Goal: Information Seeking & Learning: Learn about a topic

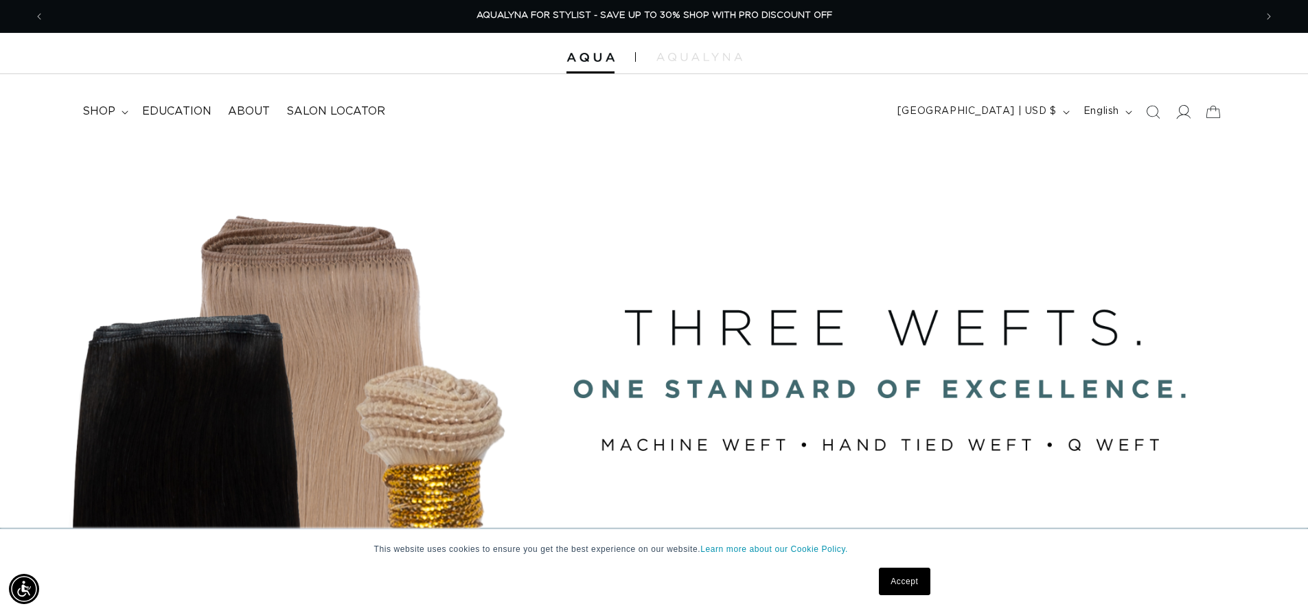
click at [1179, 115] on icon at bounding box center [1182, 111] width 14 height 14
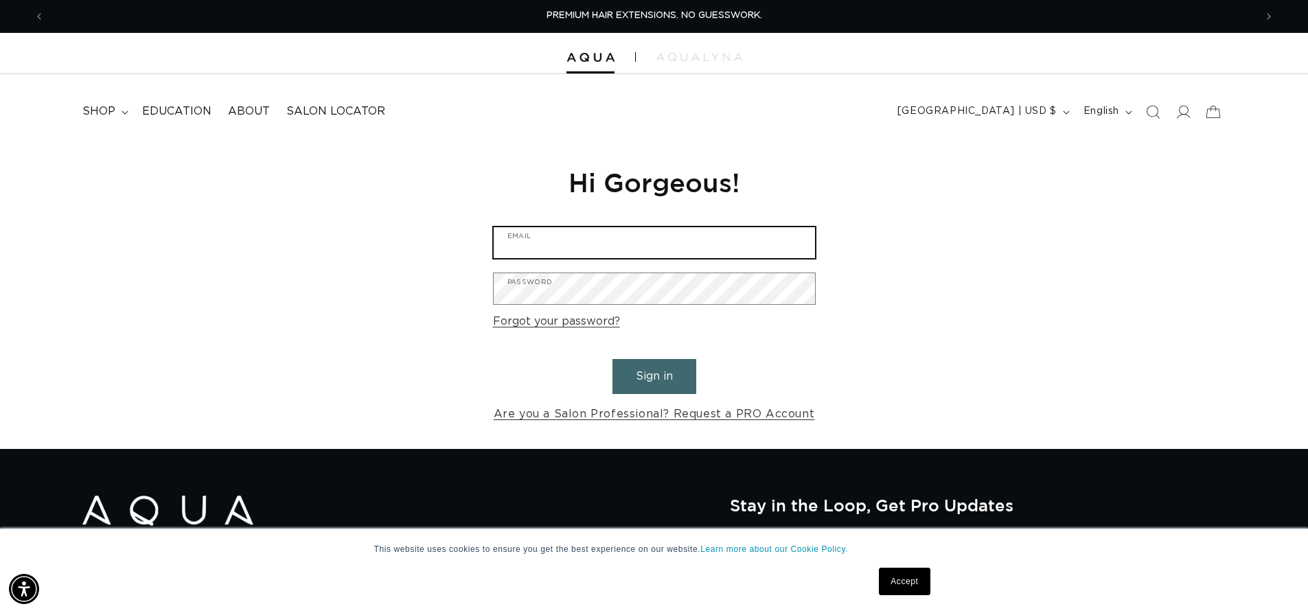
click at [669, 238] on input "Email" at bounding box center [654, 242] width 321 height 31
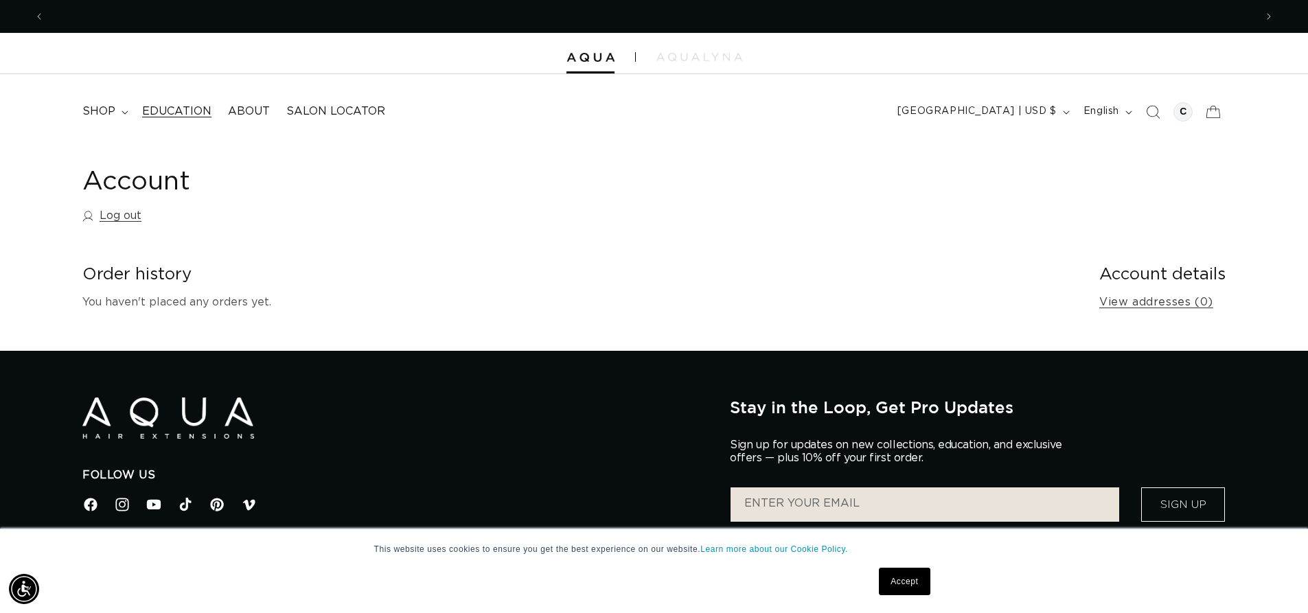
scroll to position [0, 1210]
click at [126, 108] on summary "shop" at bounding box center [104, 111] width 60 height 31
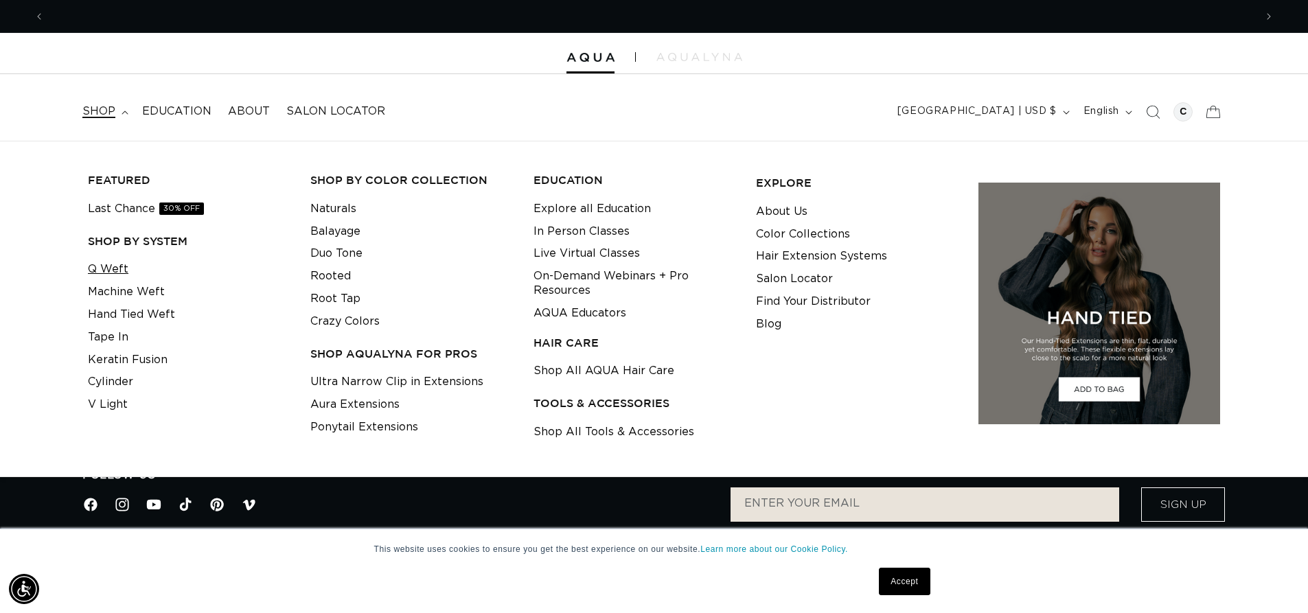
scroll to position [0, 2421]
click at [104, 269] on link "Q Weft" at bounding box center [108, 269] width 41 height 23
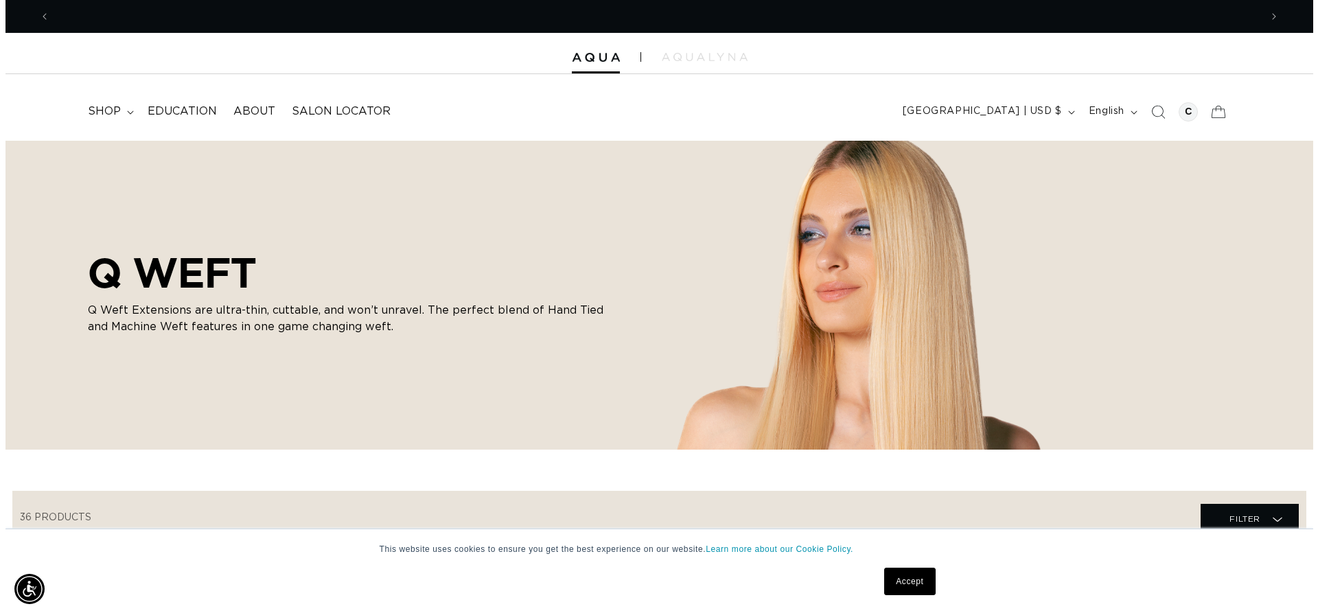
scroll to position [0, 2421]
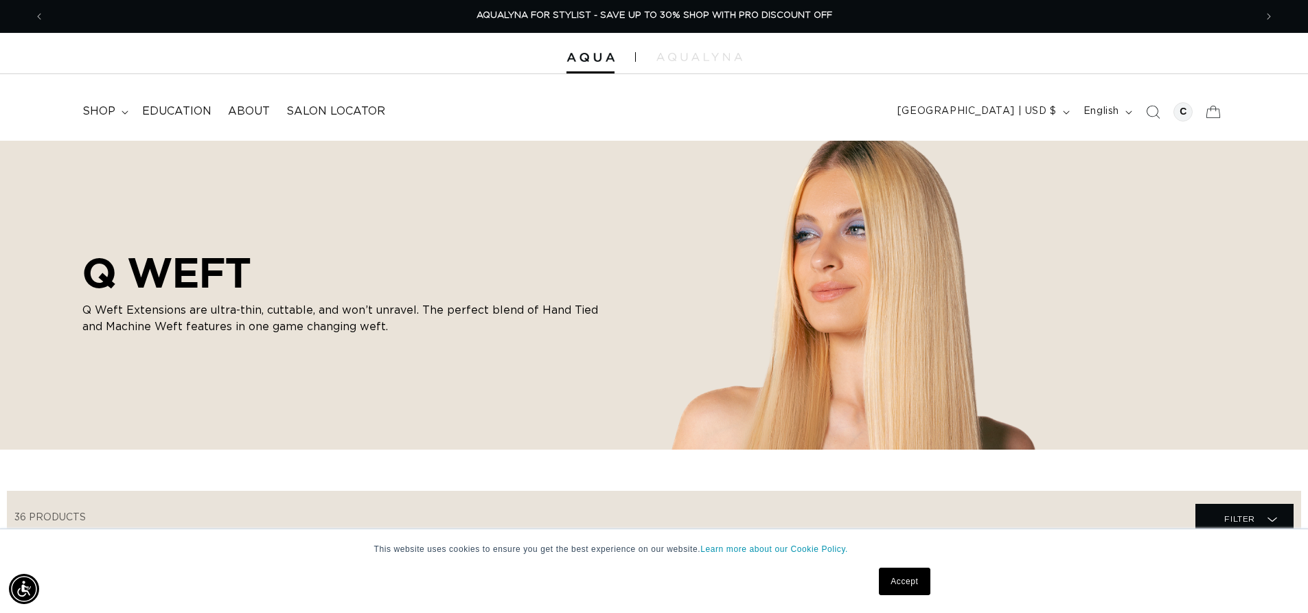
click at [908, 574] on link "Accept" at bounding box center [904, 581] width 51 height 27
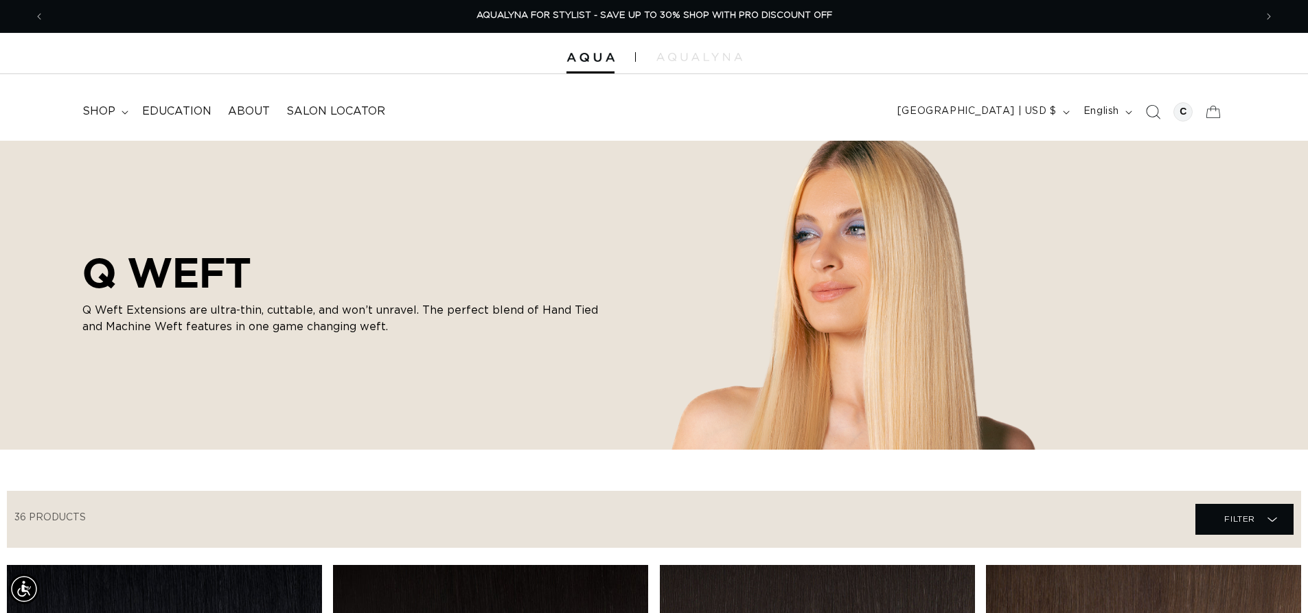
click at [1146, 109] on icon "Search" at bounding box center [1152, 111] width 14 height 14
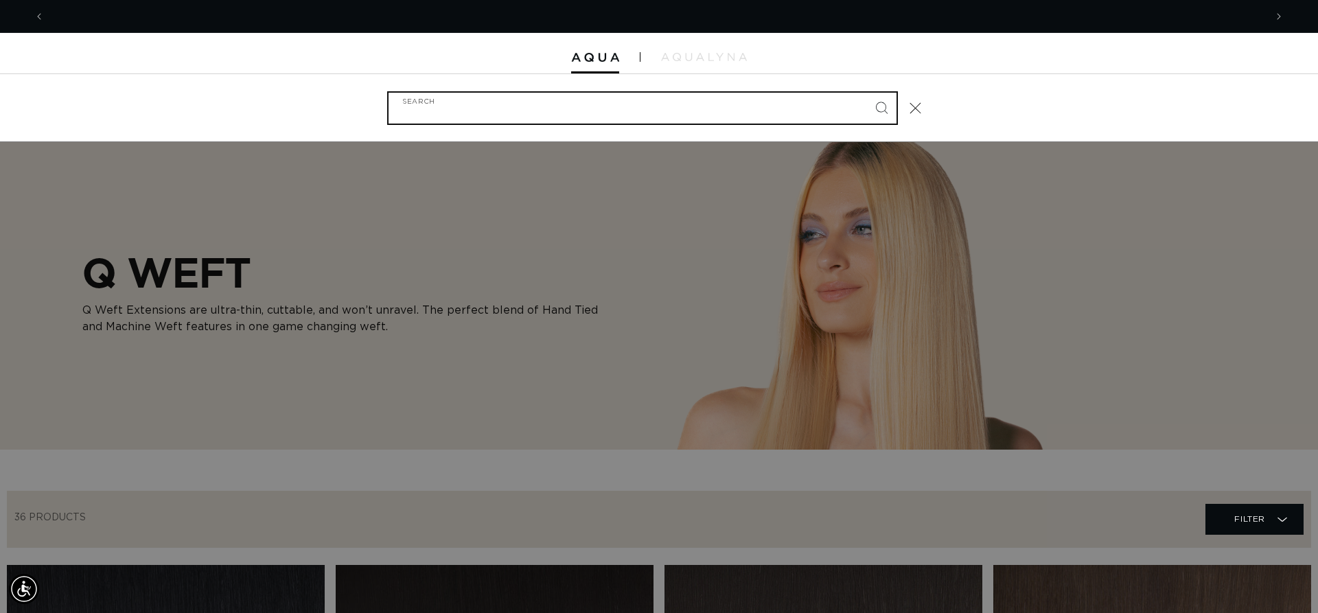
scroll to position [0, 0]
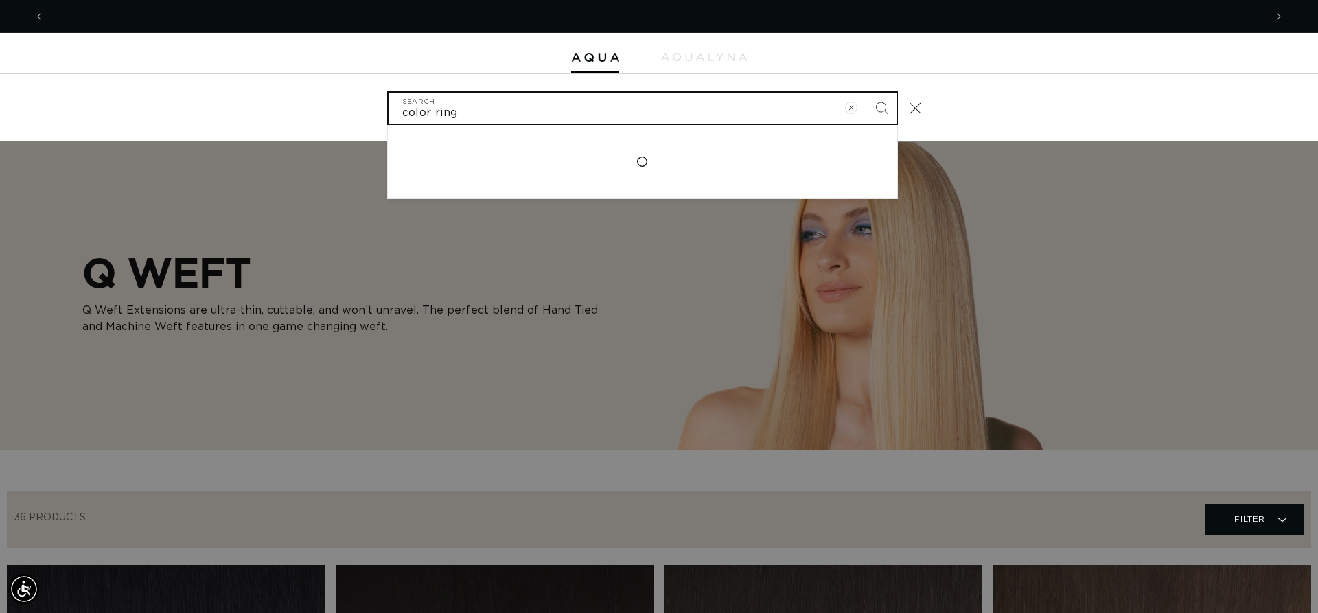
type input "color ring"
click at [866, 93] on button "Search" at bounding box center [881, 108] width 30 height 30
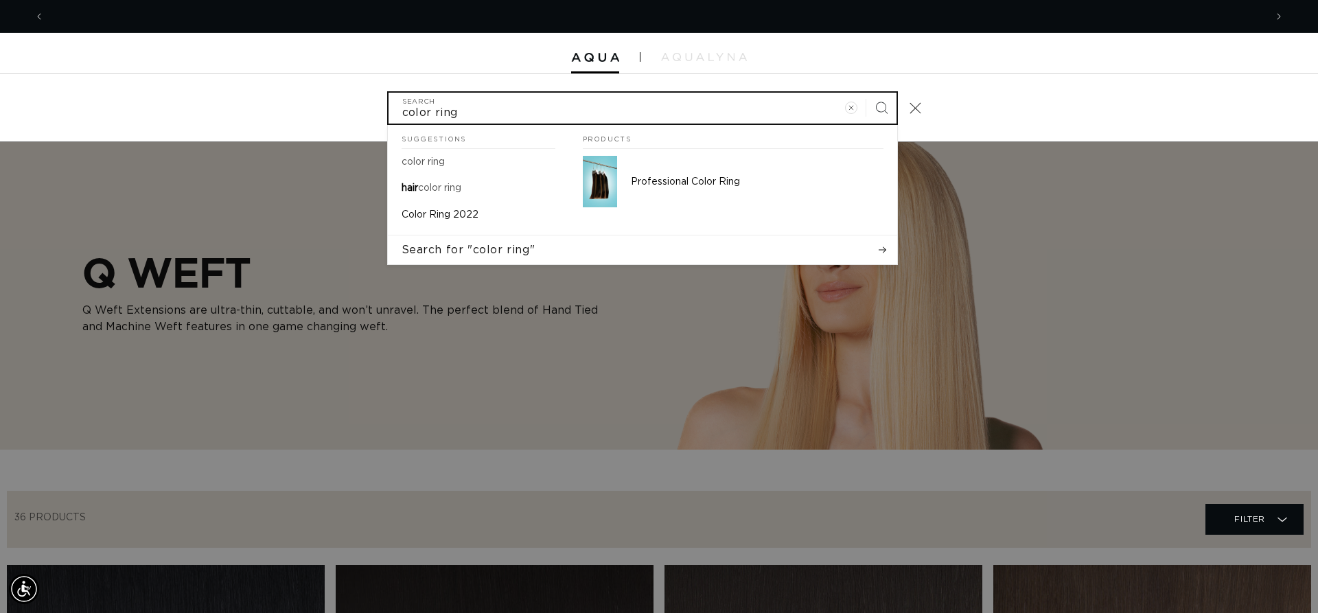
scroll to position [0, 1221]
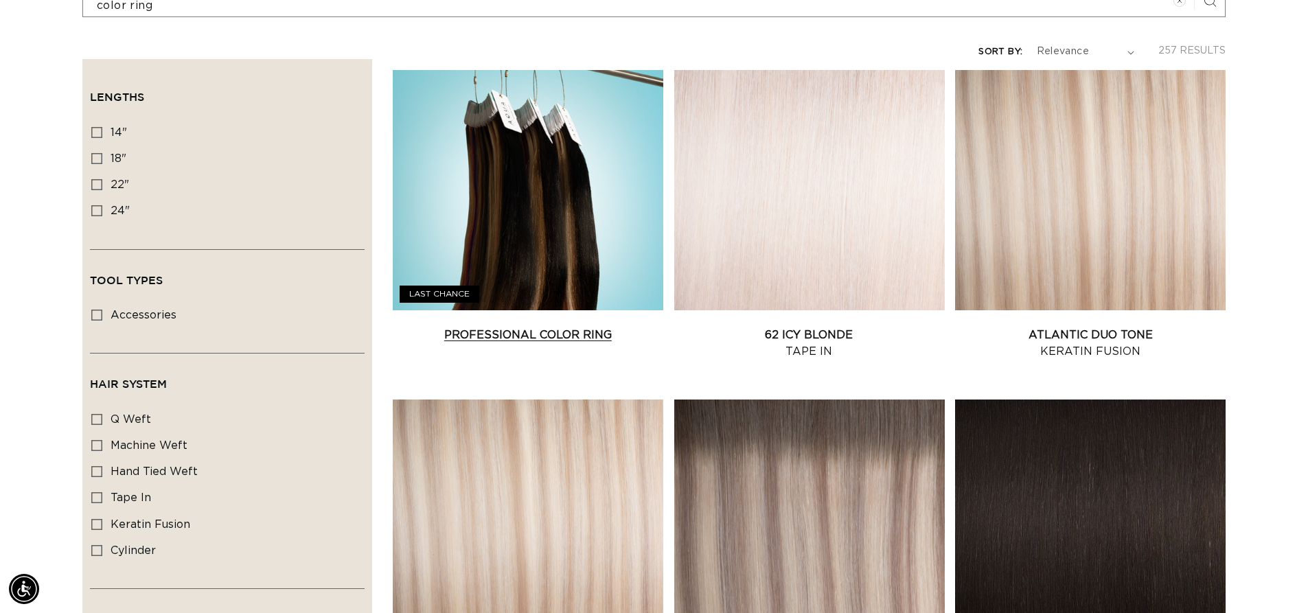
scroll to position [0, 1210]
click at [540, 327] on link "Professional Color Ring" at bounding box center [528, 335] width 270 height 16
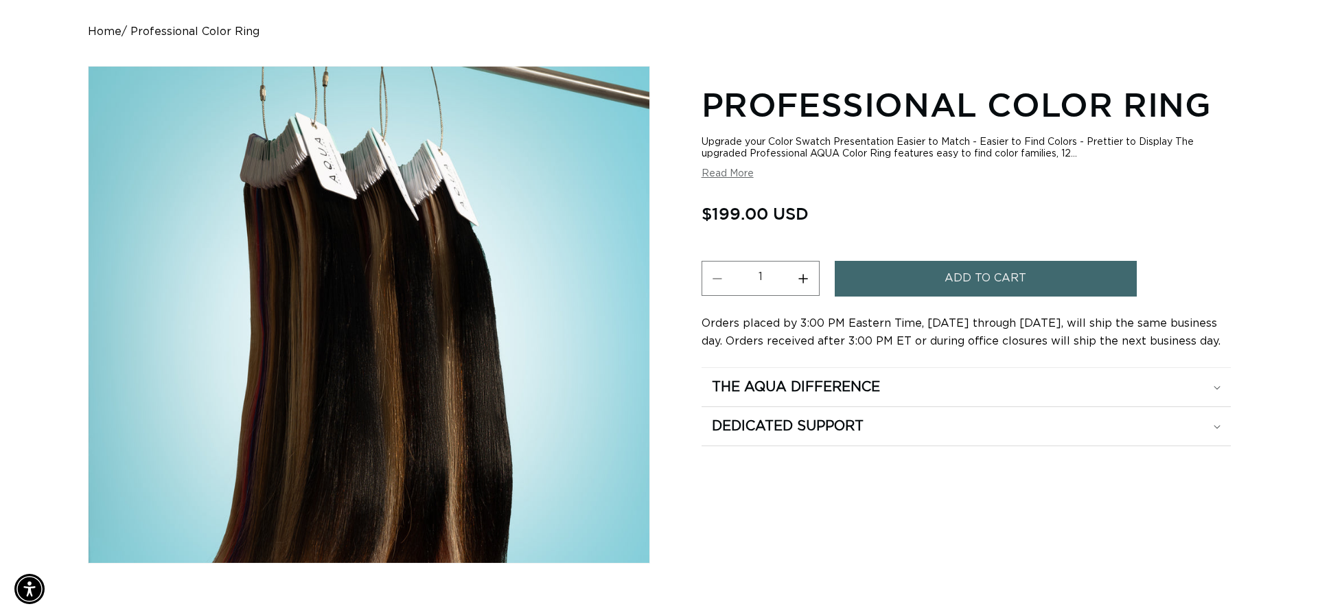
scroll to position [0, 1210]
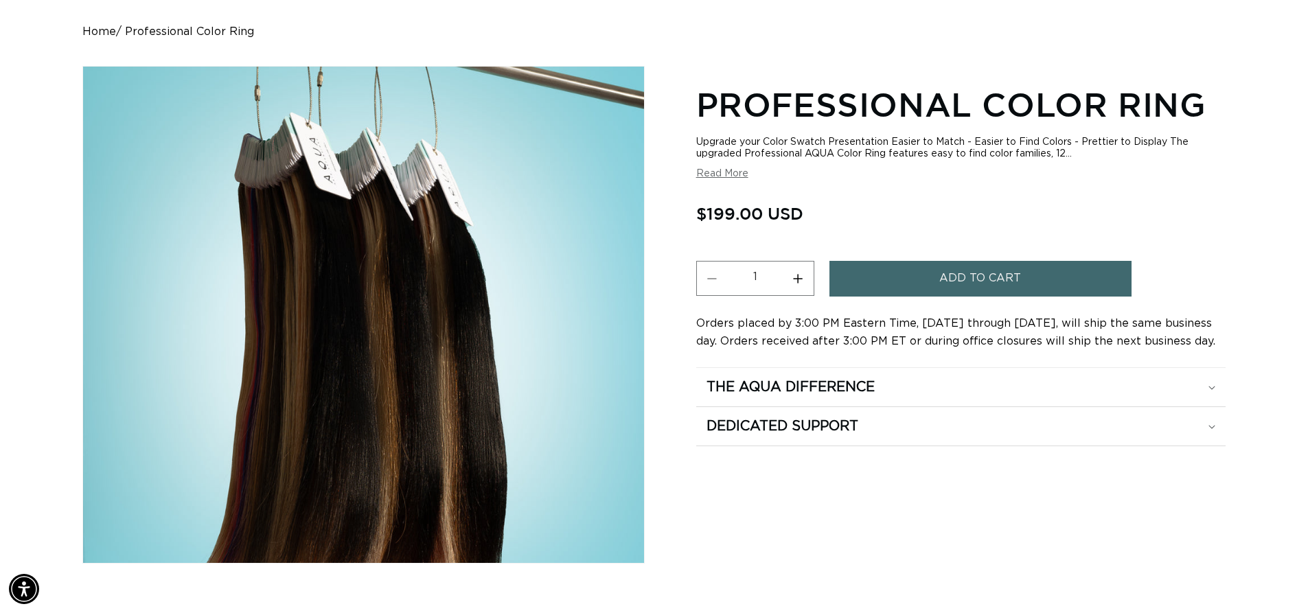
click at [1082, 287] on button "Add to cart" at bounding box center [980, 278] width 302 height 35
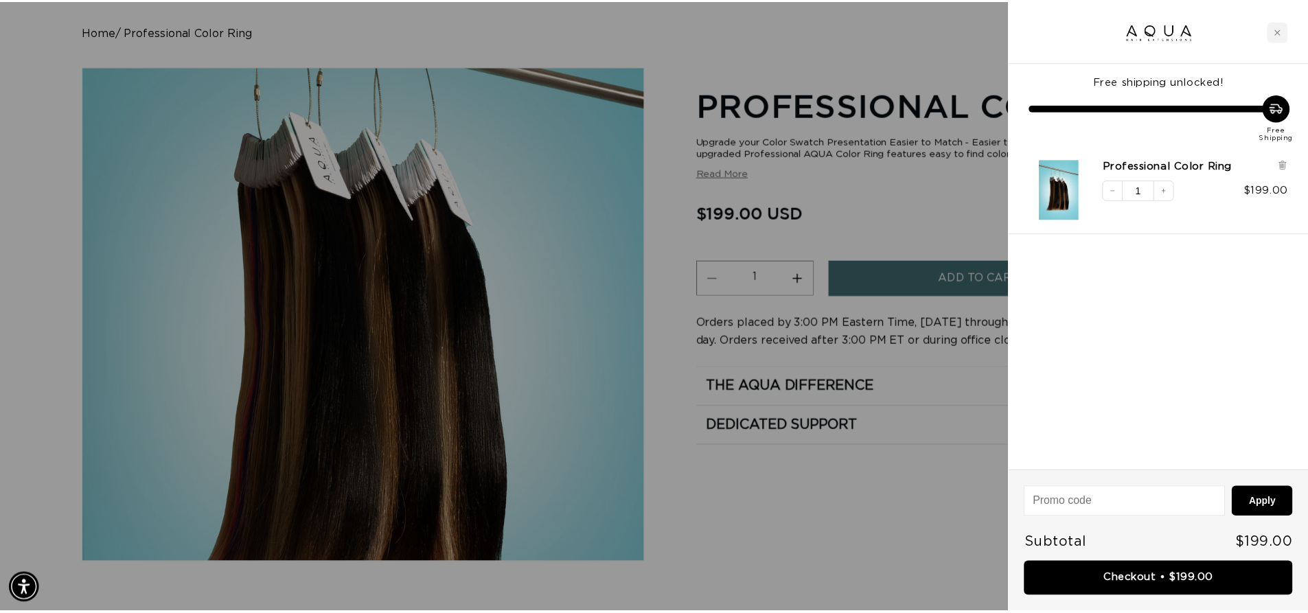
scroll to position [0, 0]
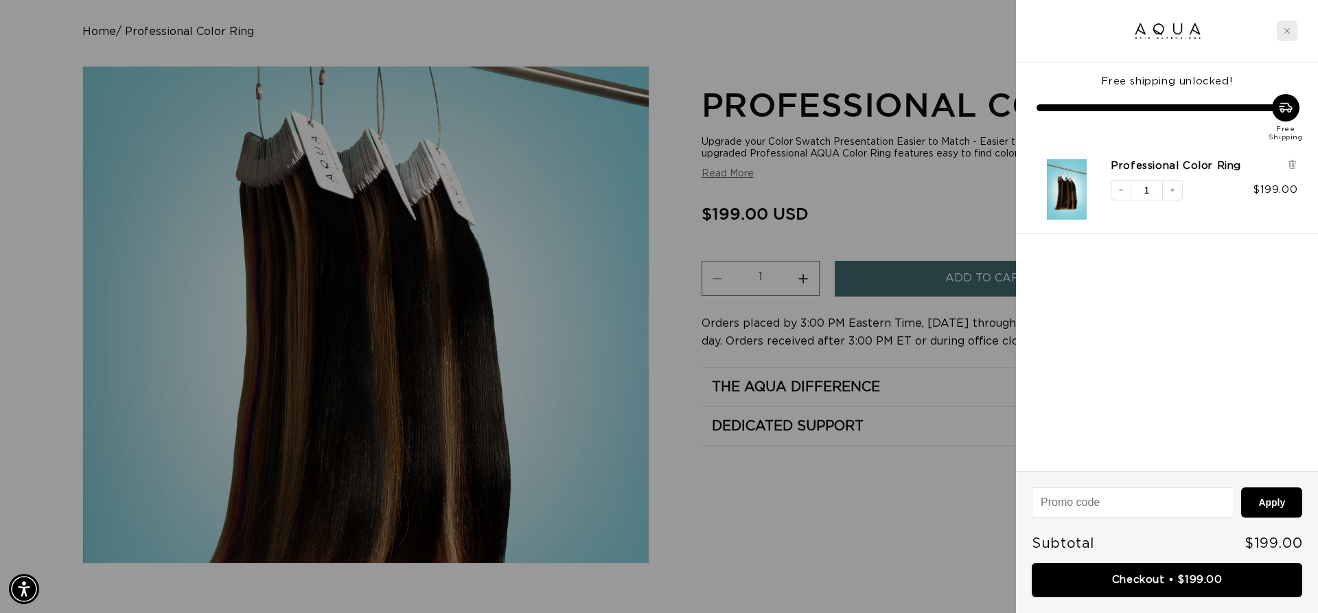
click at [1291, 27] on div "Close cart" at bounding box center [1287, 31] width 21 height 21
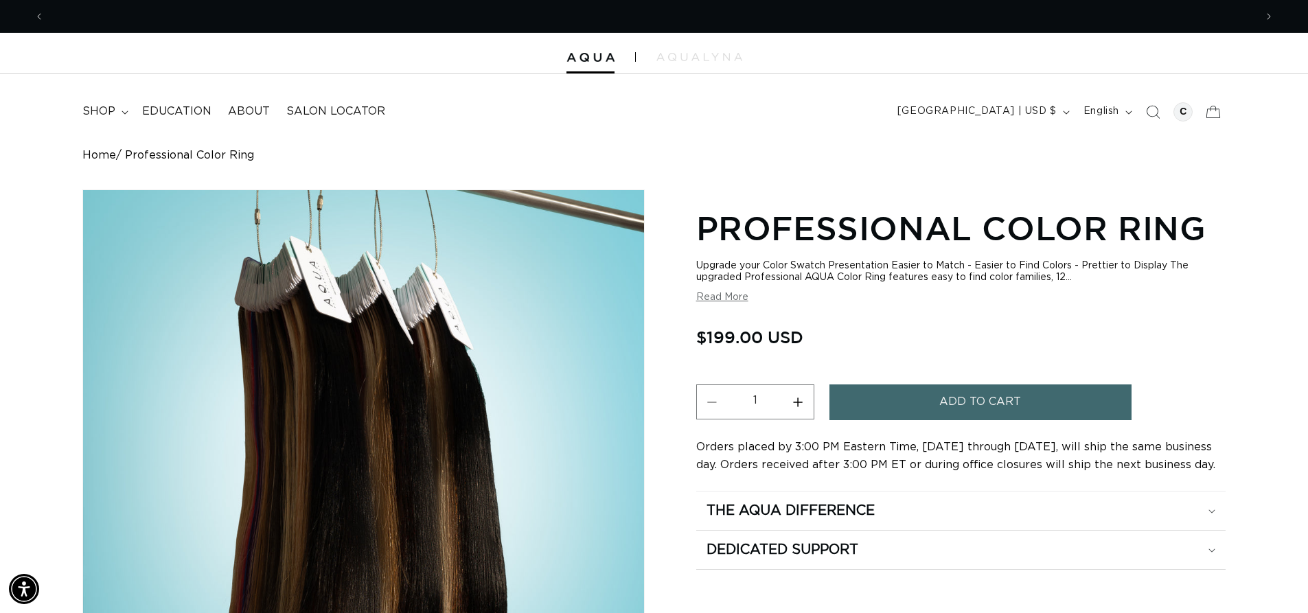
scroll to position [0, 1210]
click at [119, 115] on summary "shop" at bounding box center [104, 111] width 60 height 31
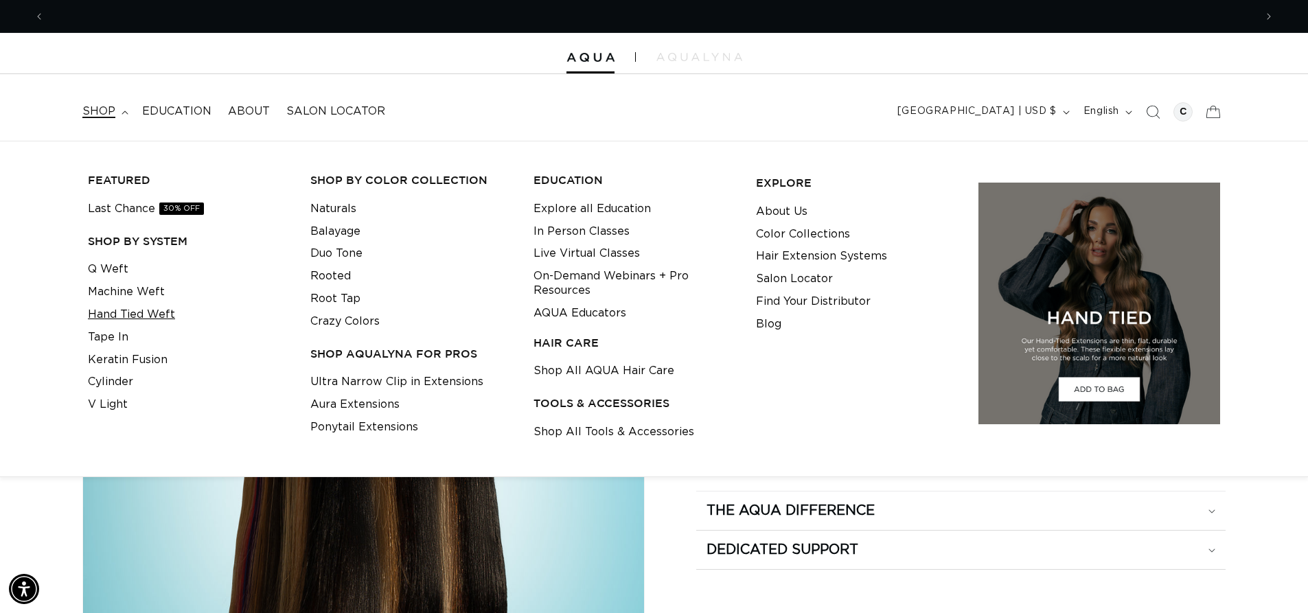
scroll to position [0, 0]
click at [111, 337] on link "Tape In" at bounding box center [108, 337] width 41 height 23
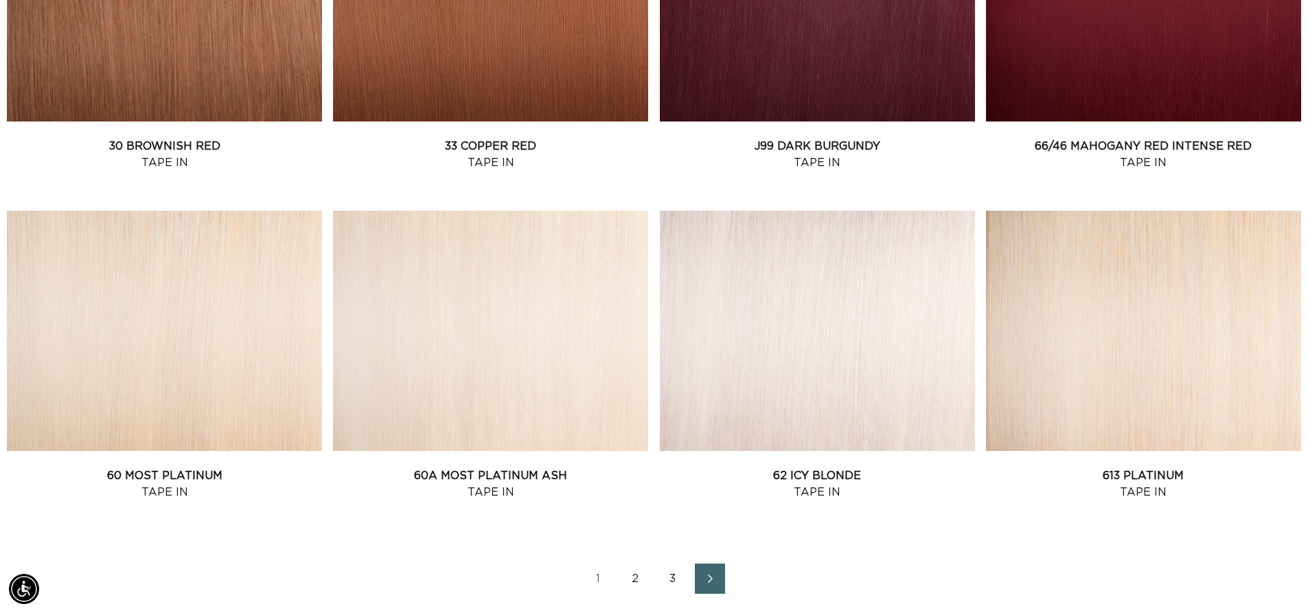
scroll to position [1673, 0]
click at [633, 577] on link "2" at bounding box center [636, 578] width 30 height 30
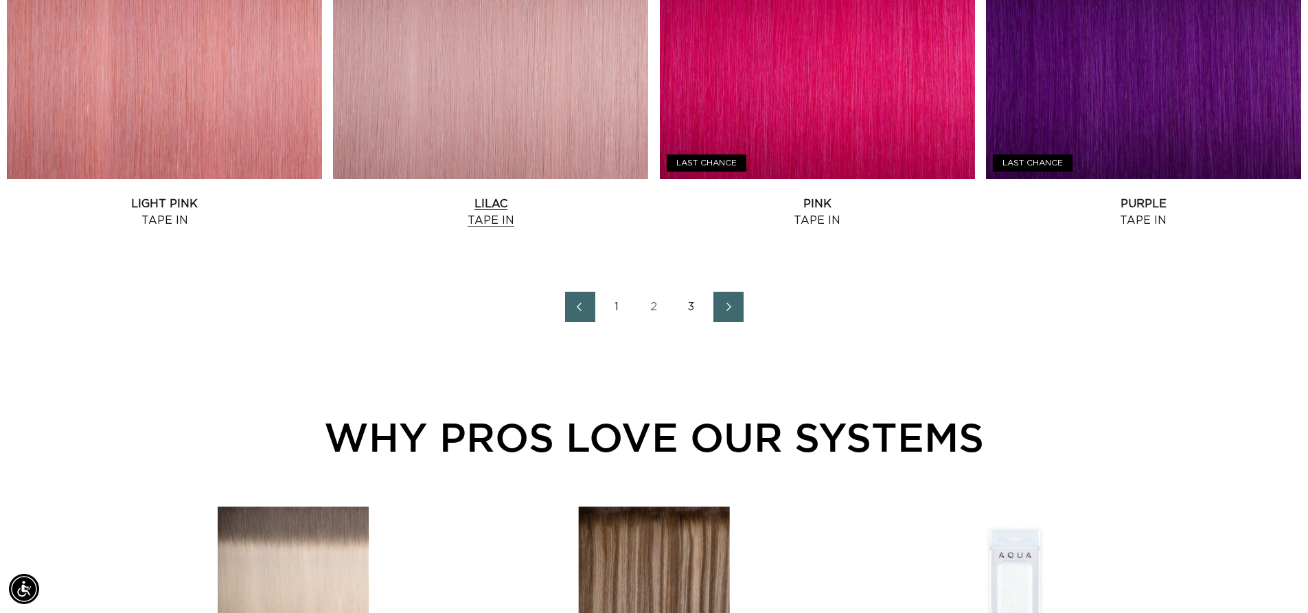
scroll to position [1948, 0]
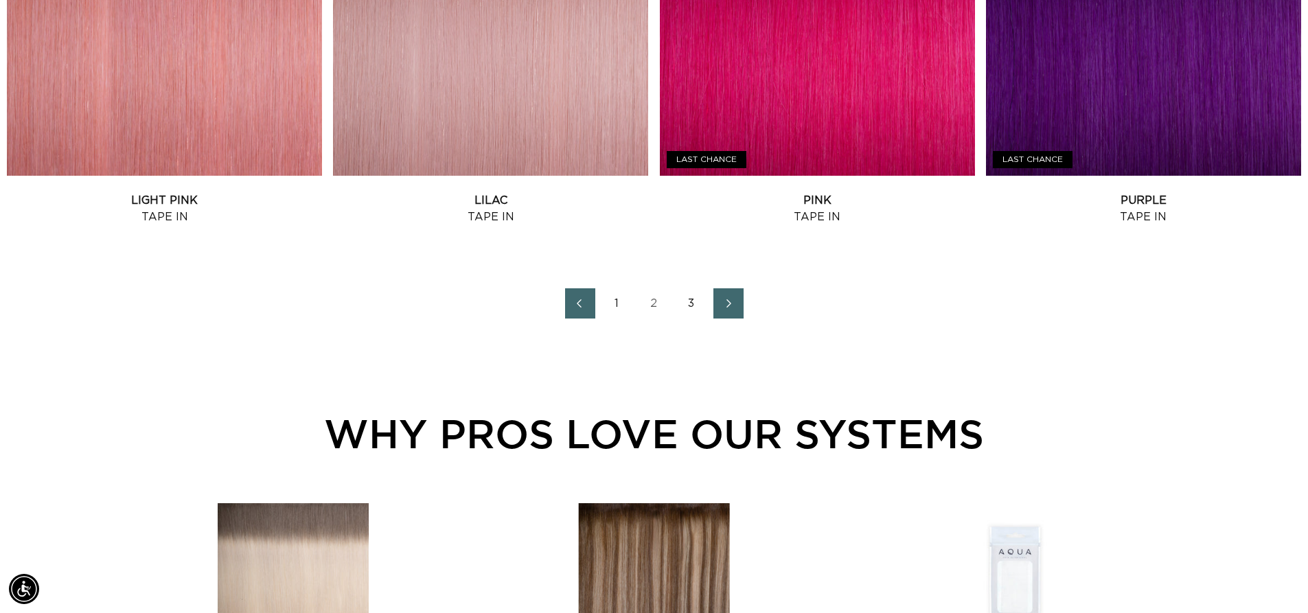
click at [689, 300] on link "3" at bounding box center [691, 303] width 30 height 30
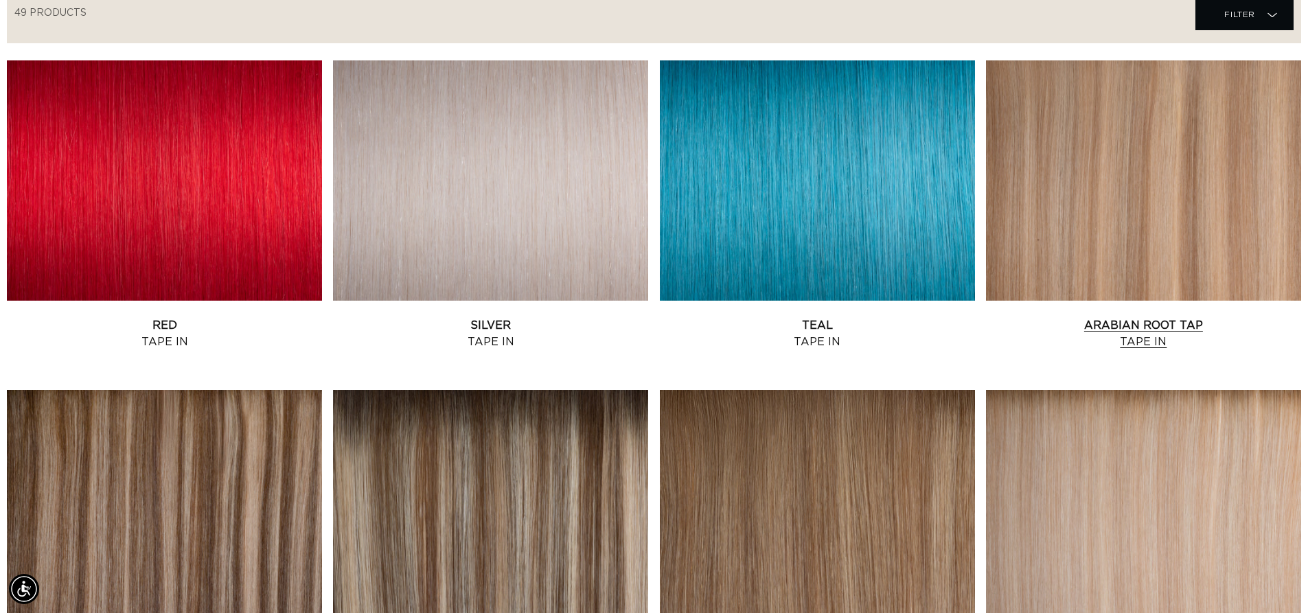
scroll to position [0, 2421]
click at [1136, 317] on link "Arabian Root Tap Tape In" at bounding box center [1143, 333] width 315 height 33
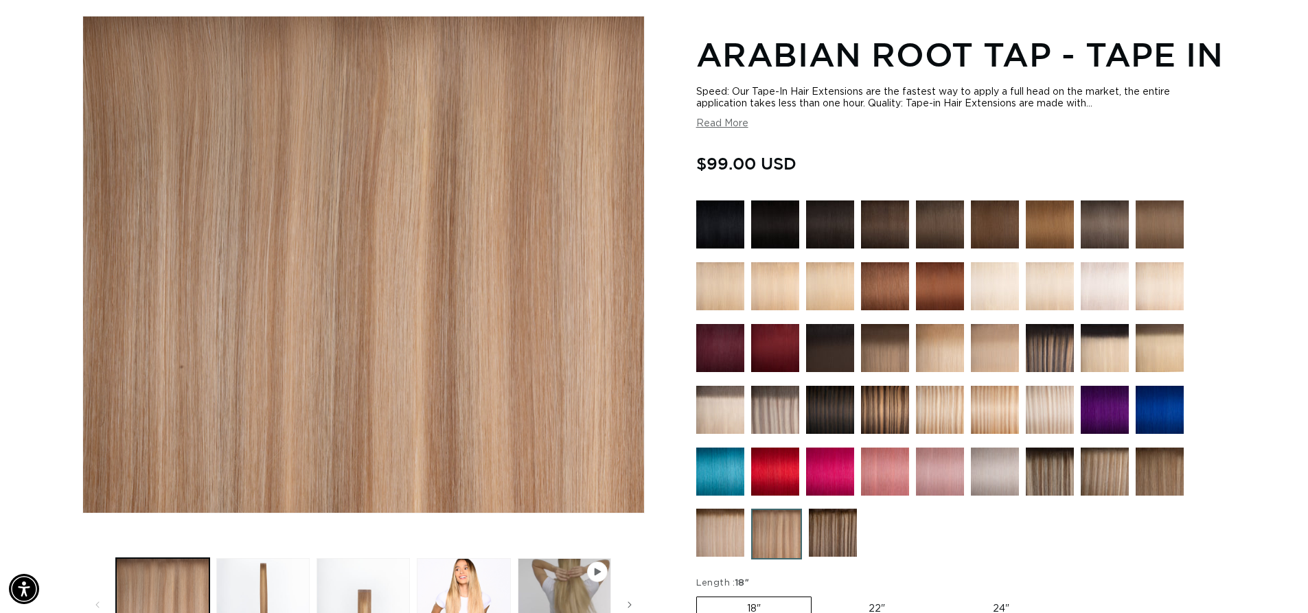
scroll to position [0, 2421]
click at [770, 227] on img at bounding box center [775, 224] width 48 height 48
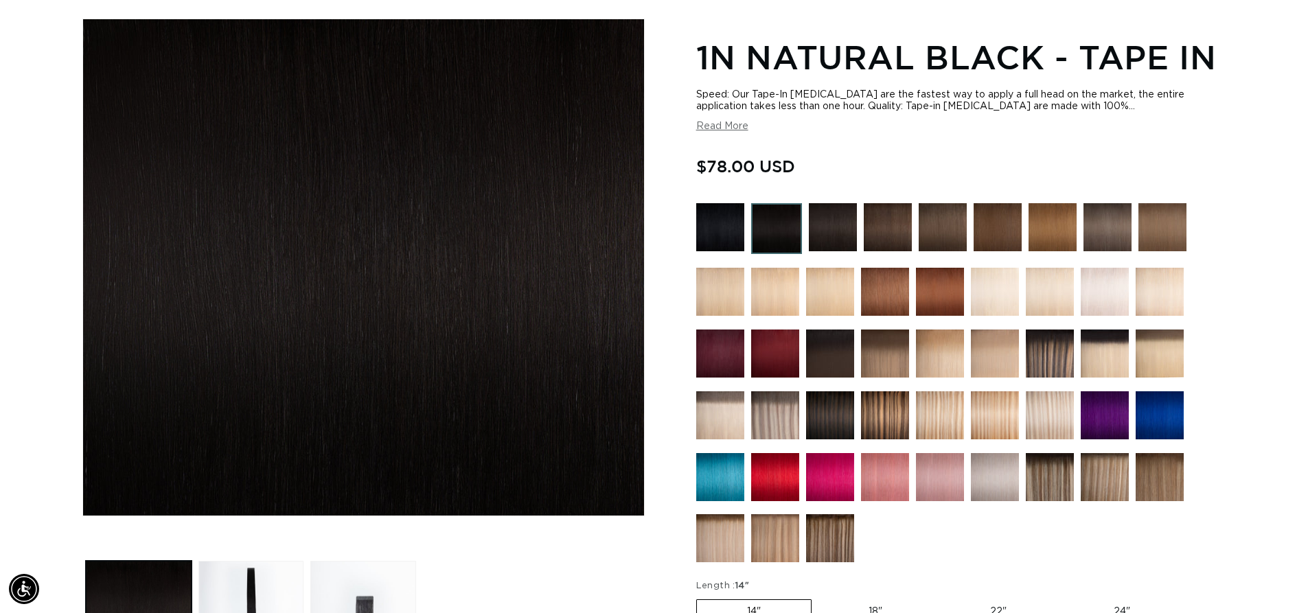
scroll to position [0, 1210]
click at [855, 222] on img at bounding box center [833, 227] width 48 height 48
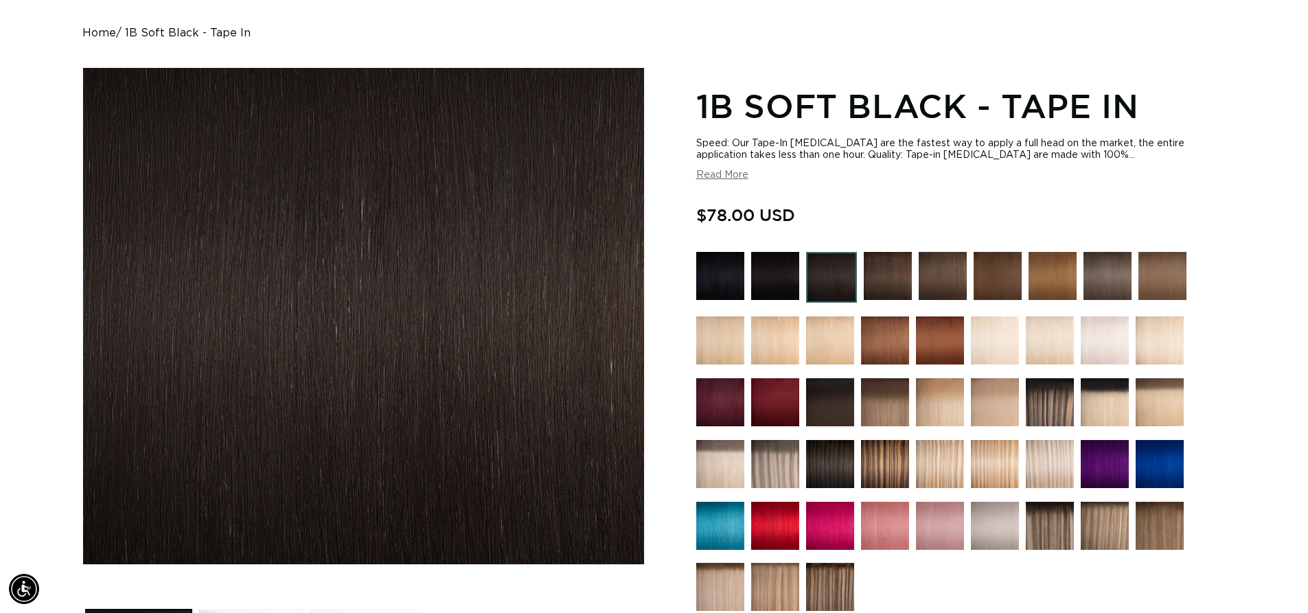
scroll to position [0, 1210]
click at [886, 270] on img at bounding box center [888, 276] width 48 height 48
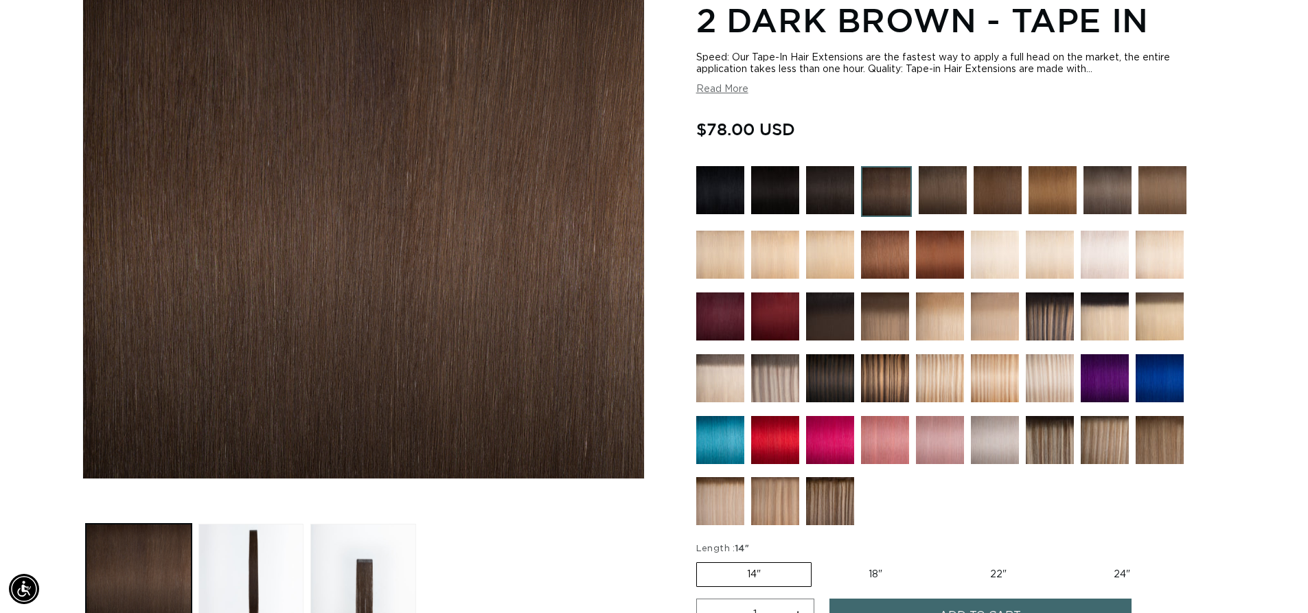
click at [827, 321] on img at bounding box center [830, 316] width 48 height 48
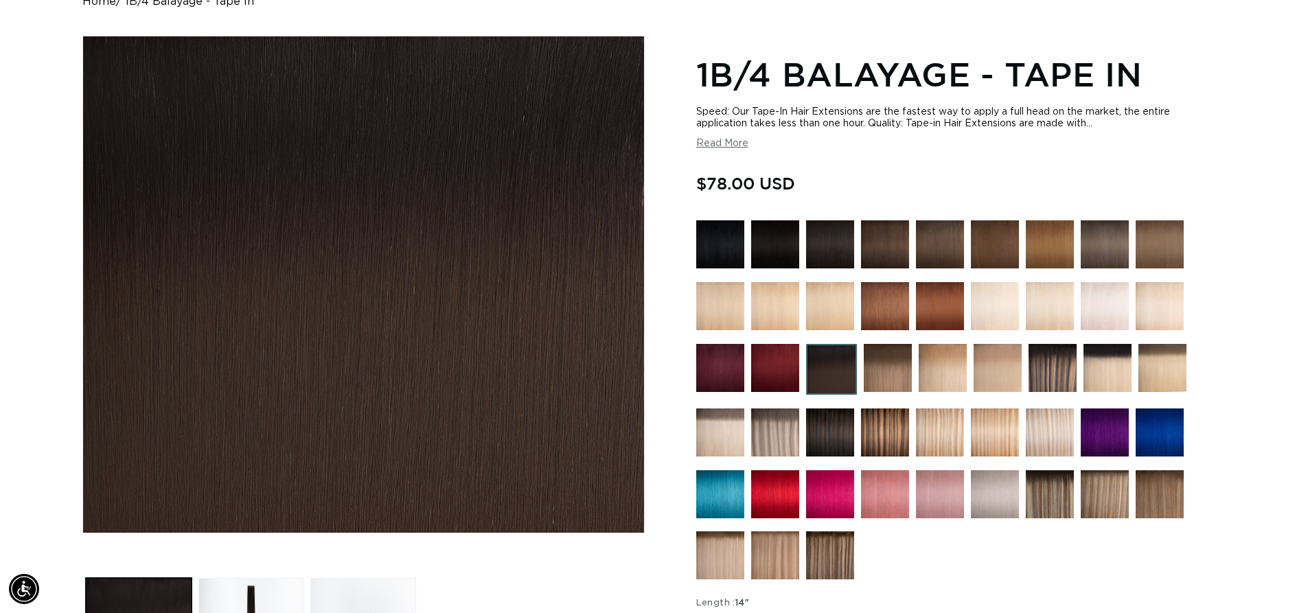
scroll to position [0, 1210]
click at [818, 420] on img at bounding box center [830, 432] width 48 height 48
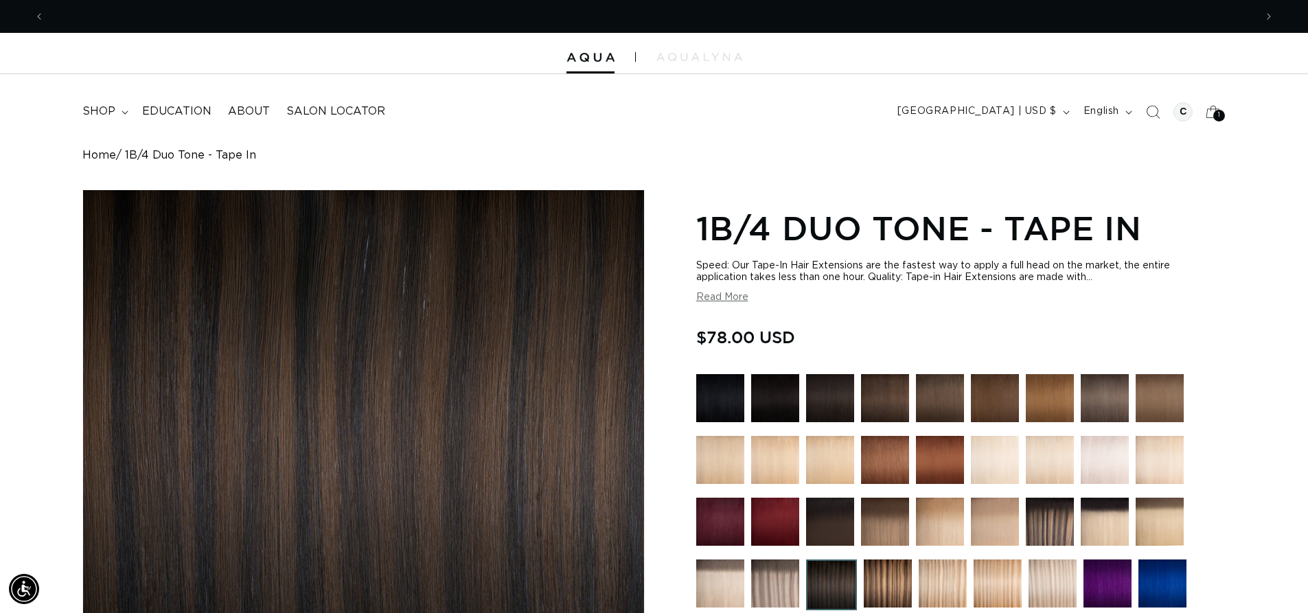
scroll to position [0, 2421]
click at [106, 153] on link "Home" at bounding box center [99, 155] width 34 height 13
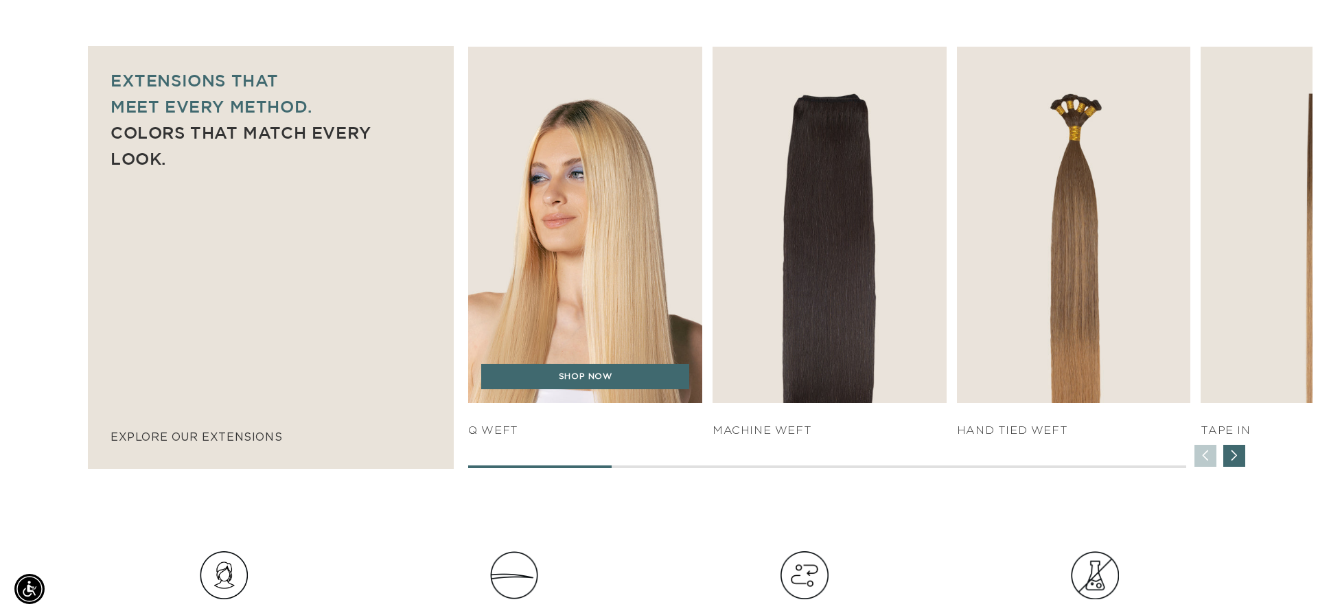
scroll to position [0, 1210]
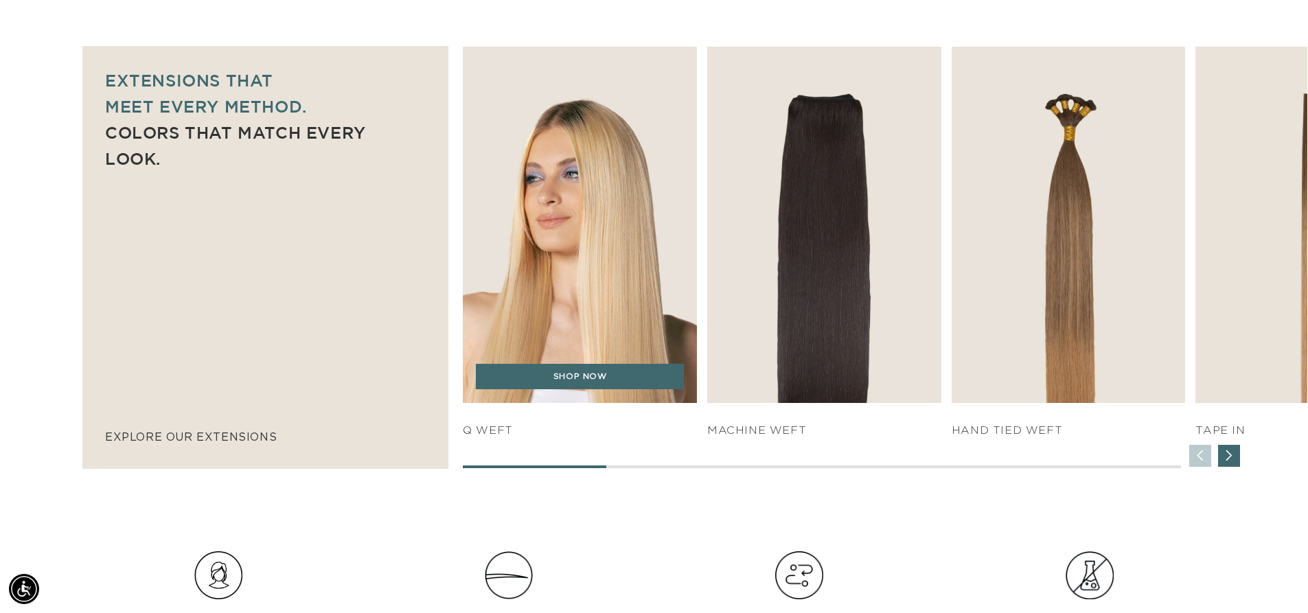
click at [555, 306] on img "1 / 7" at bounding box center [580, 225] width 246 height 374
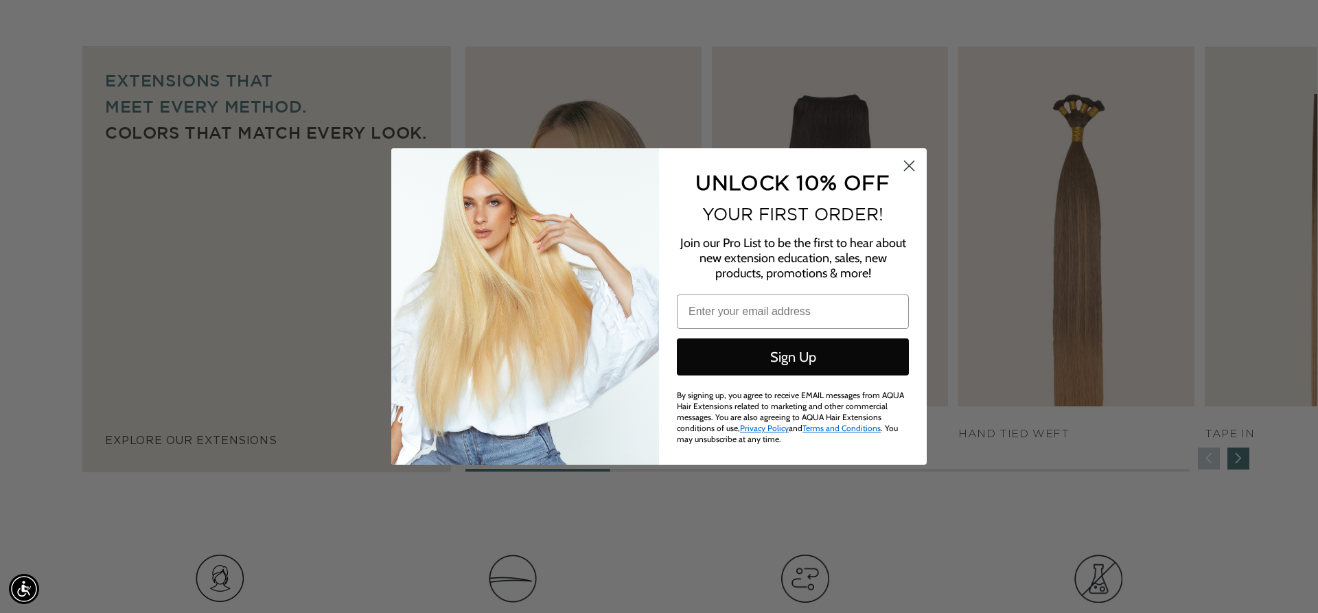
scroll to position [0, 1221]
click at [905, 161] on circle "Close dialog" at bounding box center [909, 165] width 23 height 23
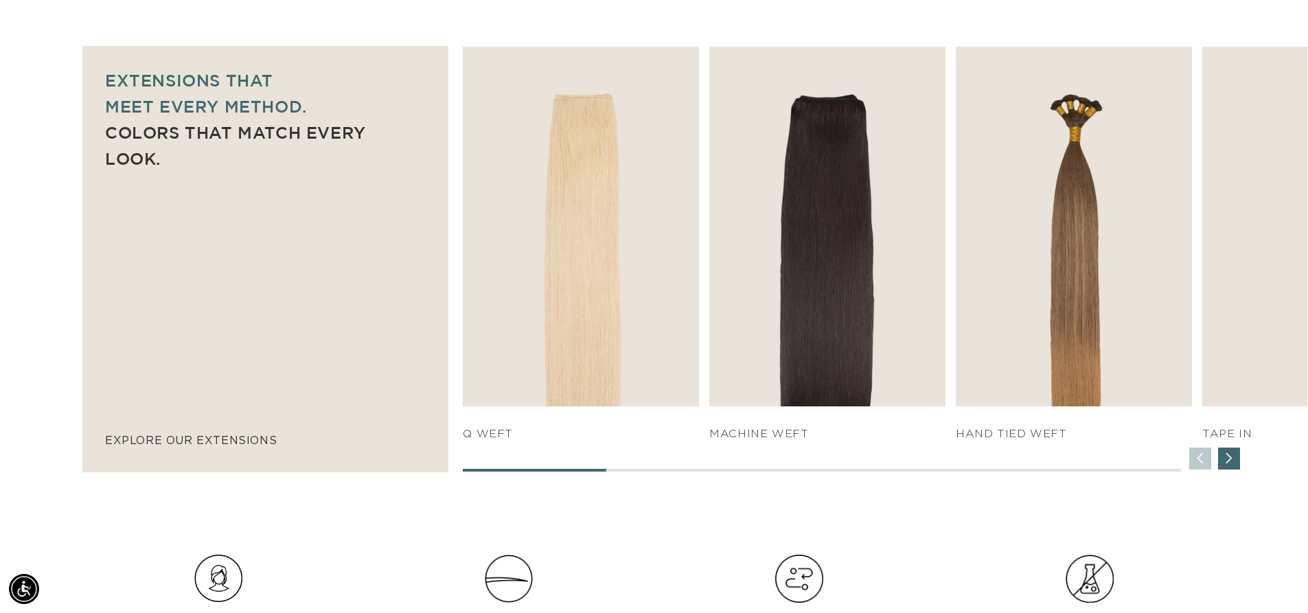
scroll to position [0, 2421]
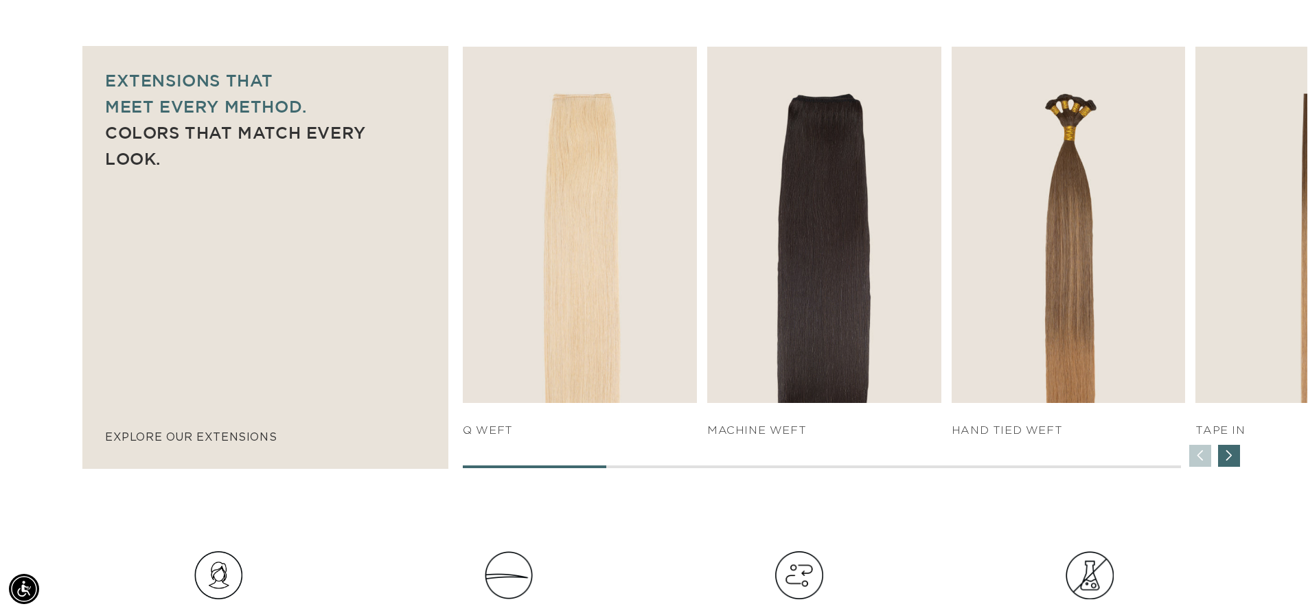
click at [637, 233] on img "1 / 7" at bounding box center [580, 225] width 234 height 356
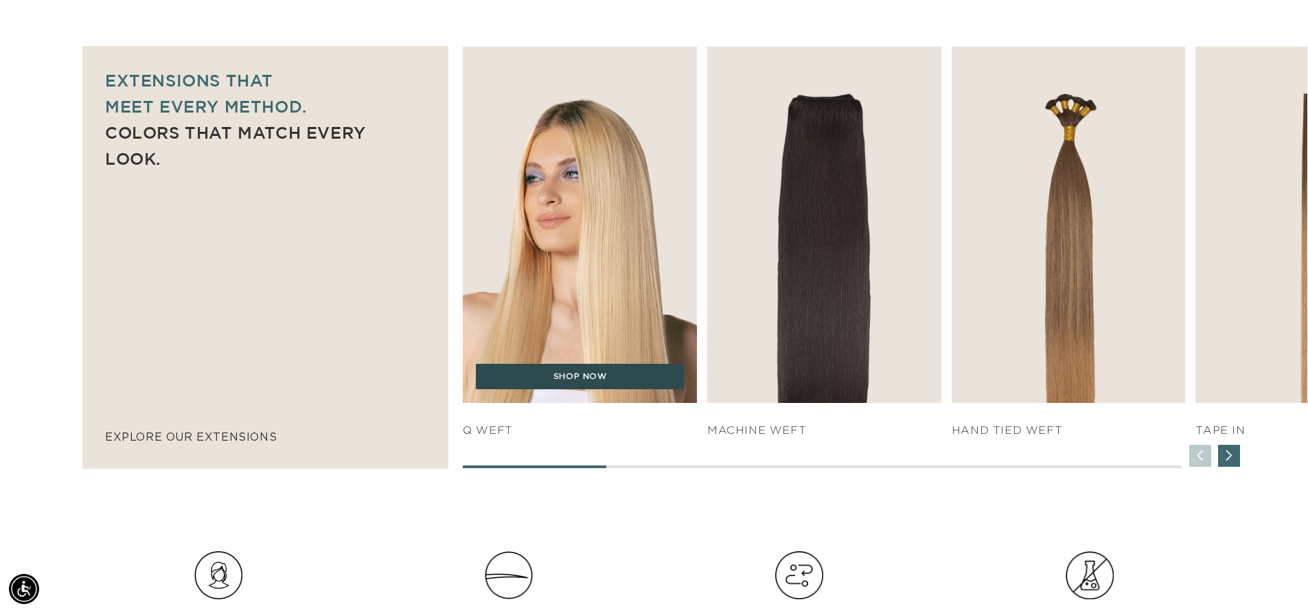
click at [582, 378] on link "SHOP NOW" at bounding box center [580, 377] width 208 height 26
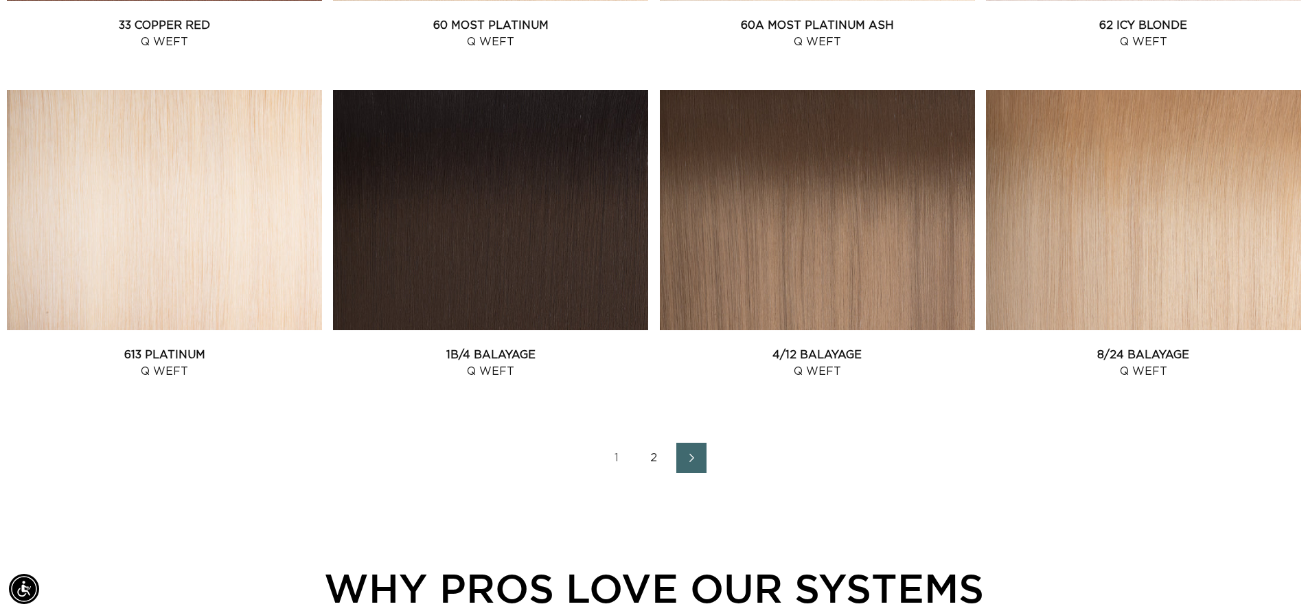
scroll to position [1759, 0]
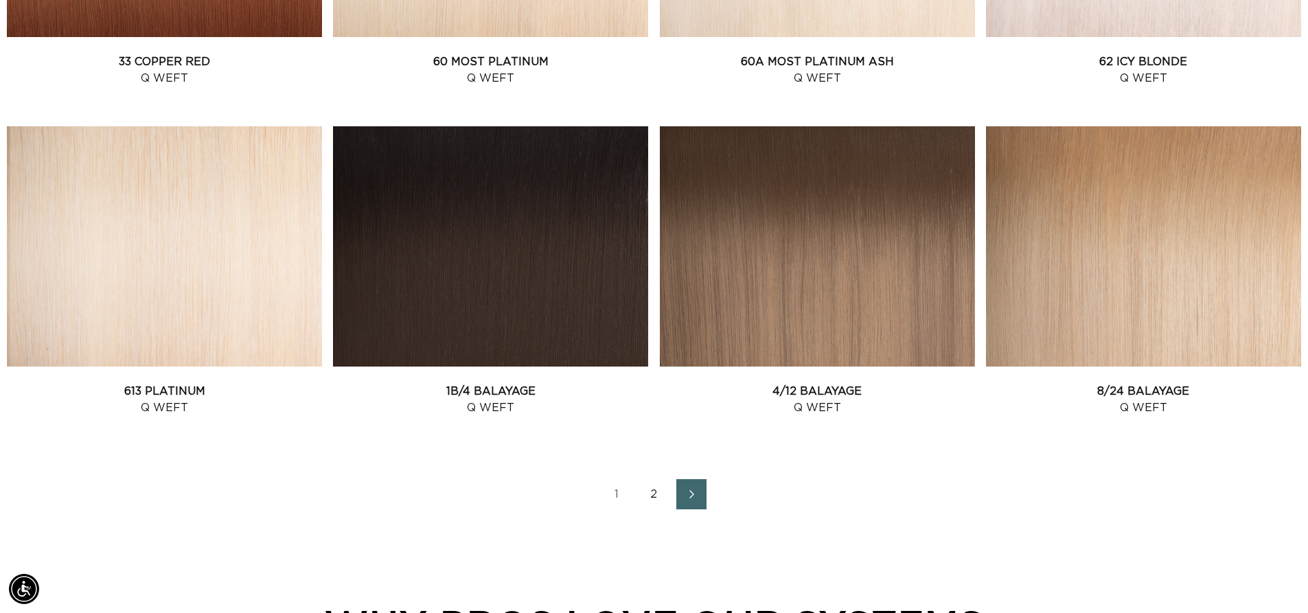
click at [650, 494] on link "2" at bounding box center [654, 494] width 30 height 30
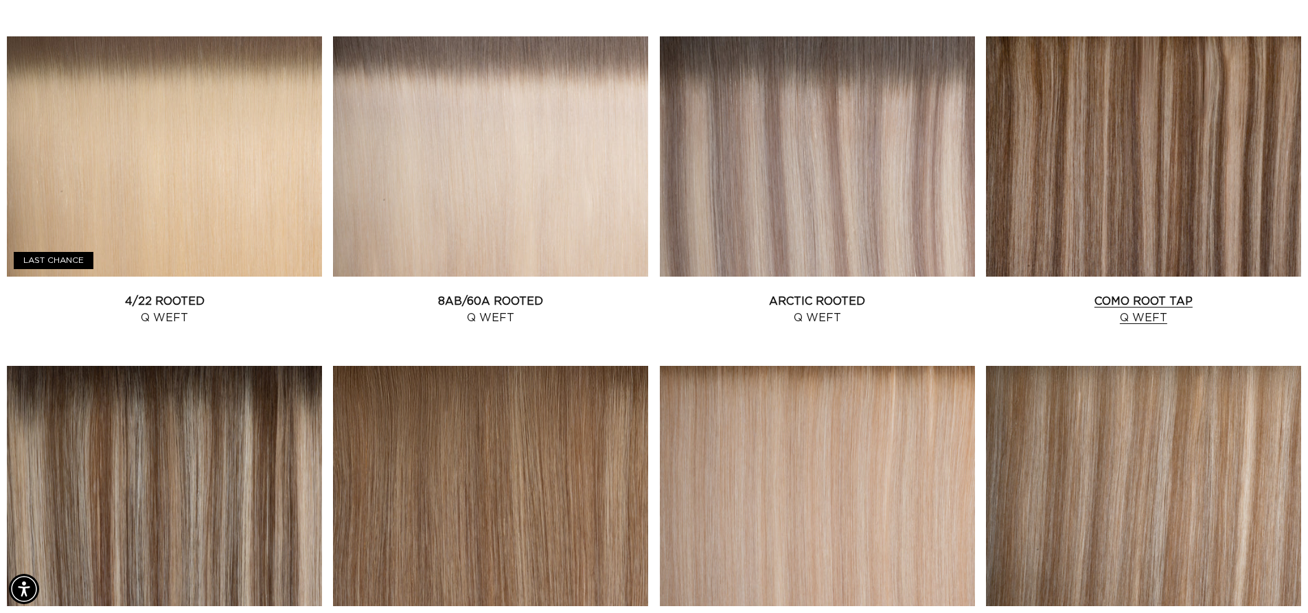
scroll to position [0, 1210]
click at [1050, 293] on link "Como Root Tap Q Weft" at bounding box center [1143, 309] width 315 height 33
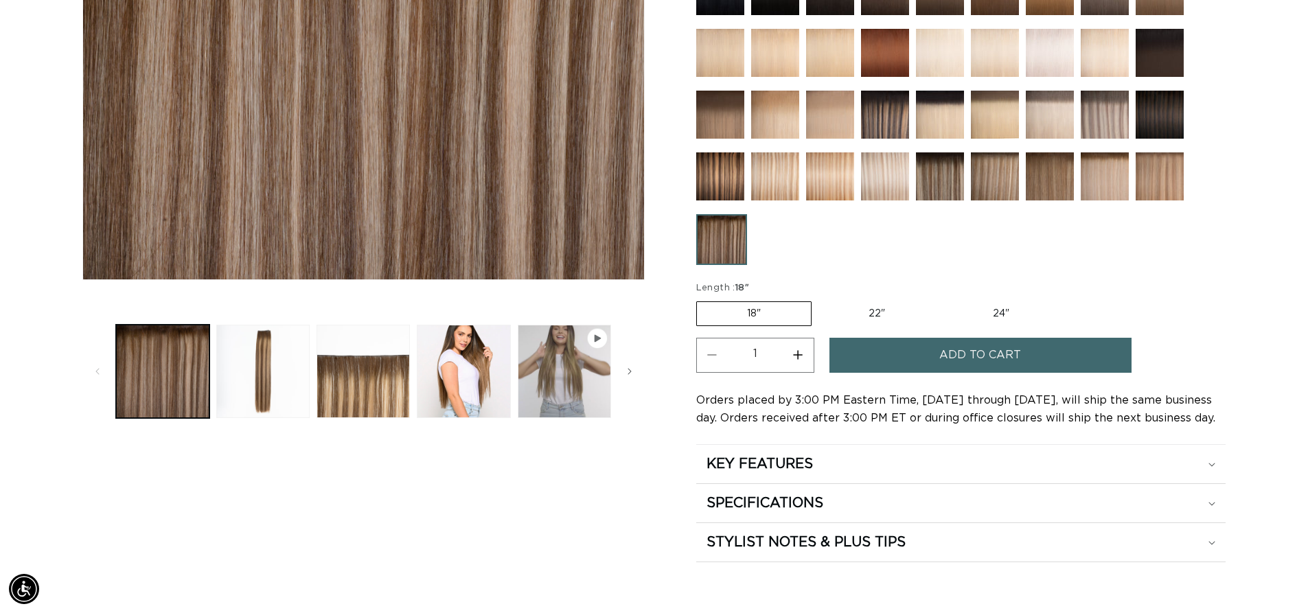
scroll to position [0, 1210]
drag, startPoint x: 1014, startPoint y: 311, endPoint x: 912, endPoint y: 315, distance: 101.7
click at [912, 315] on fieldset "Length : 18" 18" Variant sold out or unavailable 22" Variant sold out or unavai…" at bounding box center [879, 304] width 367 height 46
click at [912, 315] on label "22" Variant sold out or unavailable" at bounding box center [876, 313] width 117 height 23
click at [819, 299] on input "22" Variant sold out or unavailable" at bounding box center [818, 299] width 1 height 1
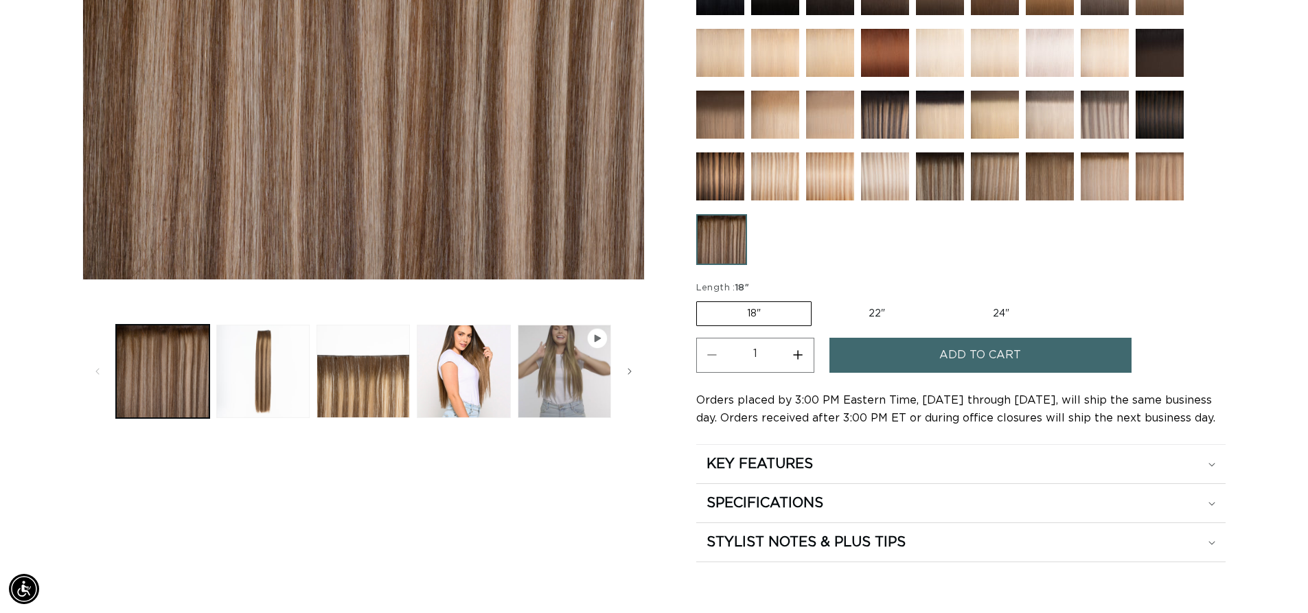
radio input "true"
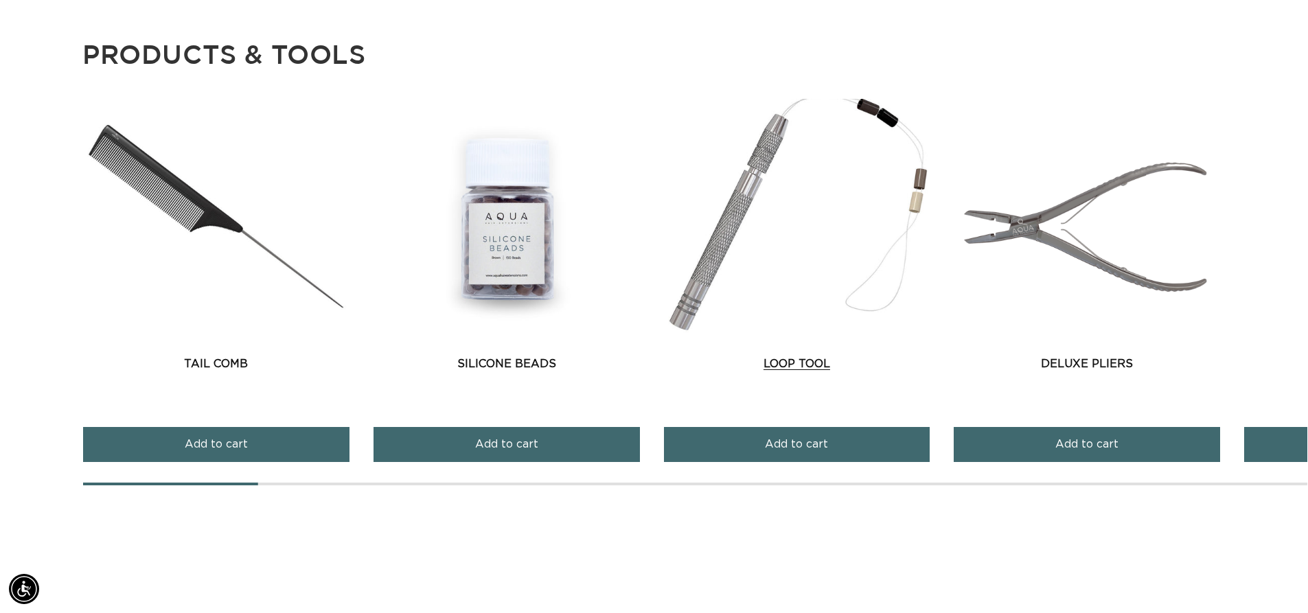
click at [819, 360] on link "Loop Tool" at bounding box center [797, 364] width 266 height 16
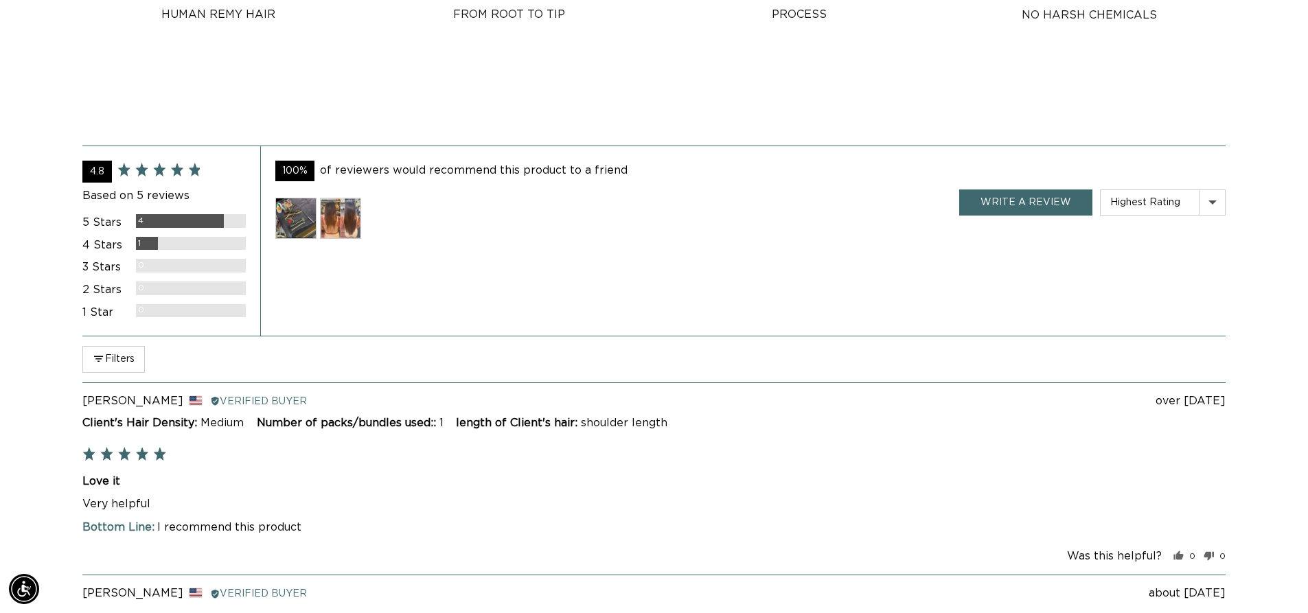
scroll to position [0, 2421]
click at [293, 220] on img at bounding box center [295, 218] width 41 height 41
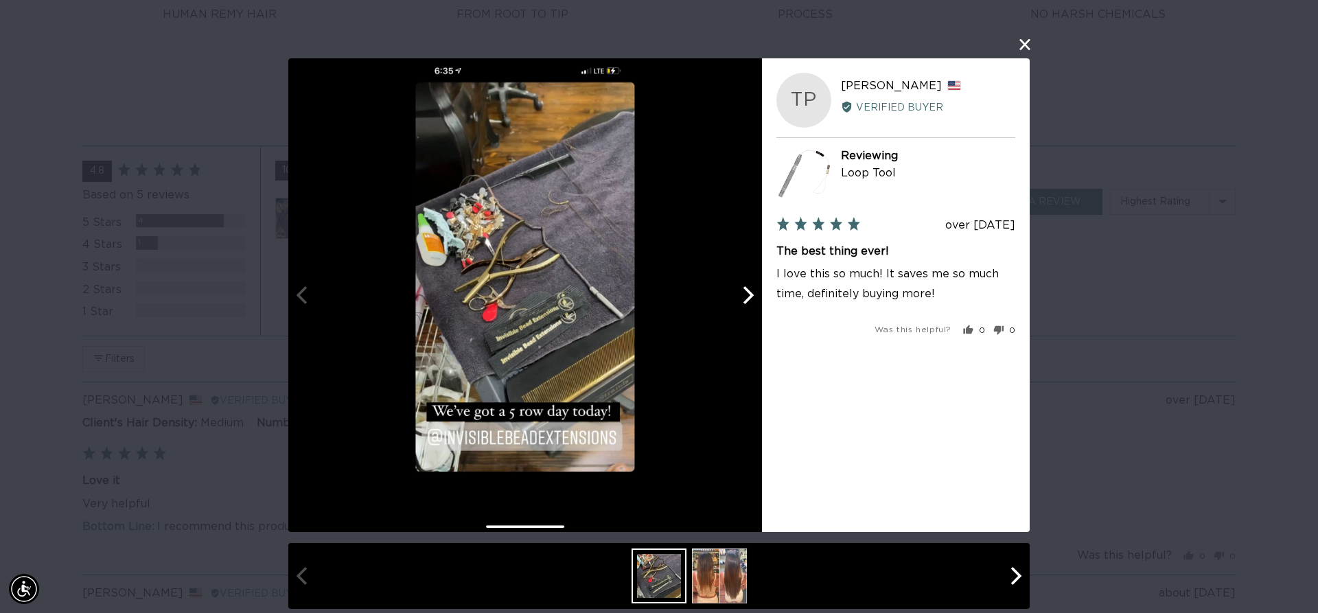
scroll to position [0, 0]
click at [1026, 45] on button "close this modal window" at bounding box center [1025, 44] width 16 height 16
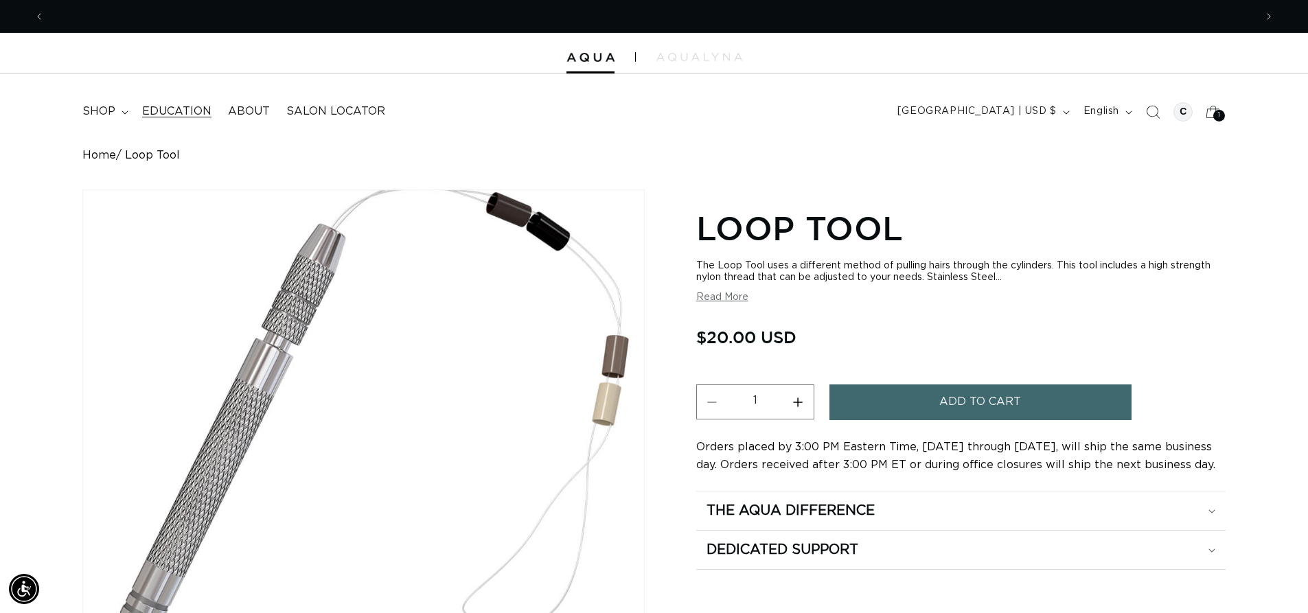
click at [178, 108] on span "Education" at bounding box center [176, 111] width 69 height 14
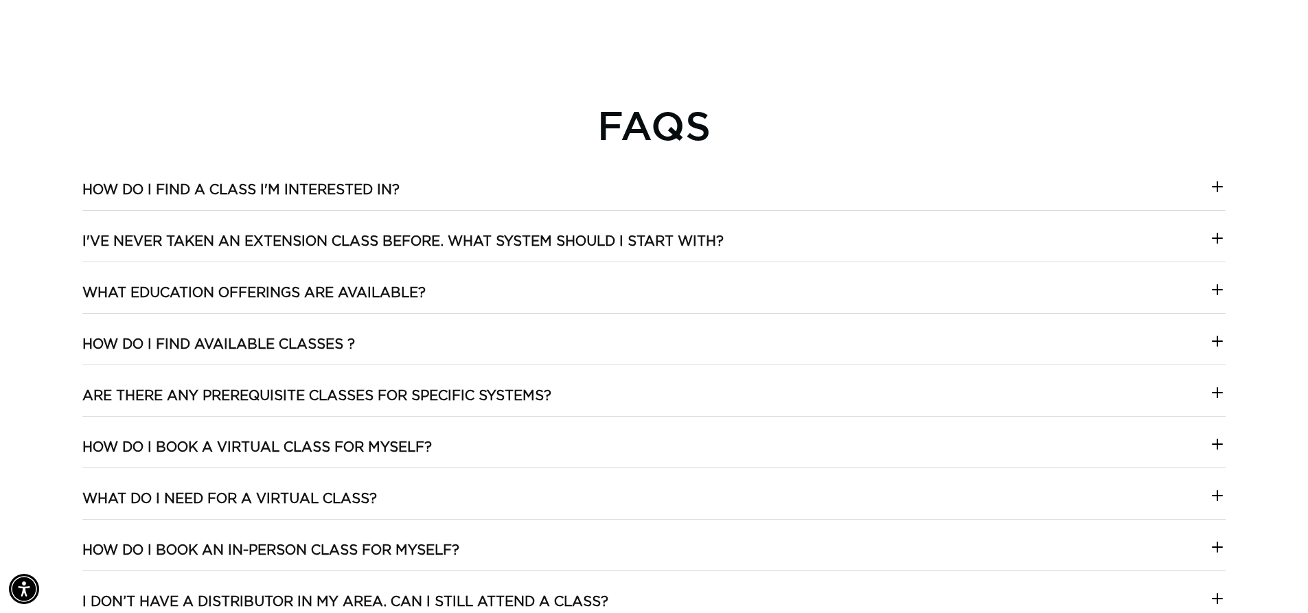
scroll to position [0, 2421]
click at [1216, 183] on icon at bounding box center [1217, 186] width 16 height 16
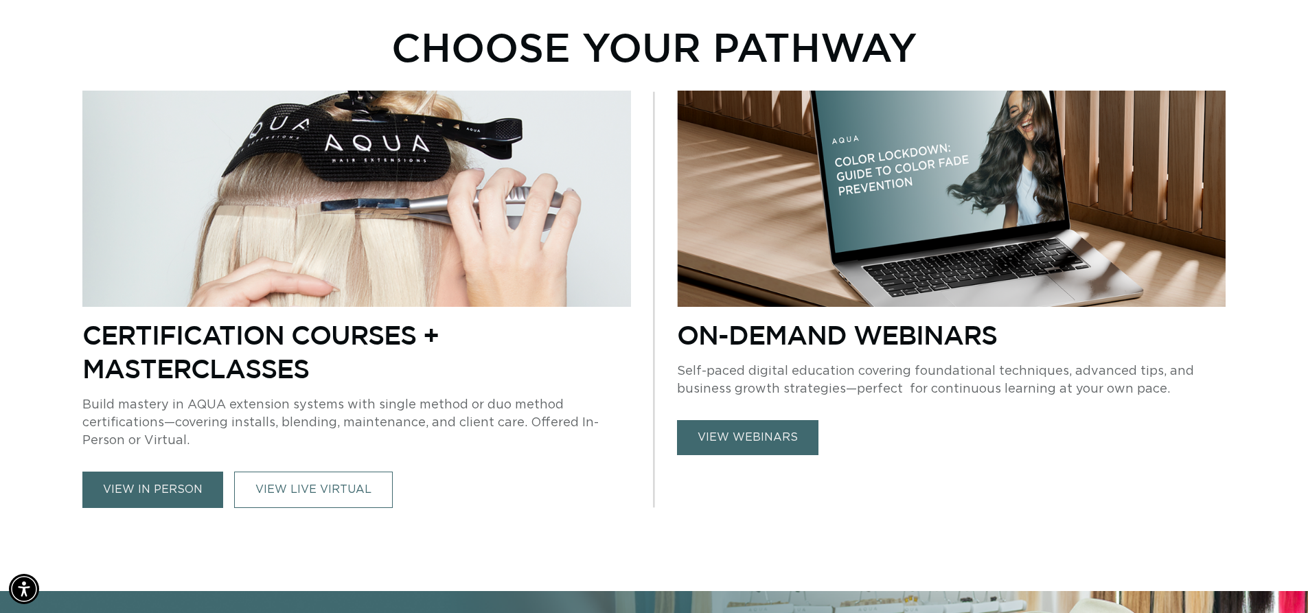
scroll to position [649, 0]
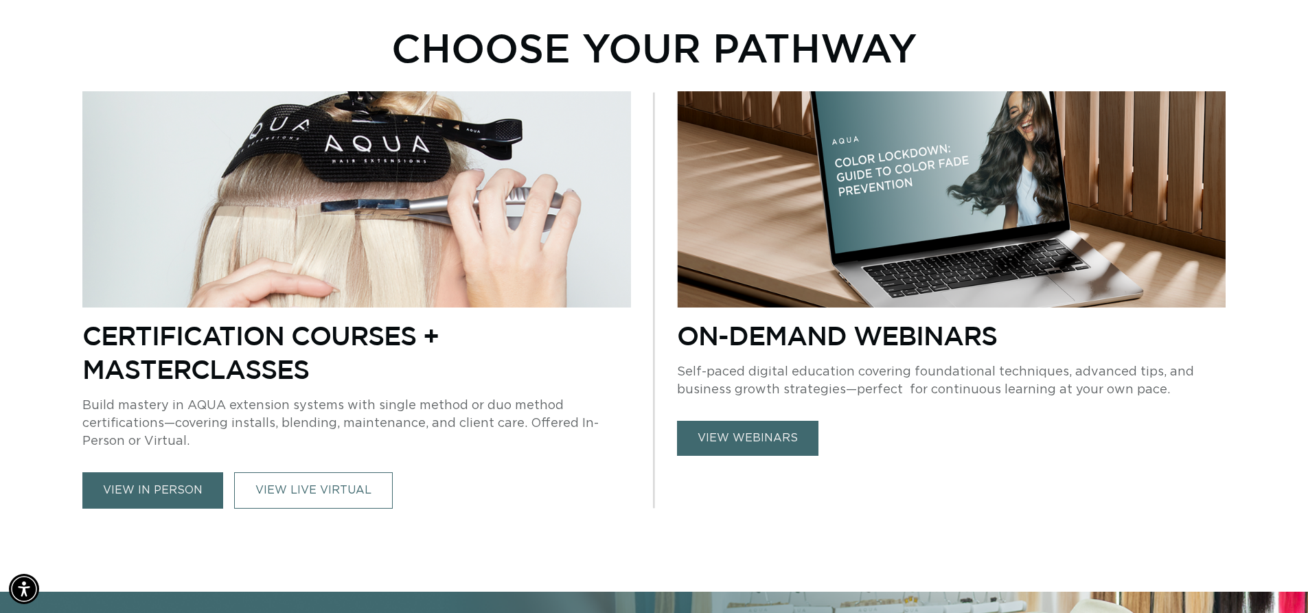
click at [177, 481] on link "view in person" at bounding box center [152, 490] width 141 height 36
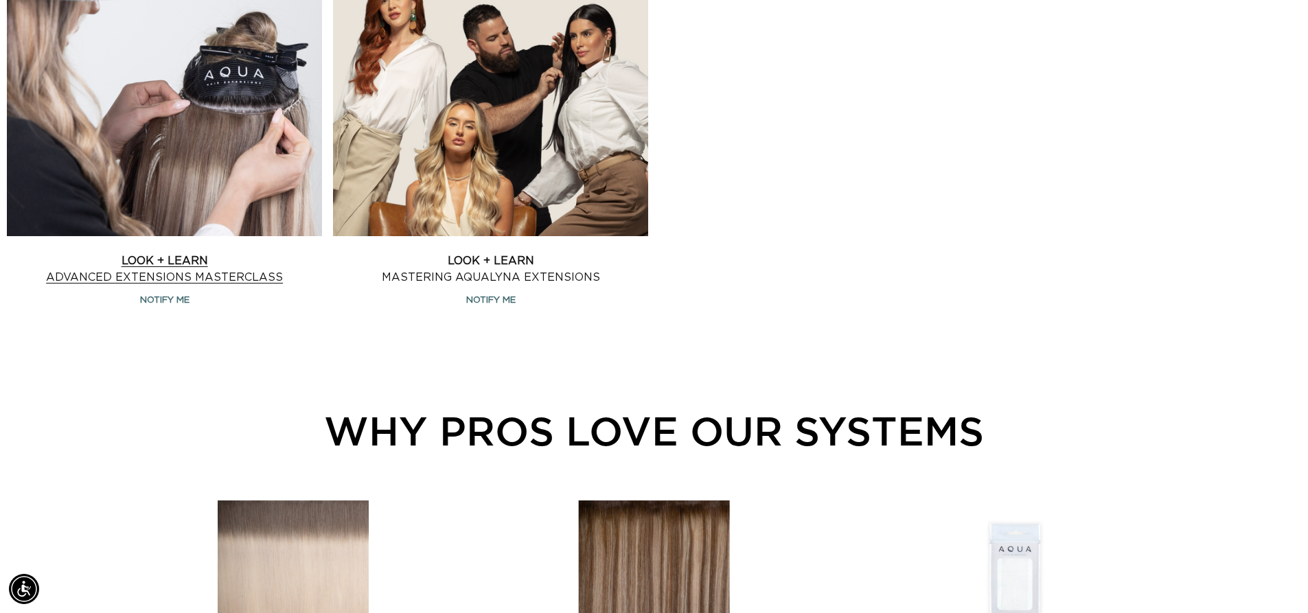
scroll to position [0, 2421]
click at [162, 286] on link "Look + Learn Advanced Extensions Masterclass" at bounding box center [164, 269] width 315 height 33
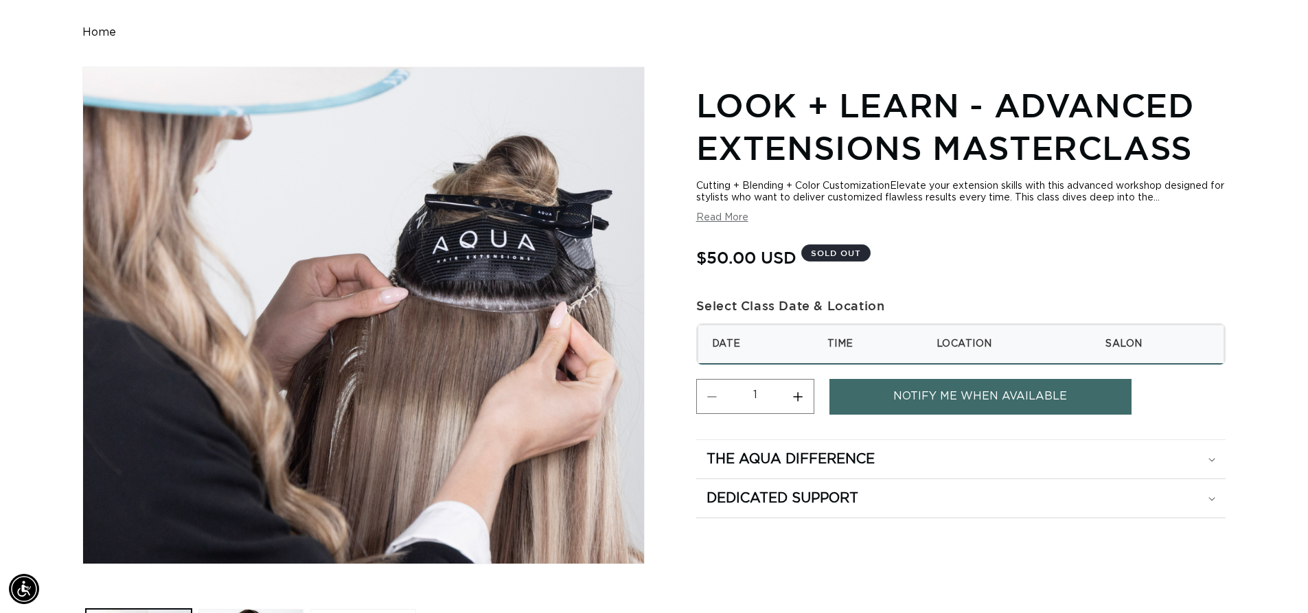
scroll to position [124, 0]
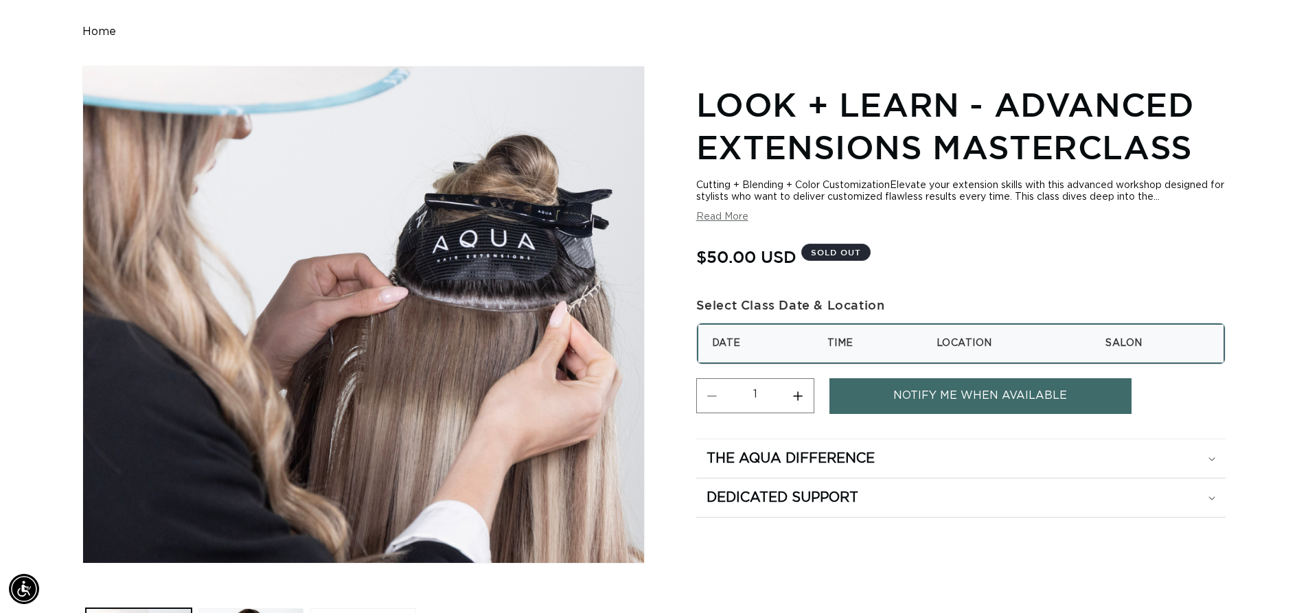
click at [950, 343] on th "Location" at bounding box center [1008, 343] width 170 height 39
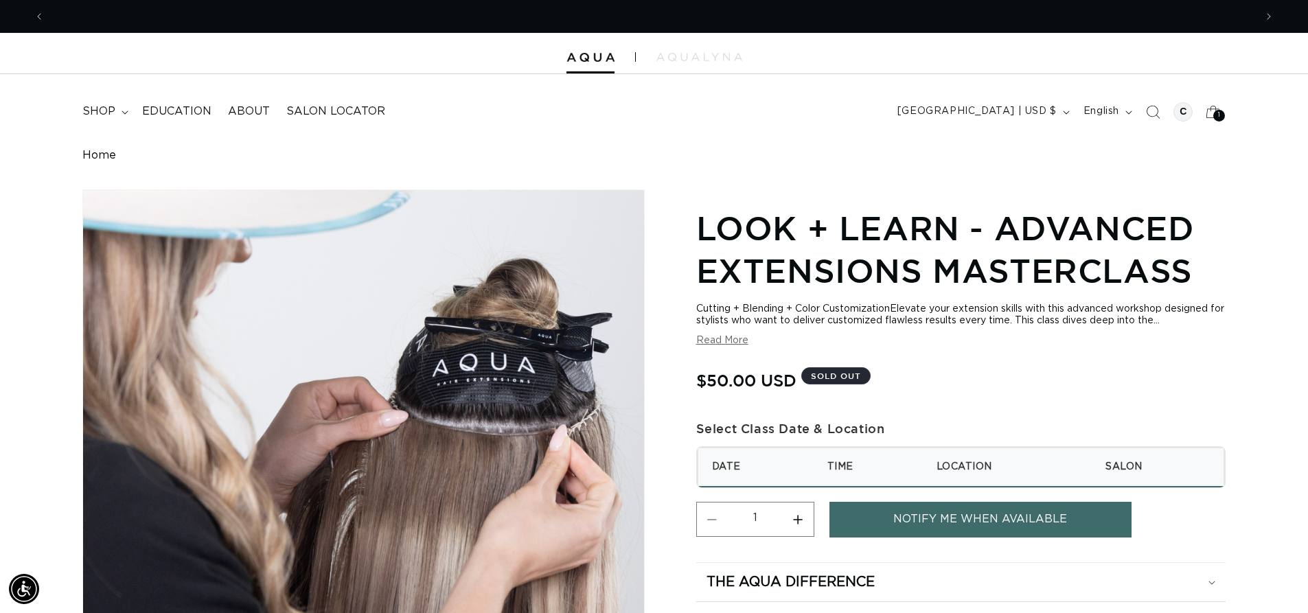
scroll to position [0, 1210]
click at [196, 113] on span "Education" at bounding box center [176, 111] width 69 height 14
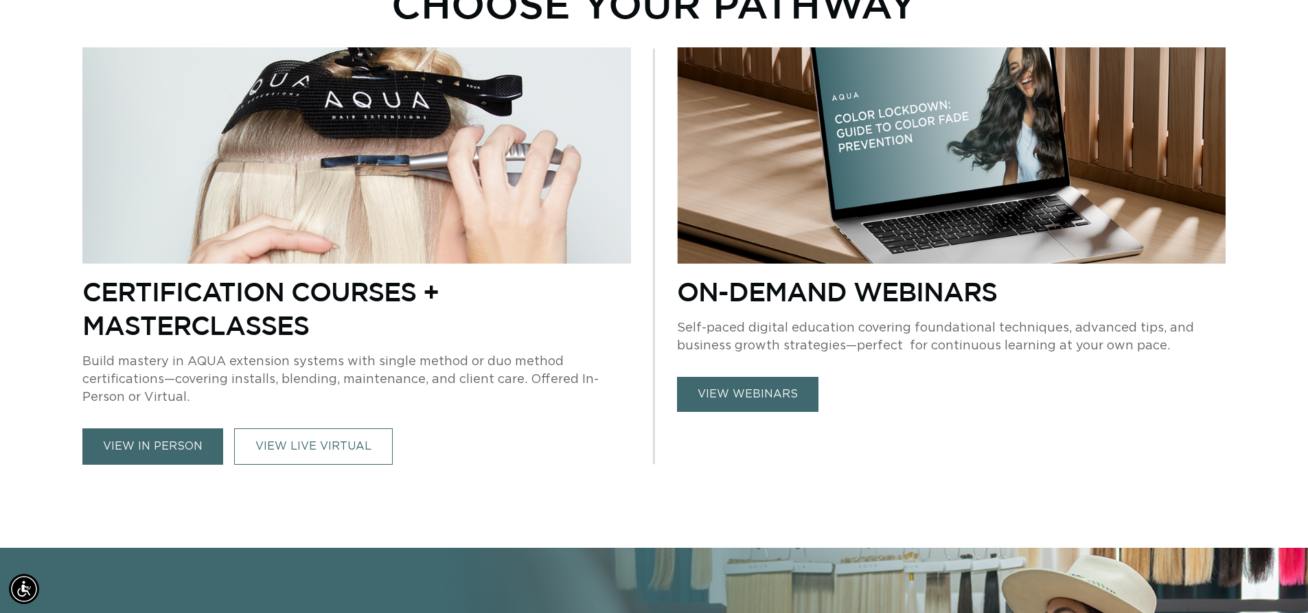
scroll to position [692, 0]
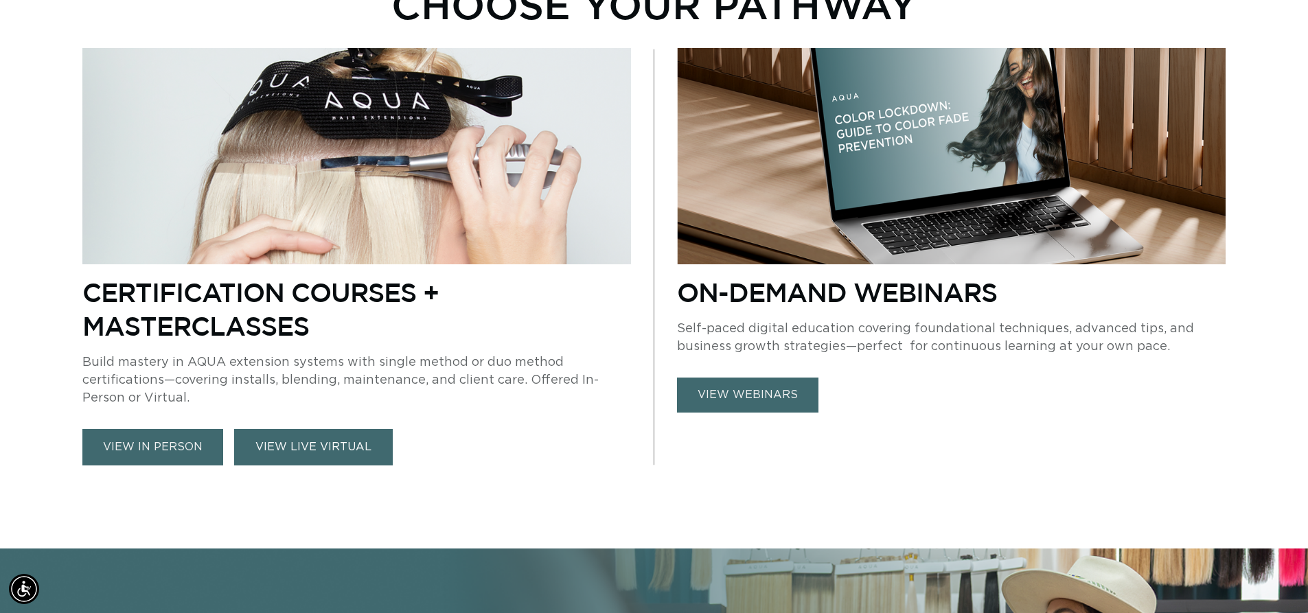
click at [341, 446] on link "VIEW LIVE VIRTUAL" at bounding box center [313, 447] width 159 height 36
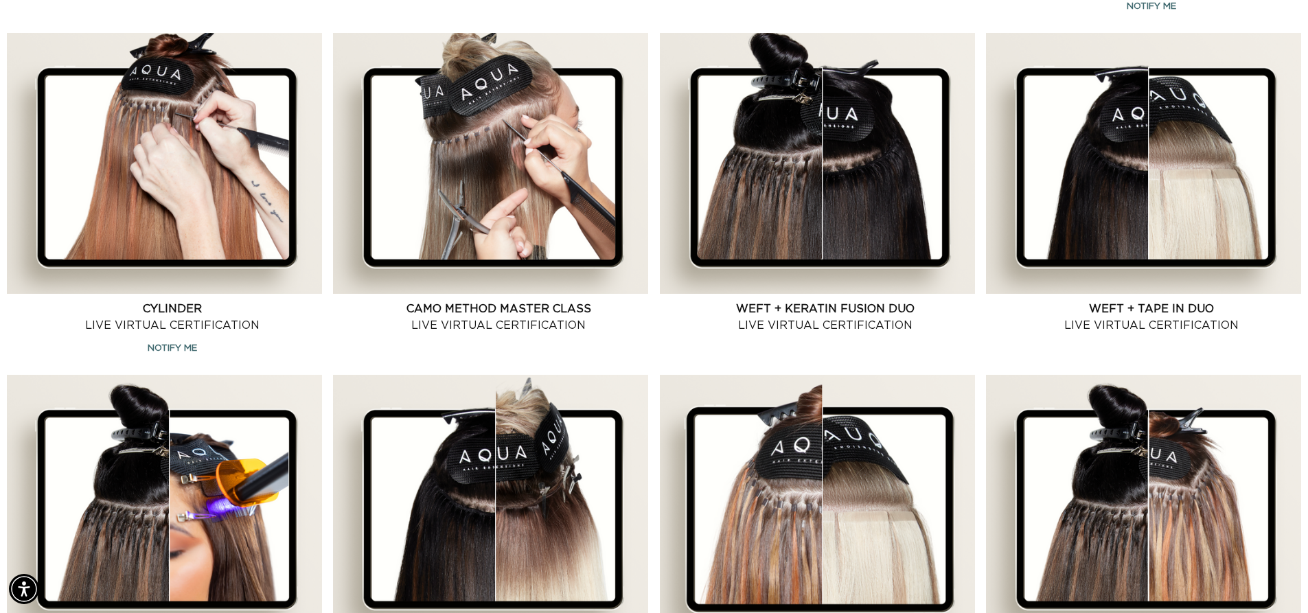
scroll to position [873, 0]
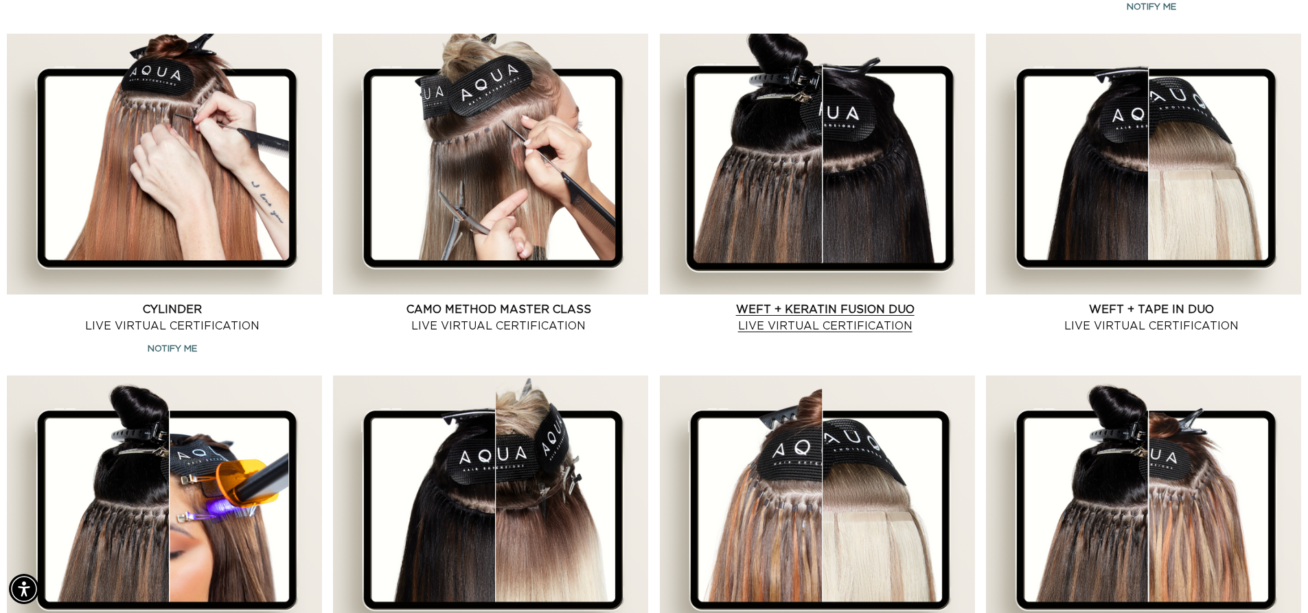
click at [842, 301] on link "Weft + Keratin Fusion Duo Live Virtual Certification" at bounding box center [824, 317] width 299 height 33
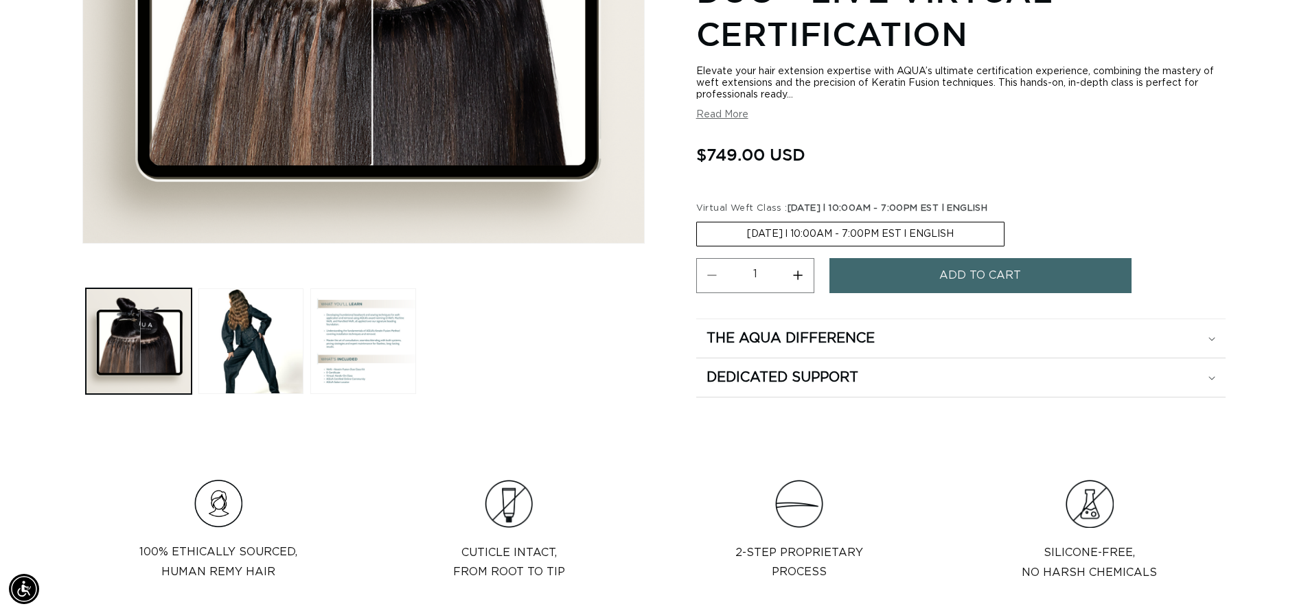
scroll to position [442, 0]
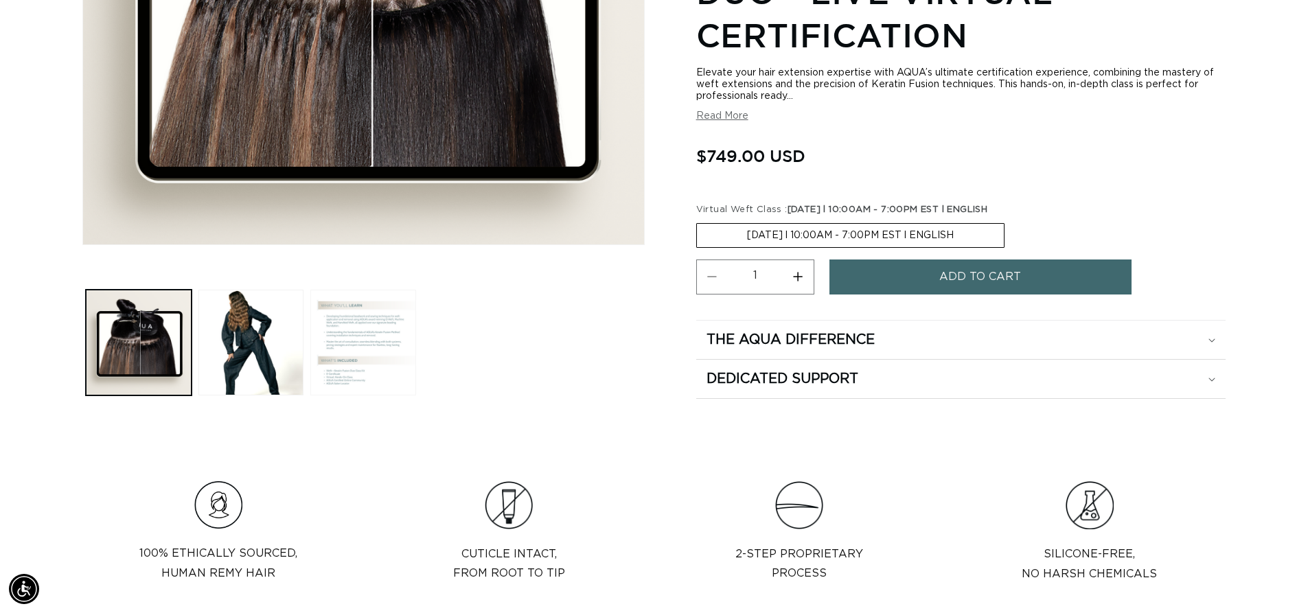
click at [335, 349] on button "Load image 3 in gallery view" at bounding box center [363, 343] width 106 height 106
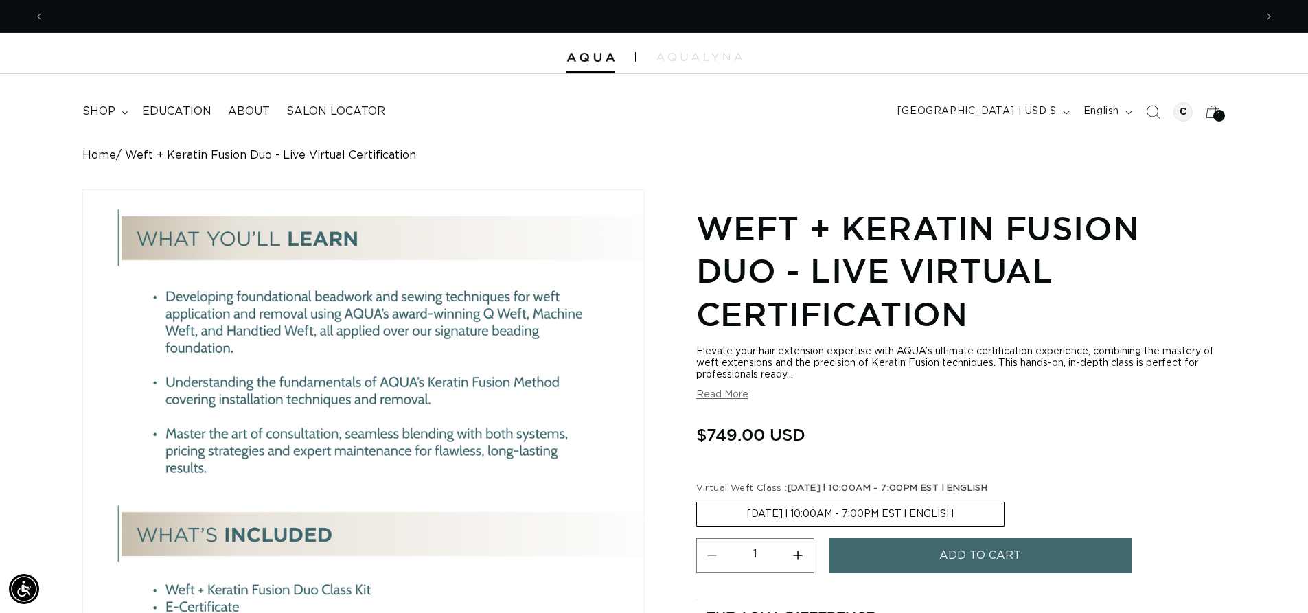
scroll to position [0, 2421]
click at [124, 113] on icon at bounding box center [125, 112] width 6 height 3
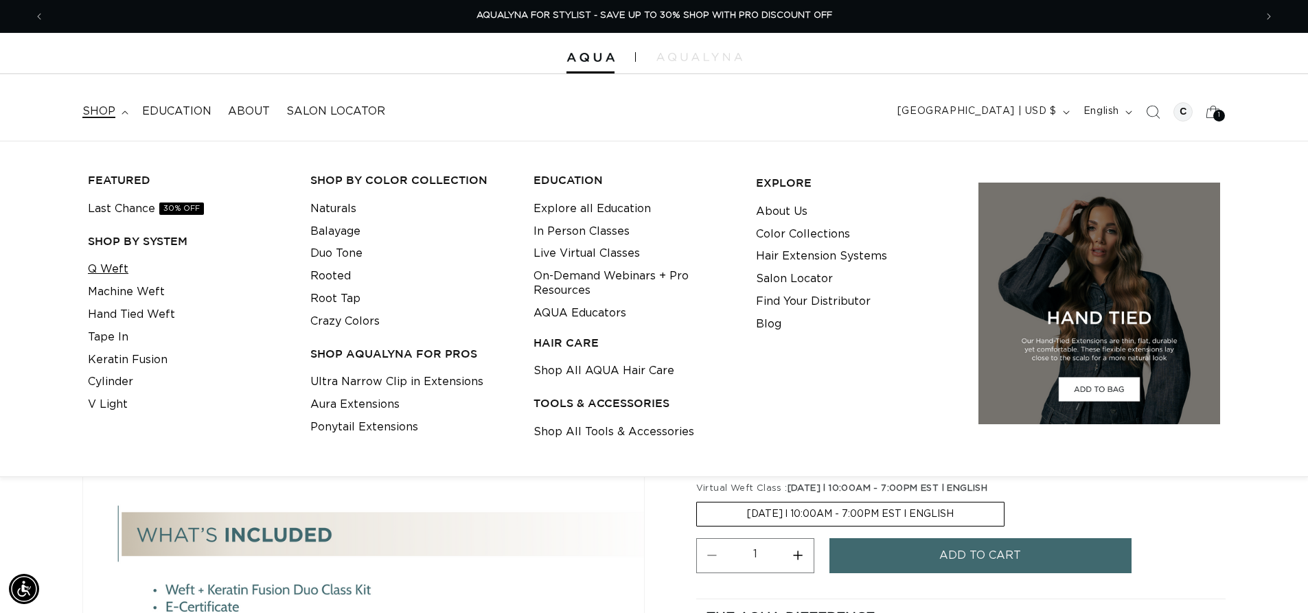
click at [104, 265] on link "Q Weft" at bounding box center [108, 269] width 41 height 23
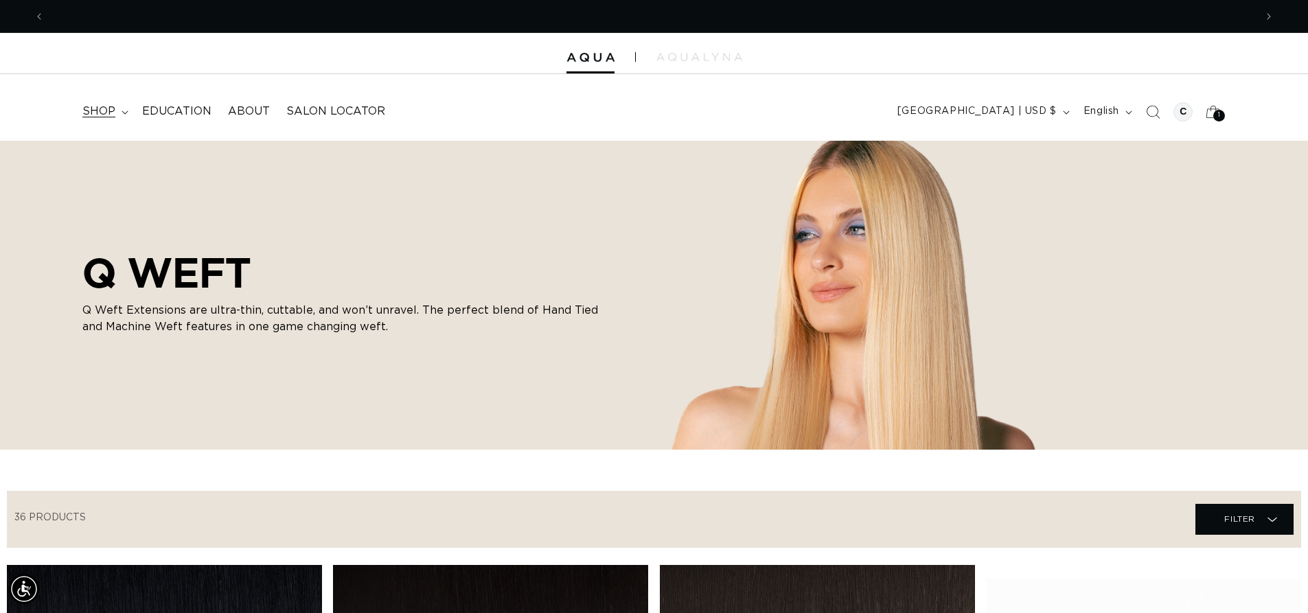
scroll to position [0, 1210]
click at [119, 113] on summary "shop" at bounding box center [104, 111] width 60 height 31
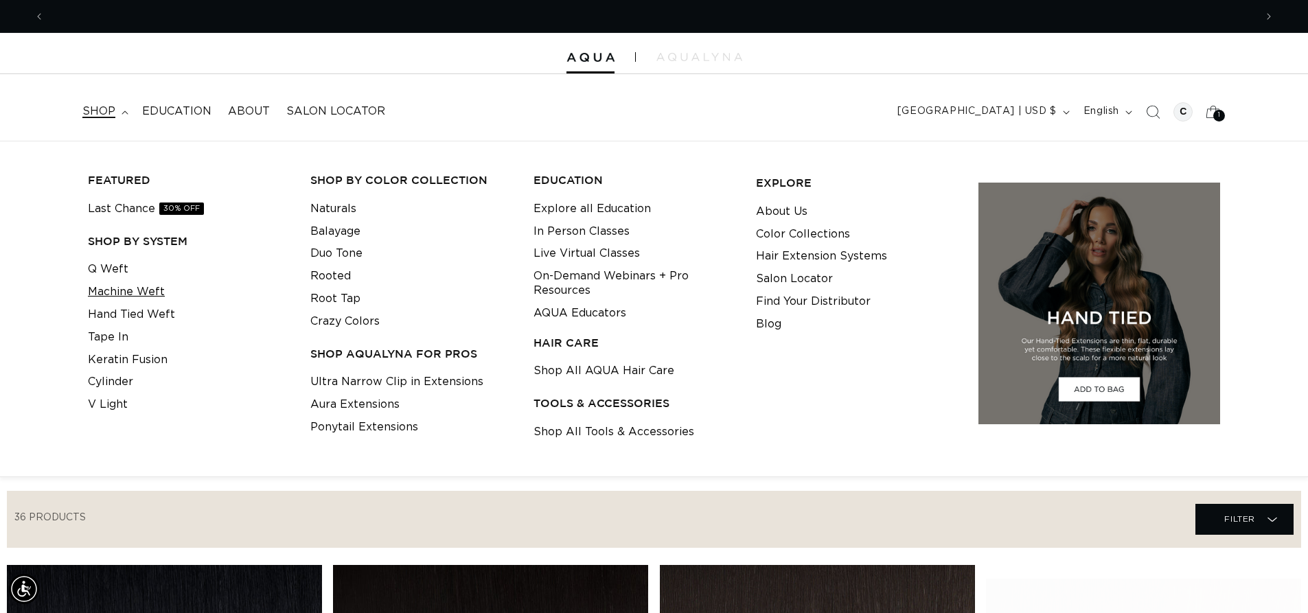
scroll to position [0, 2421]
click at [113, 295] on link "Machine Weft" at bounding box center [126, 292] width 77 height 23
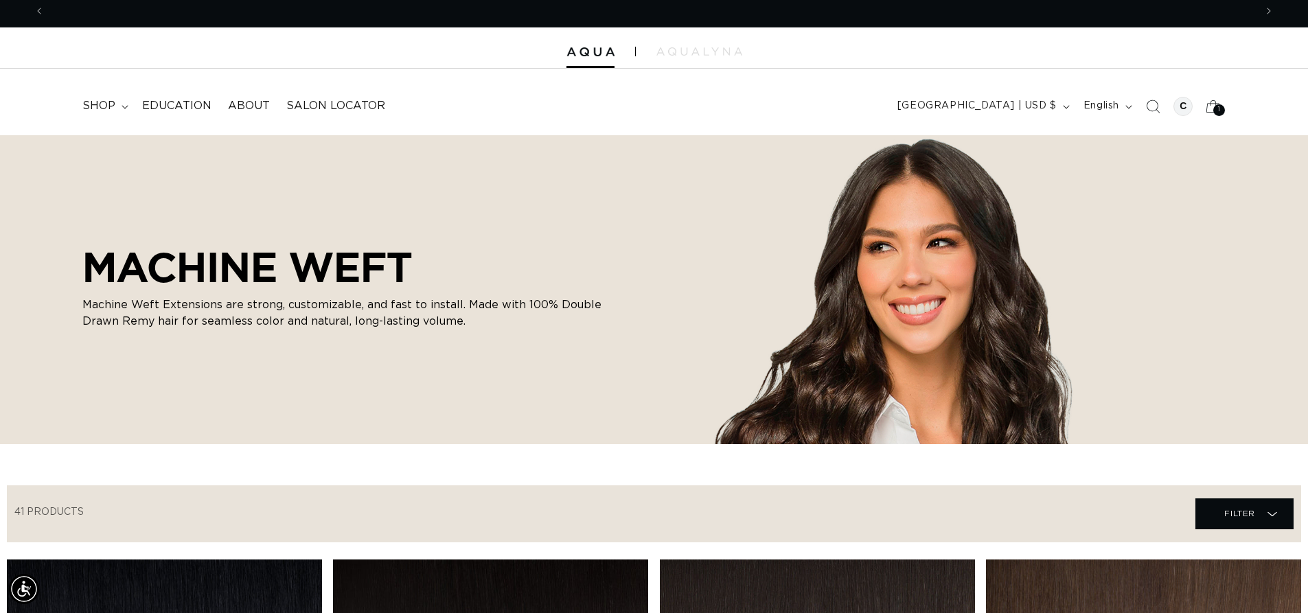
scroll to position [0, 1210]
click at [1151, 106] on icon "Search" at bounding box center [1152, 106] width 14 height 14
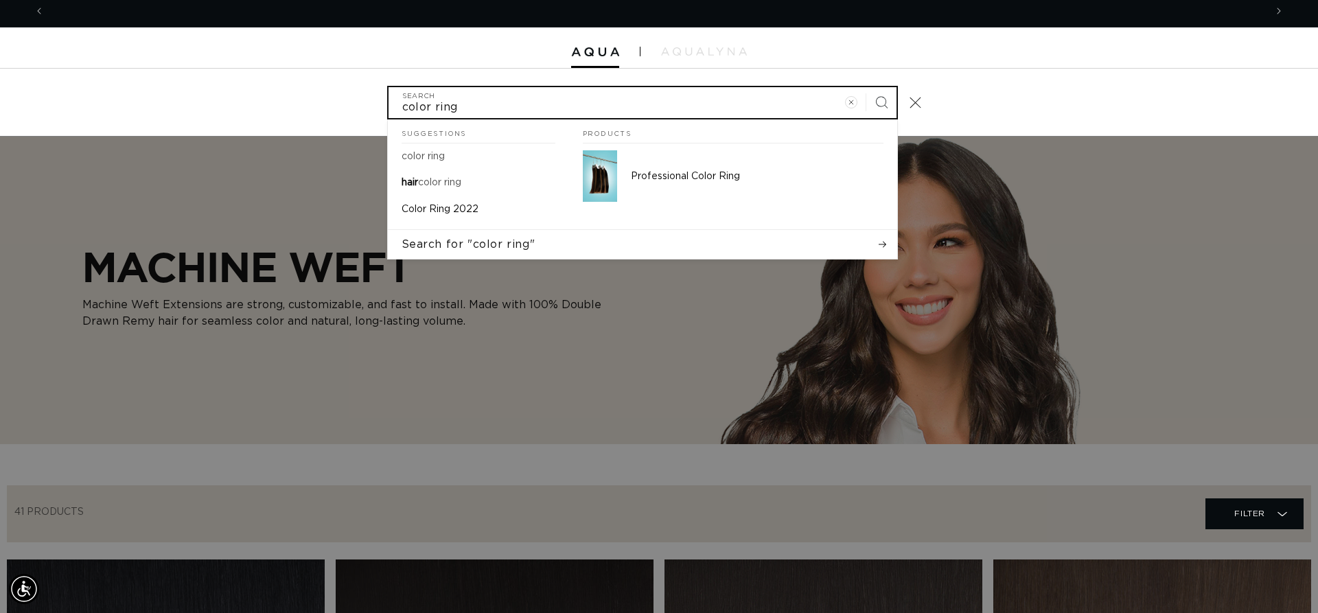
scroll to position [0, 0]
type input "color ring"
click at [866, 87] on button "Search" at bounding box center [881, 102] width 30 height 30
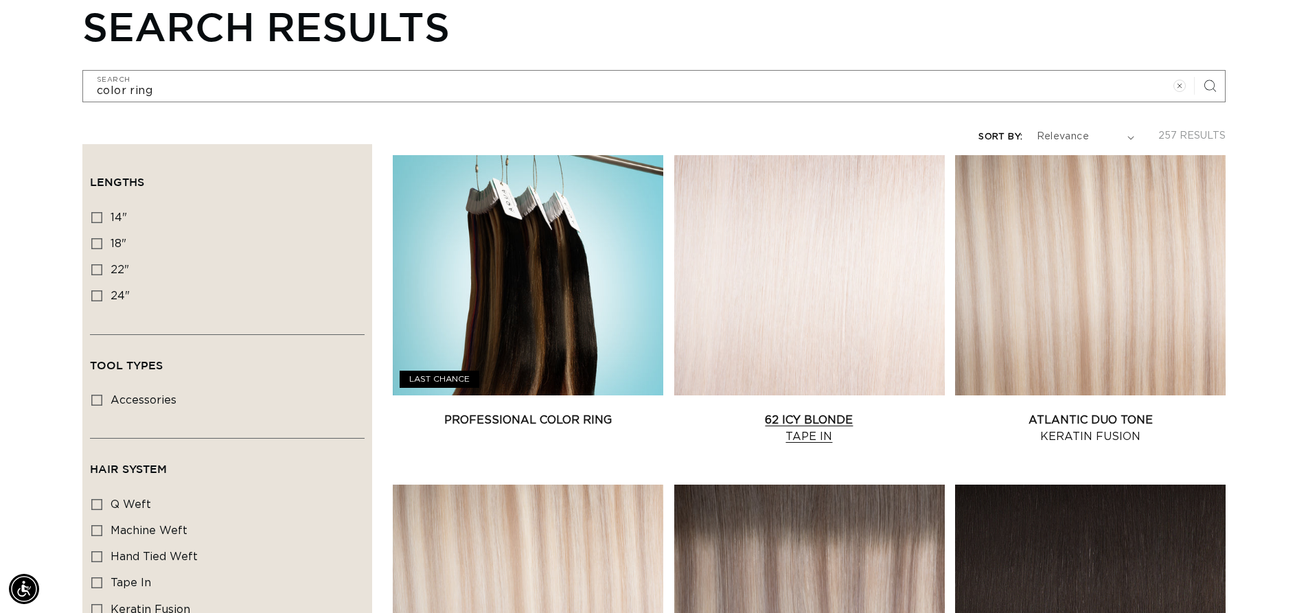
scroll to position [170, 0]
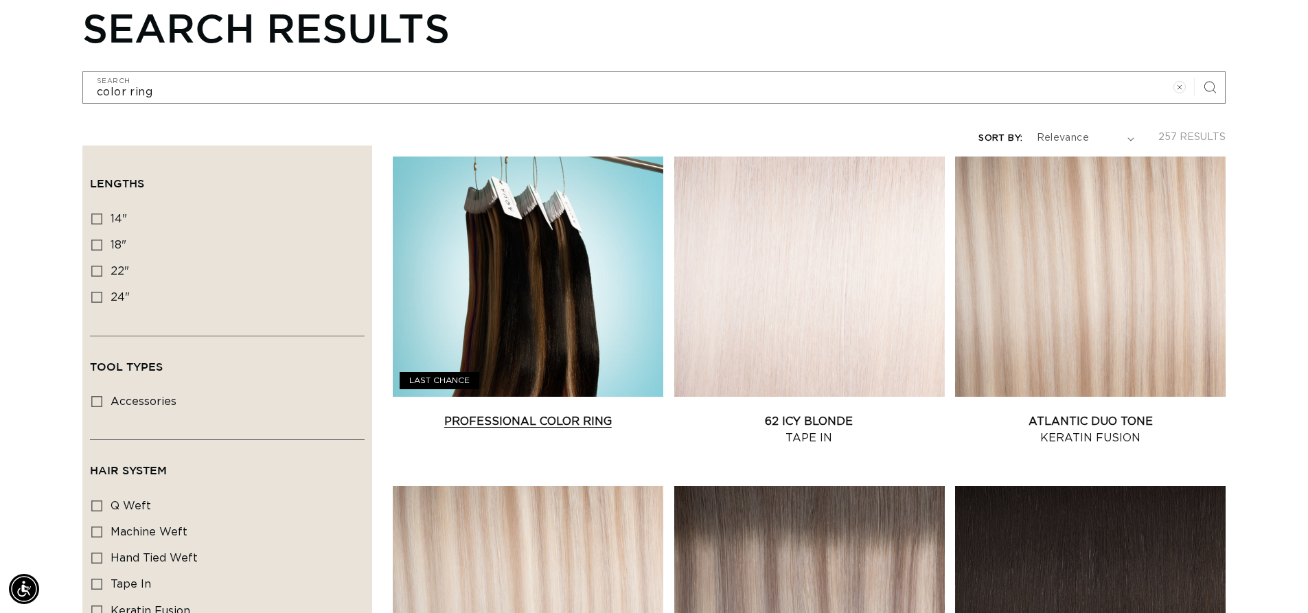
click at [483, 415] on link "Professional Color Ring" at bounding box center [528, 421] width 270 height 16
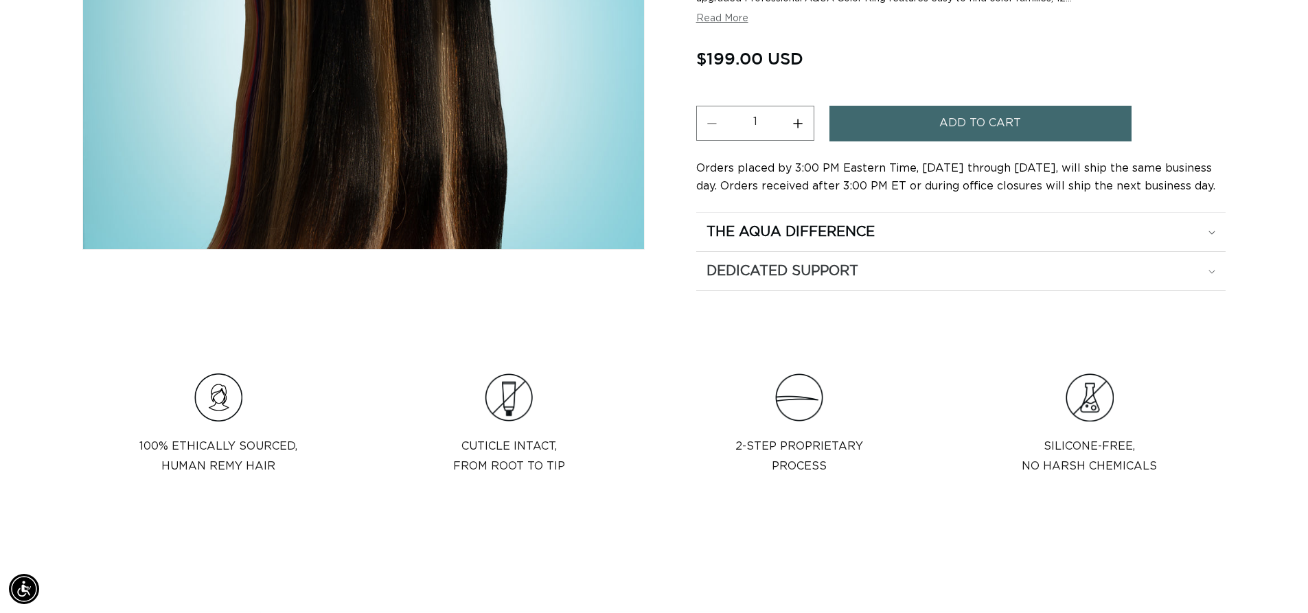
scroll to position [0, 1210]
click at [1199, 258] on summary "Dedicated Support" at bounding box center [960, 271] width 529 height 38
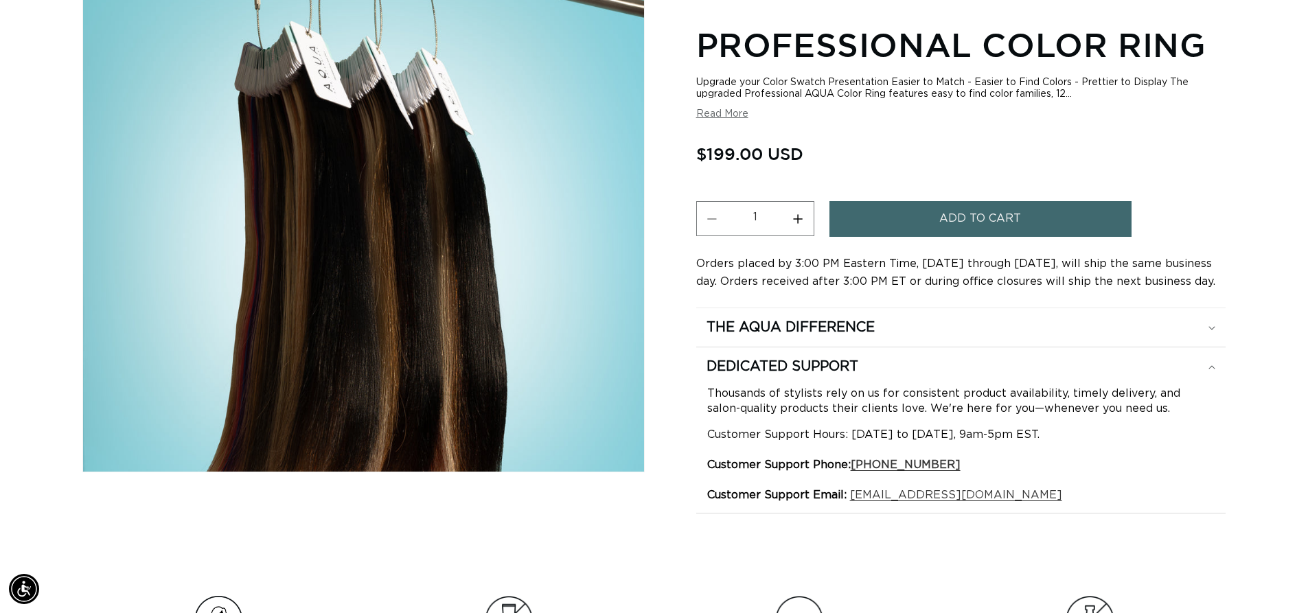
scroll to position [211, 0]
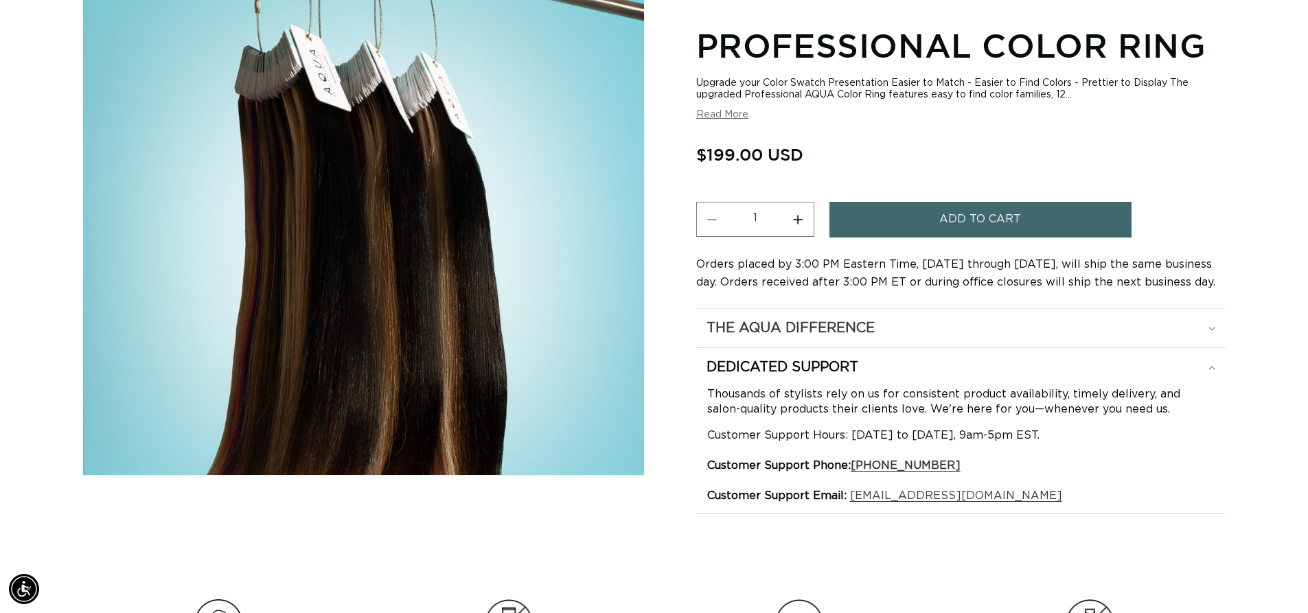
click at [1211, 335] on div "The Aqua Difference" at bounding box center [960, 328] width 509 height 18
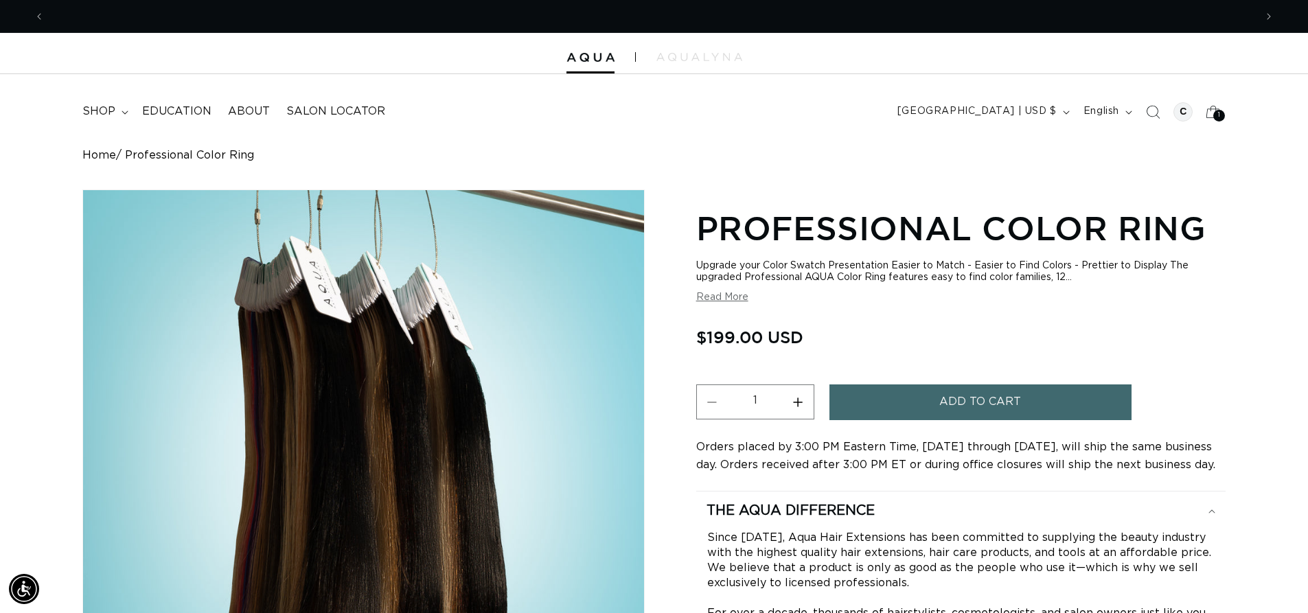
scroll to position [0, 2421]
click at [172, 111] on span "Education" at bounding box center [176, 111] width 69 height 14
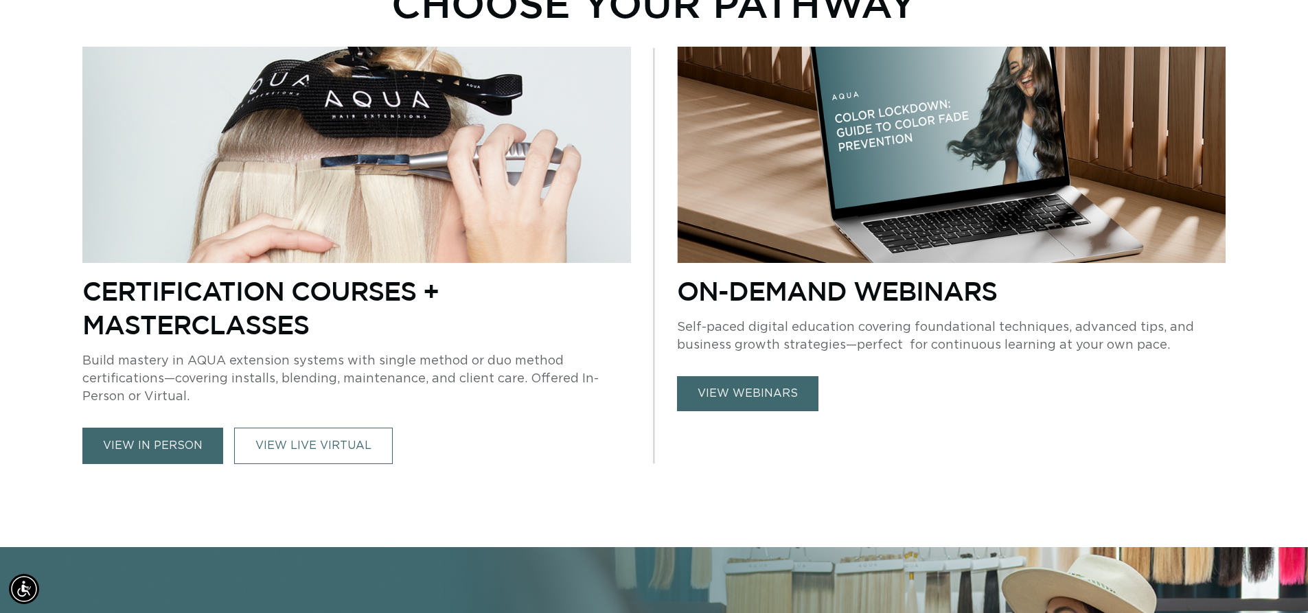
scroll to position [0, 1210]
click at [745, 390] on link "view webinars" at bounding box center [747, 393] width 141 height 35
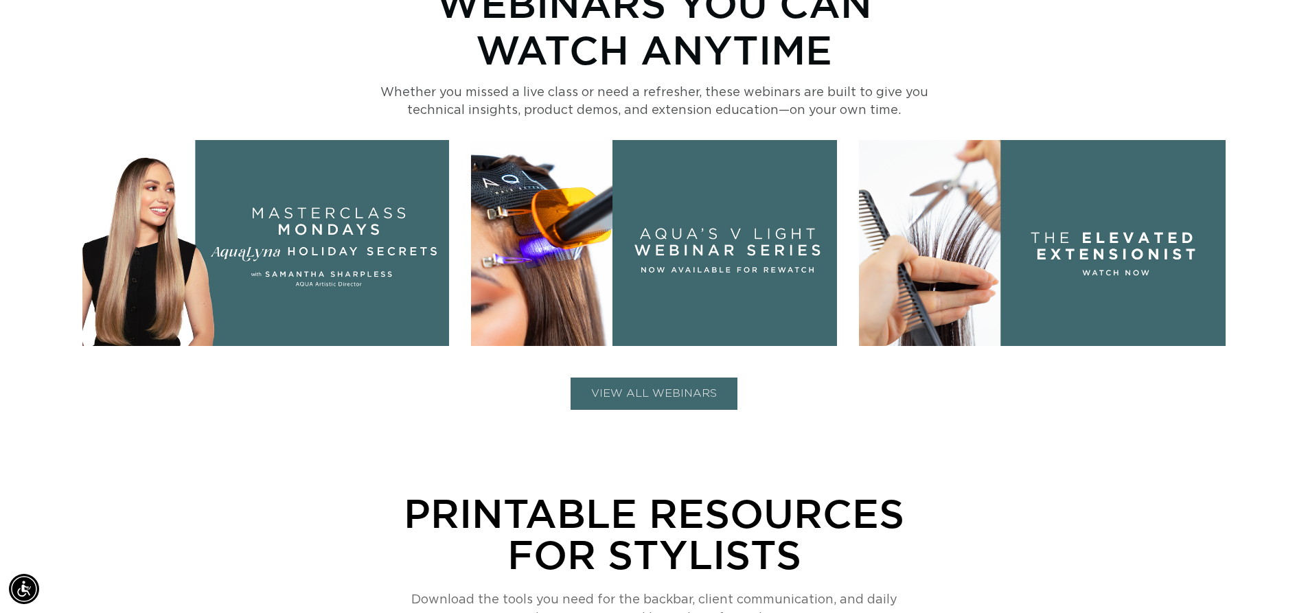
scroll to position [0, 1210]
click at [645, 394] on button "VIEW ALL WEBINARS" at bounding box center [653, 394] width 167 height 32
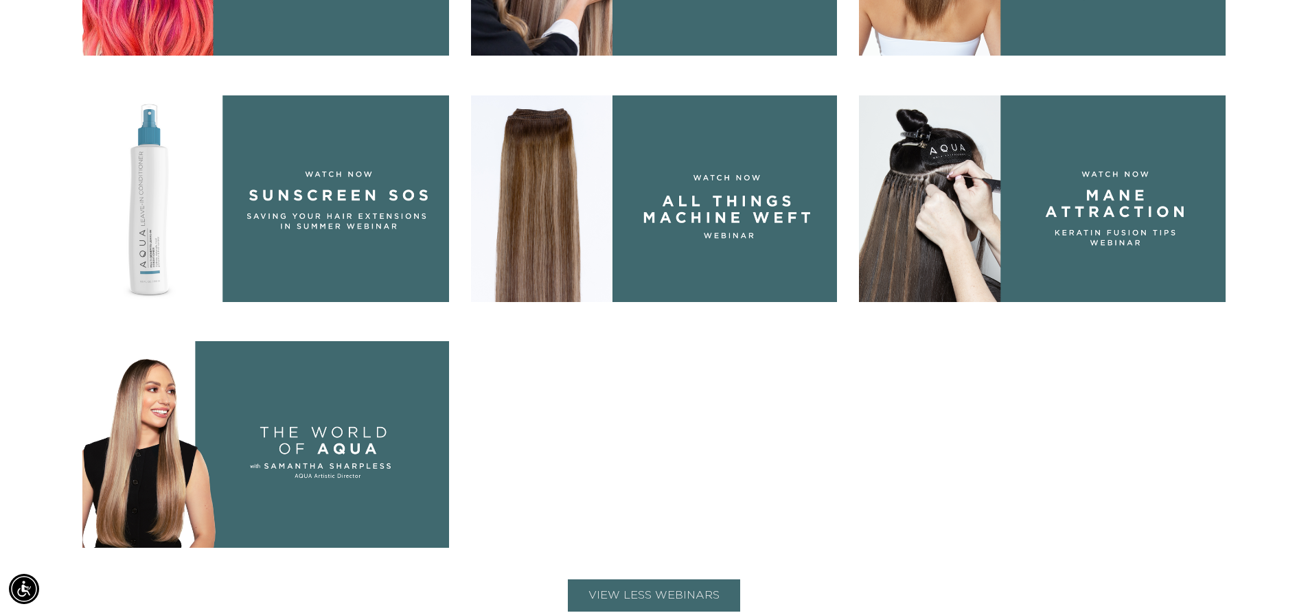
scroll to position [1255, 0]
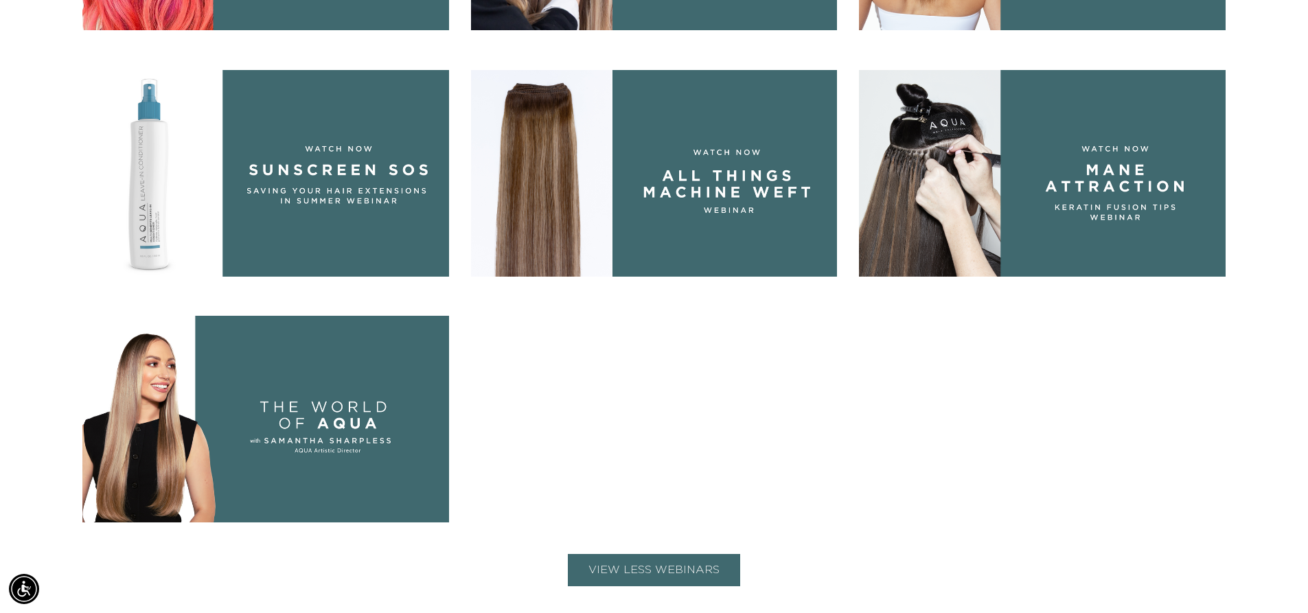
click at [417, 439] on img at bounding box center [265, 419] width 367 height 206
click at [381, 121] on img at bounding box center [265, 173] width 367 height 206
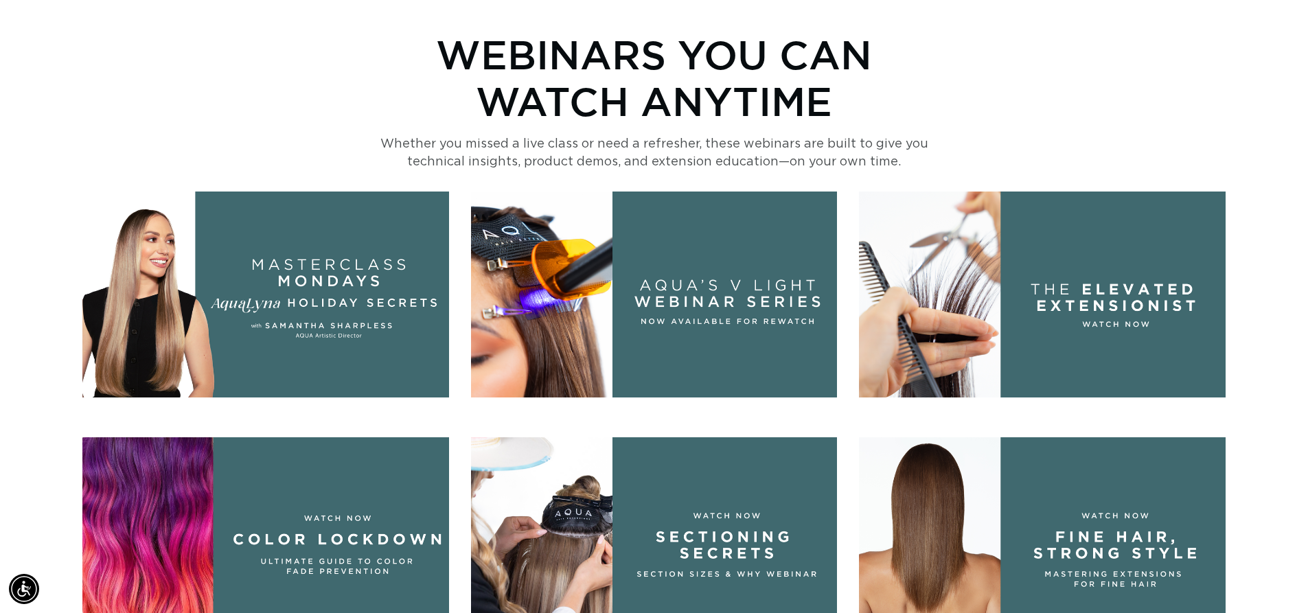
click at [1143, 314] on img at bounding box center [1042, 295] width 367 height 206
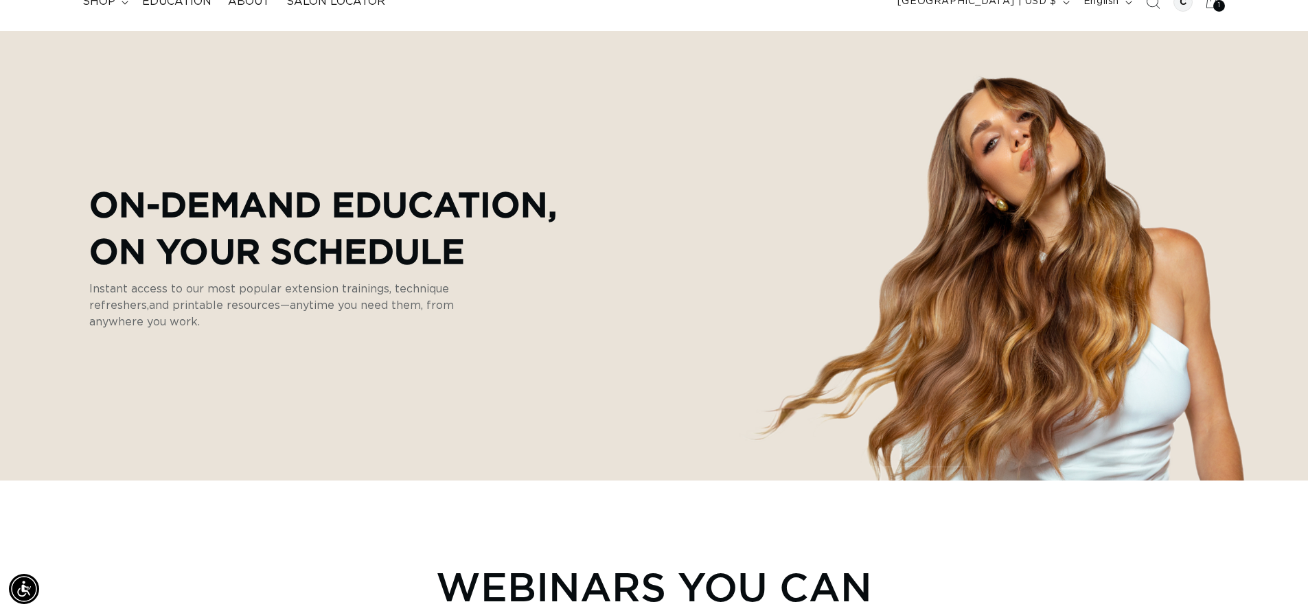
scroll to position [109, 0]
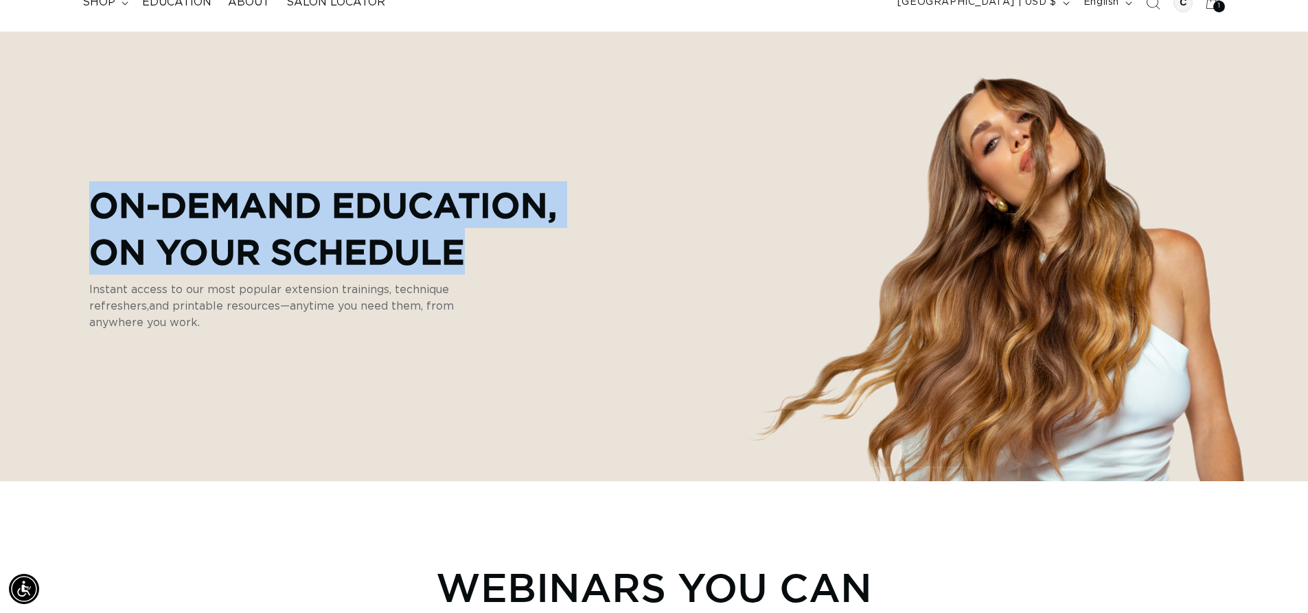
drag, startPoint x: 745, startPoint y: 245, endPoint x: 1188, endPoint y: 165, distance: 450.0
click at [1188, 165] on div "On-Demand Education, On Your Schedule Instant access to our most popular extens…" at bounding box center [654, 257] width 1294 height 450
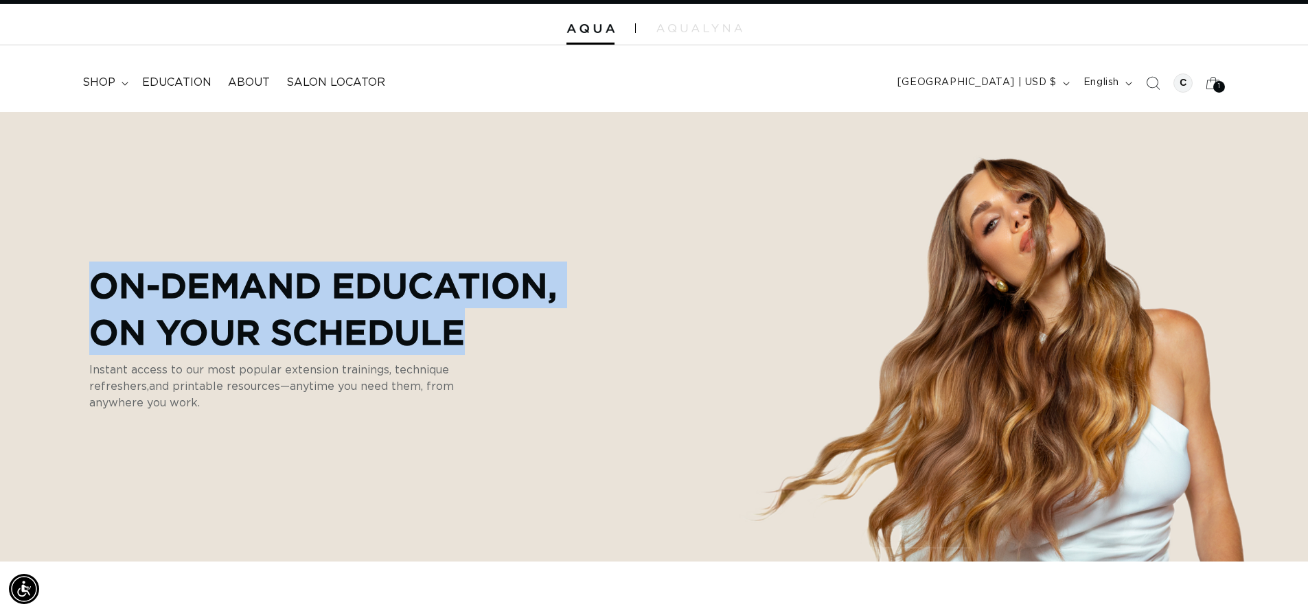
scroll to position [21, 0]
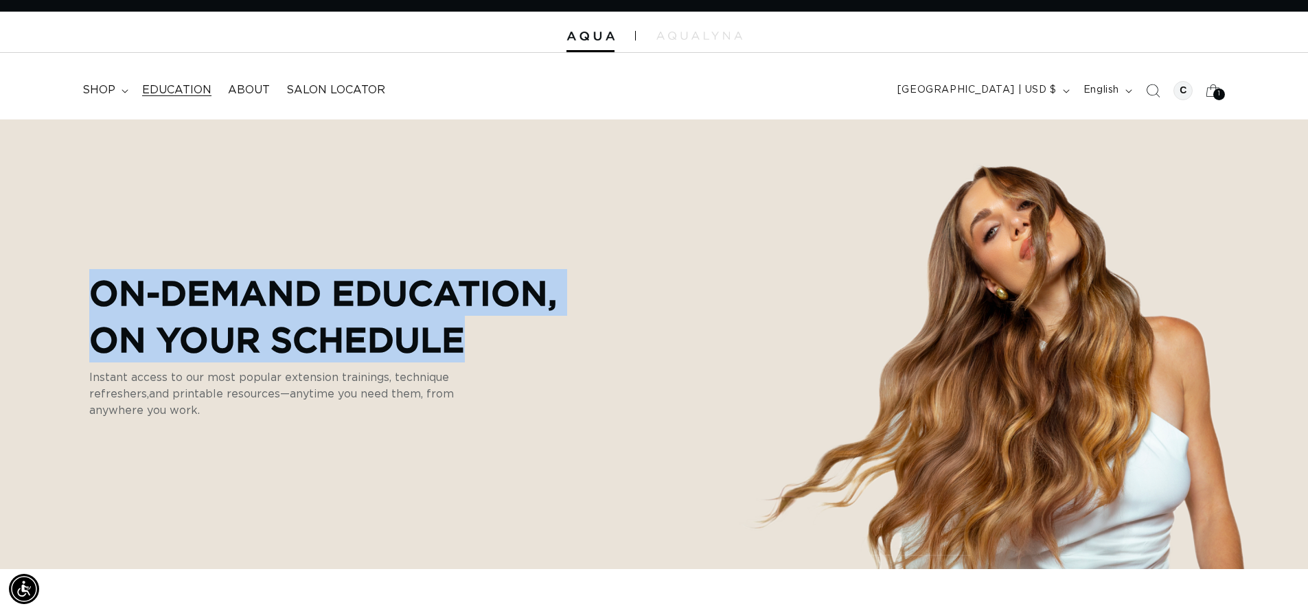
click at [200, 82] on link "Education" at bounding box center [177, 90] width 86 height 31
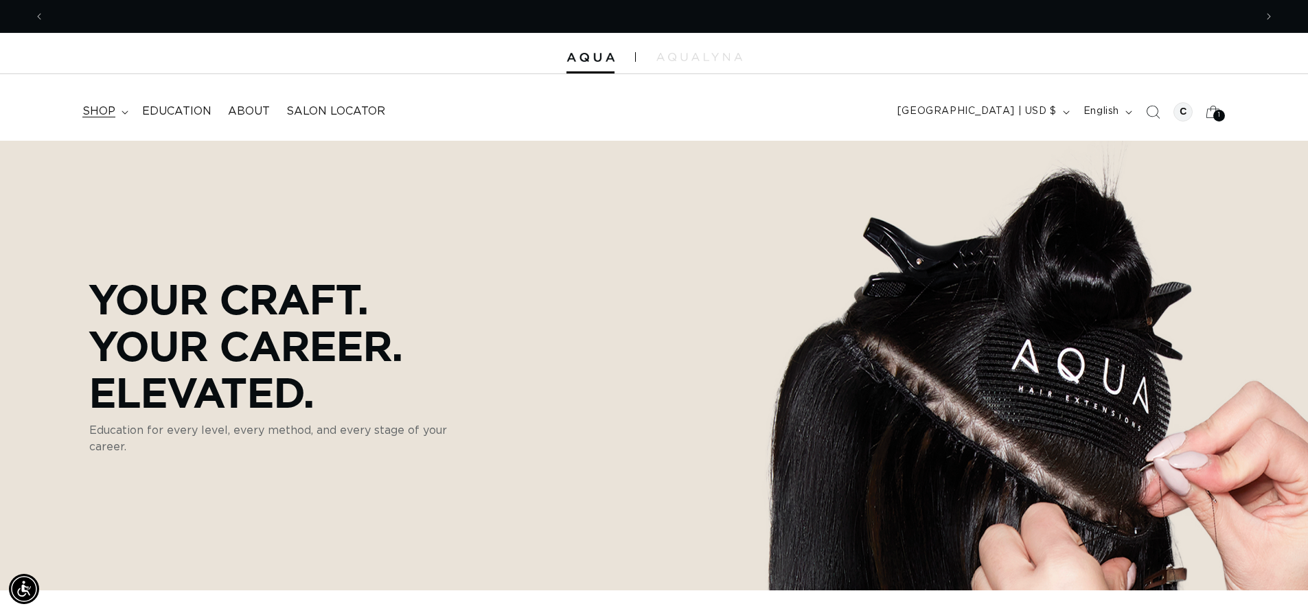
click at [122, 113] on icon at bounding box center [125, 113] width 7 height 4
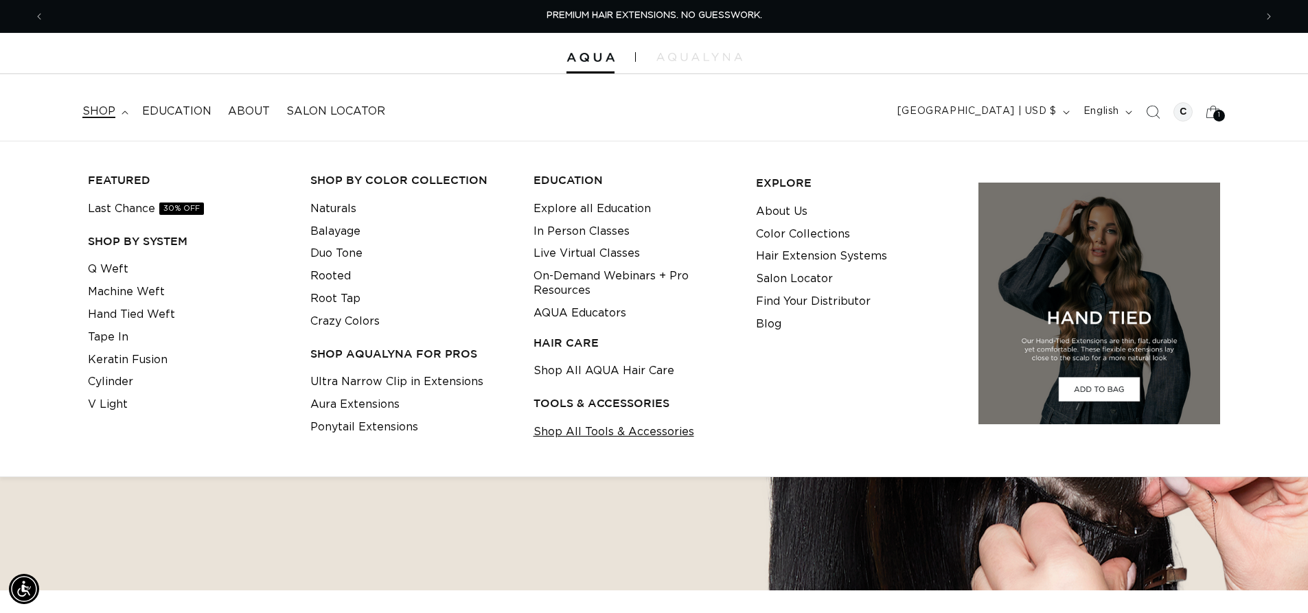
click at [563, 428] on link "Shop All Tools & Accessories" at bounding box center [613, 432] width 161 height 23
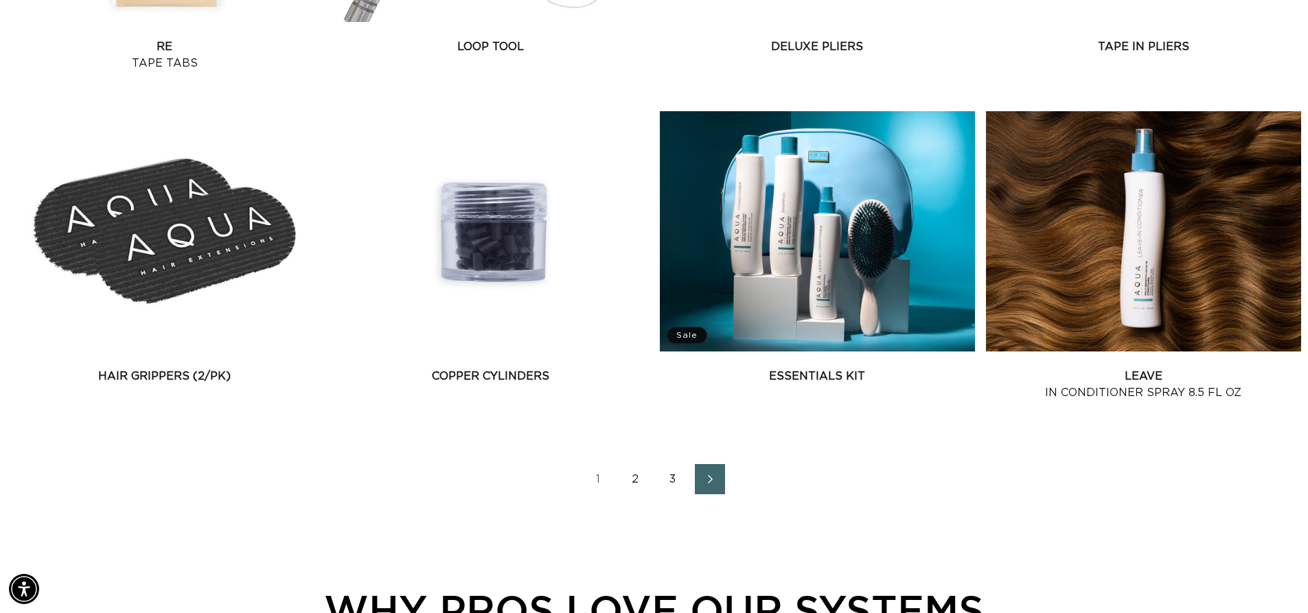
scroll to position [0, 1210]
click at [634, 481] on link "2" at bounding box center [636, 479] width 30 height 30
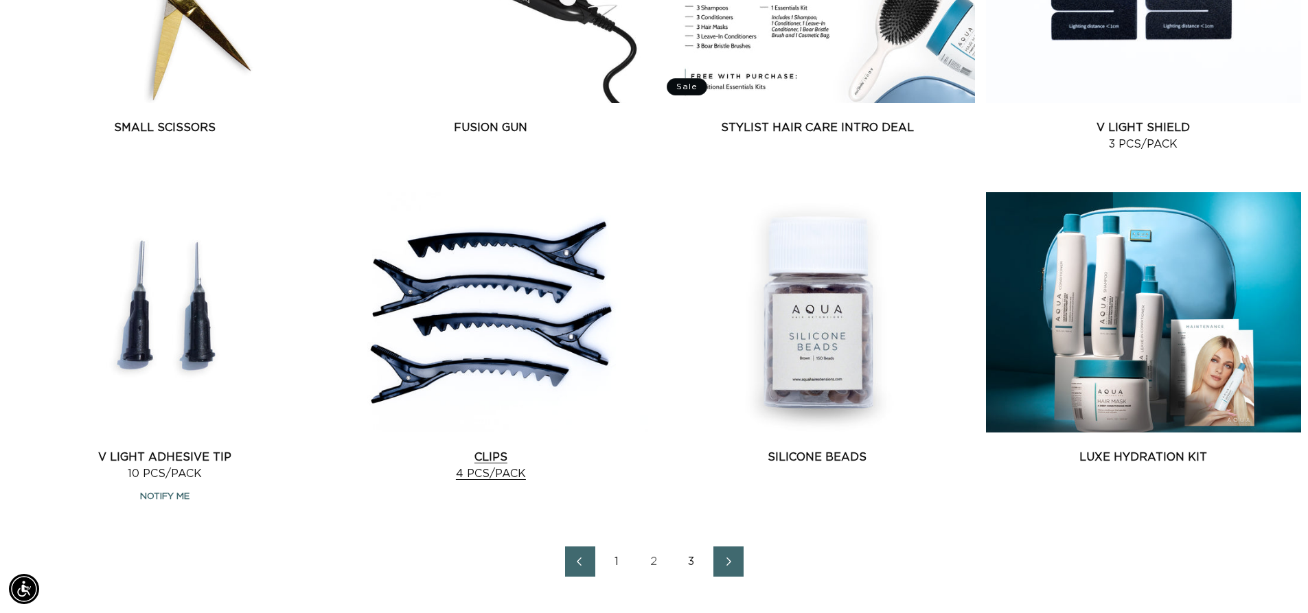
scroll to position [0, 2421]
click at [509, 449] on link "Clips 4 pcs/pack" at bounding box center [490, 465] width 315 height 33
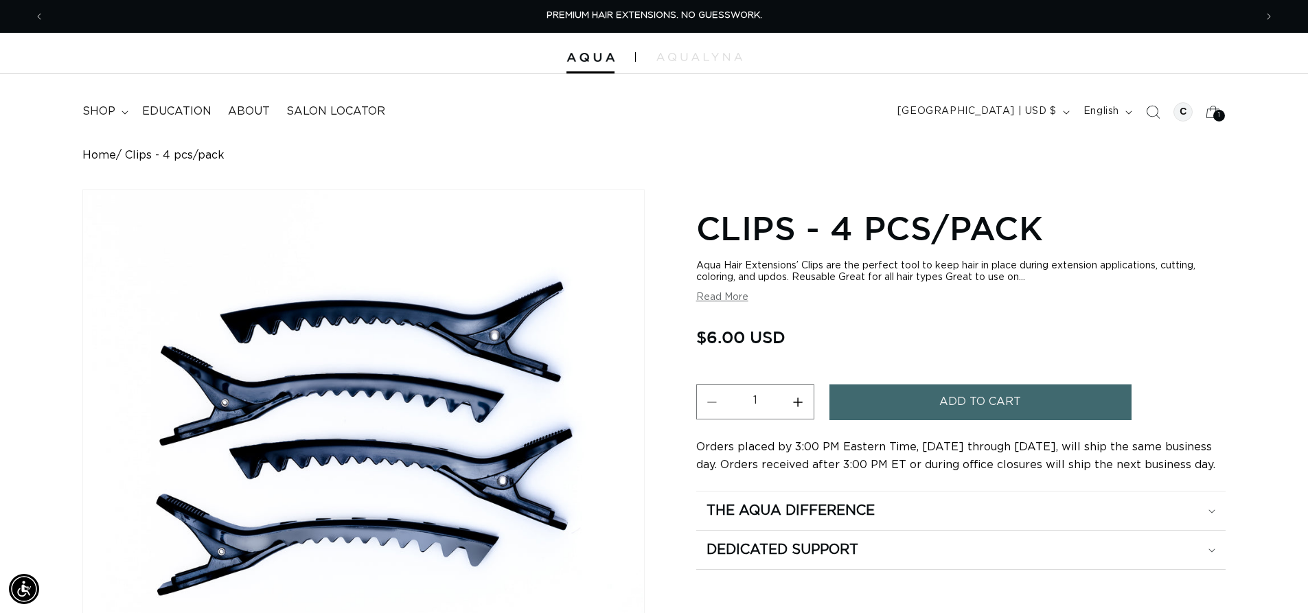
click at [963, 402] on span "Add to cart" at bounding box center [980, 401] width 82 height 35
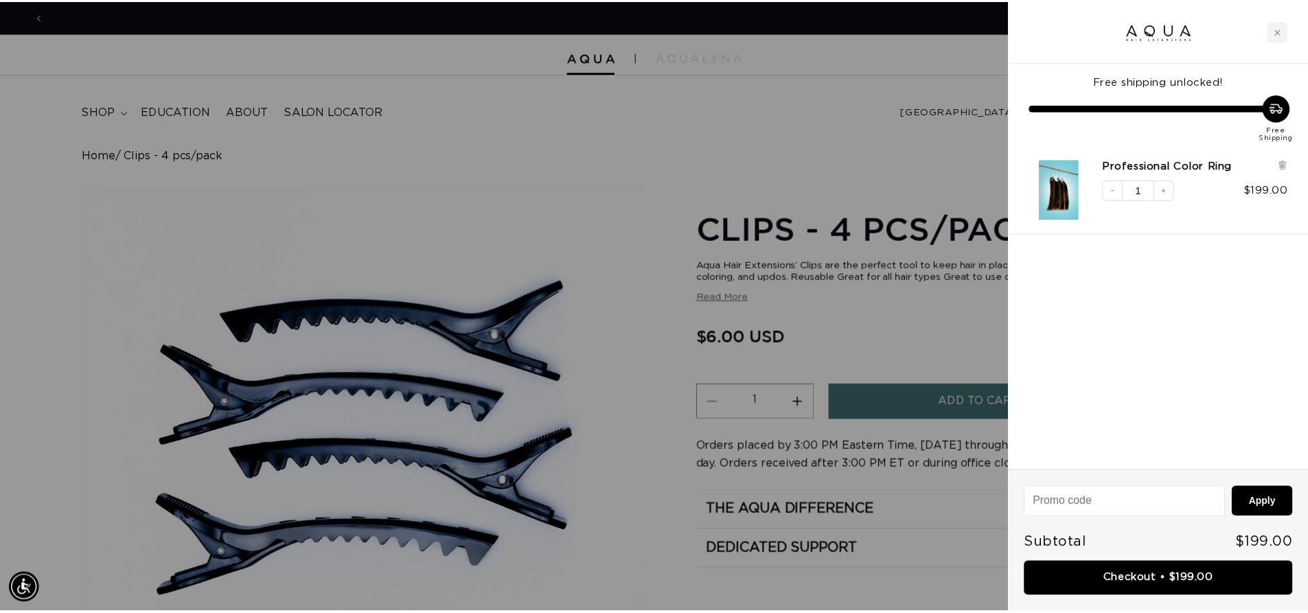
scroll to position [0, 1221]
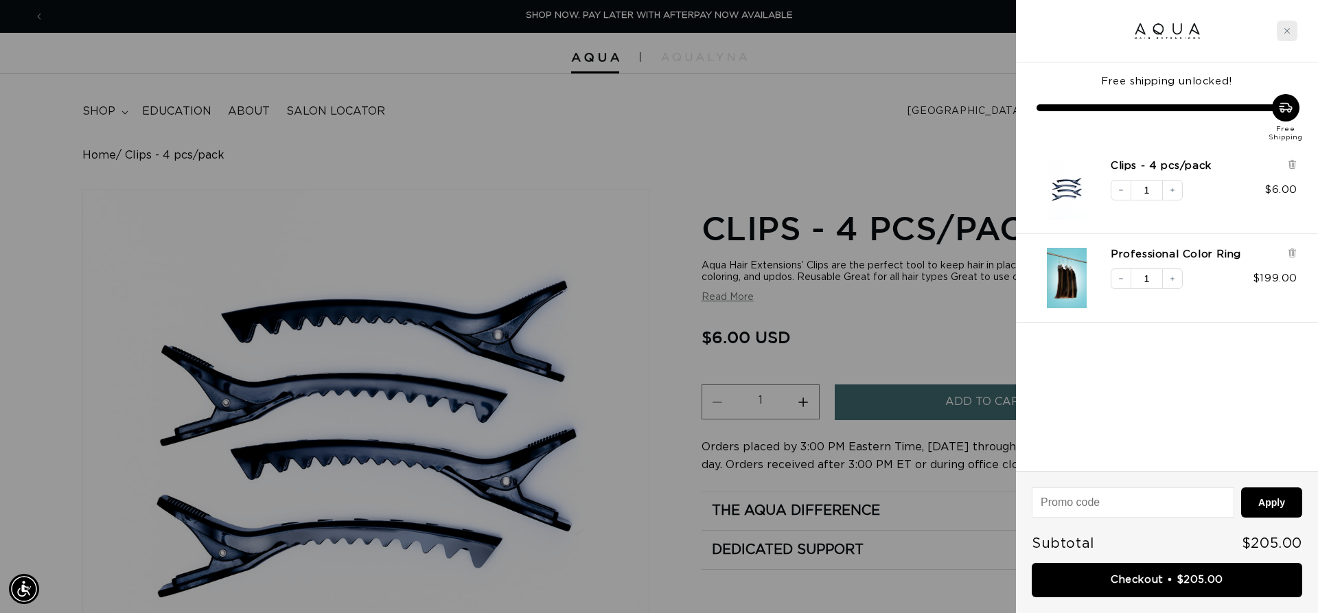
click at [1286, 27] on icon "Close cart" at bounding box center [1287, 30] width 7 height 7
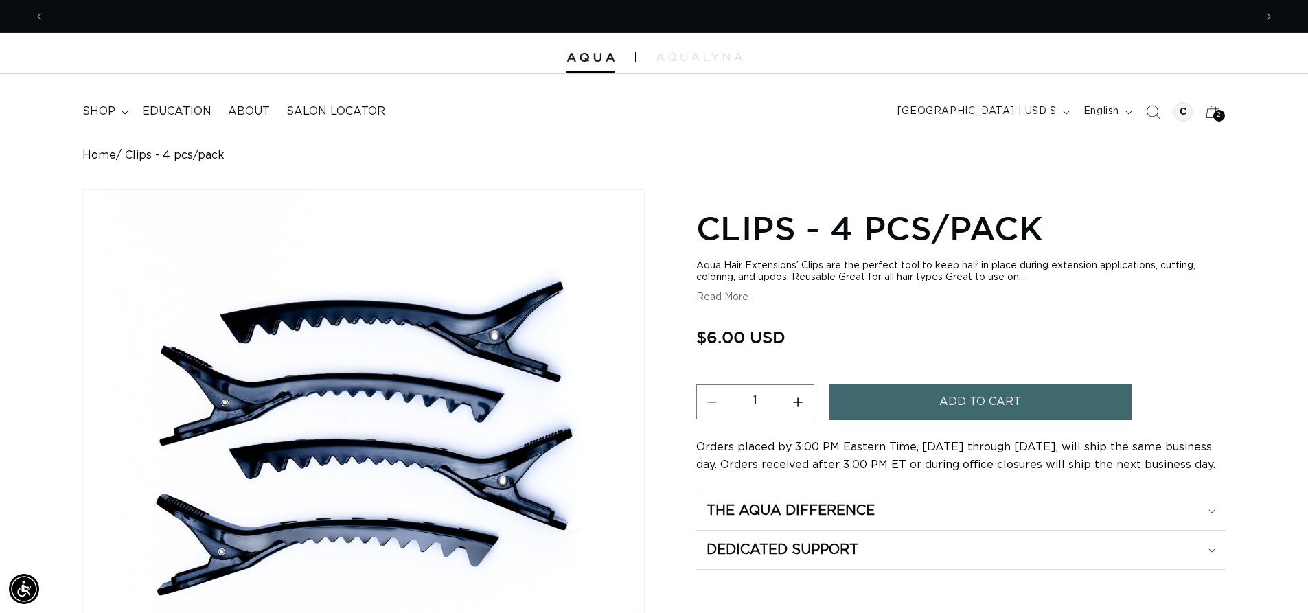
scroll to position [0, 0]
click at [119, 117] on summary "shop" at bounding box center [104, 111] width 60 height 31
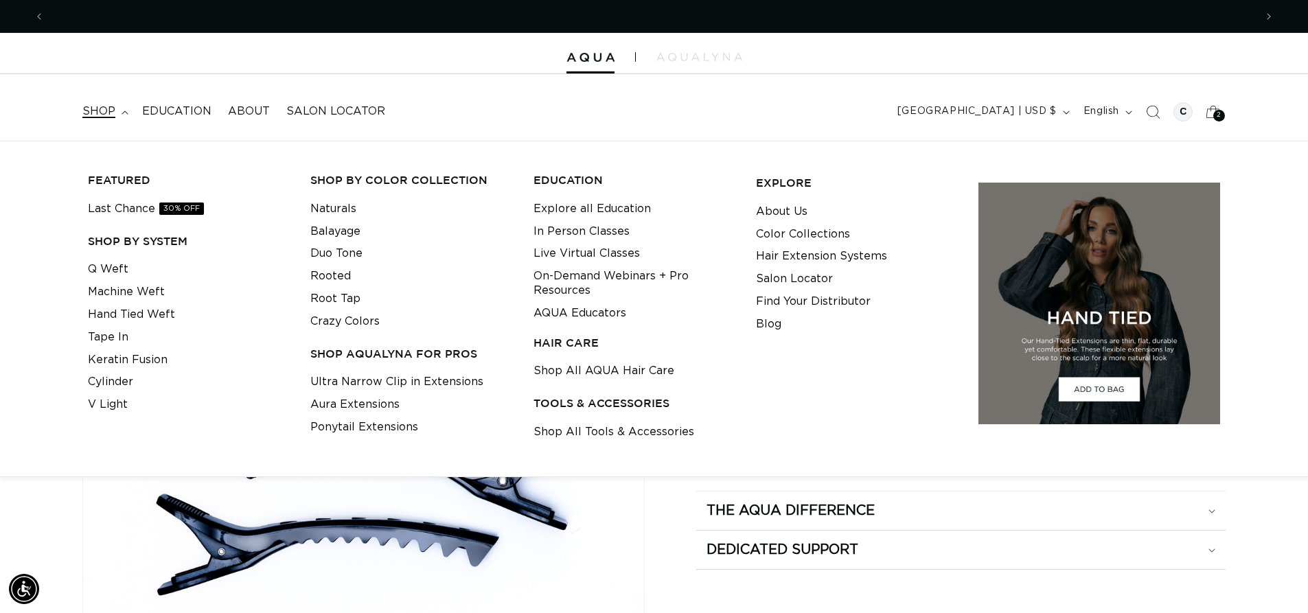
scroll to position [0, 1210]
click at [600, 428] on link "Shop All Tools & Accessories" at bounding box center [613, 432] width 161 height 23
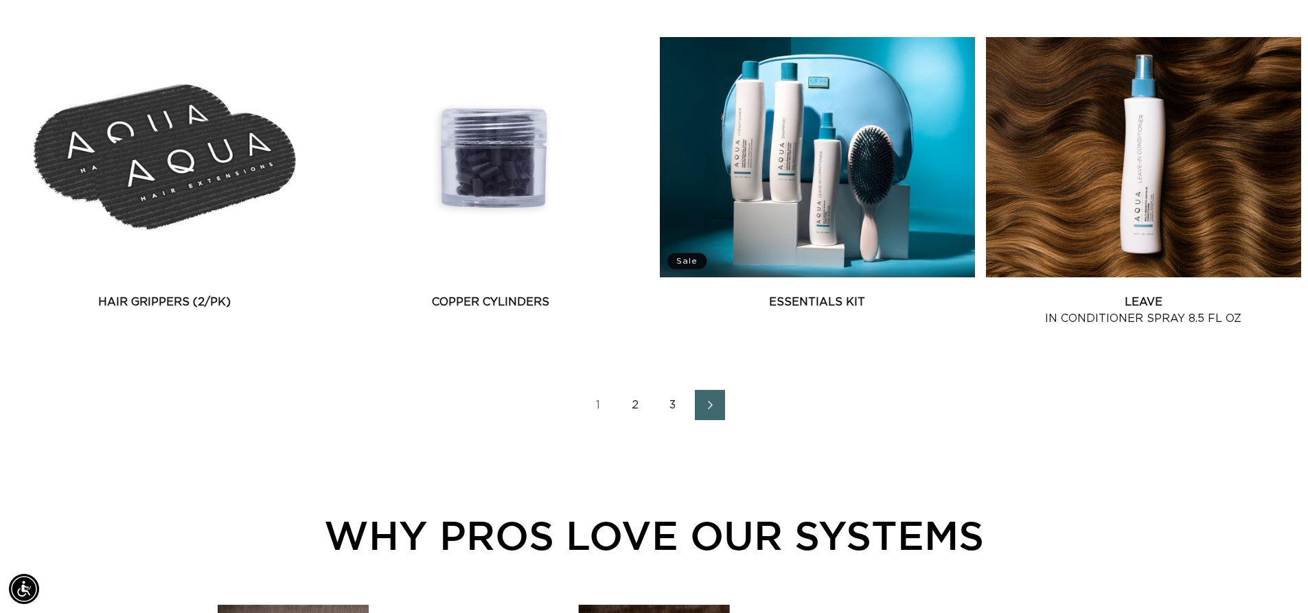
scroll to position [0, 1210]
click at [678, 404] on link "3" at bounding box center [673, 405] width 30 height 30
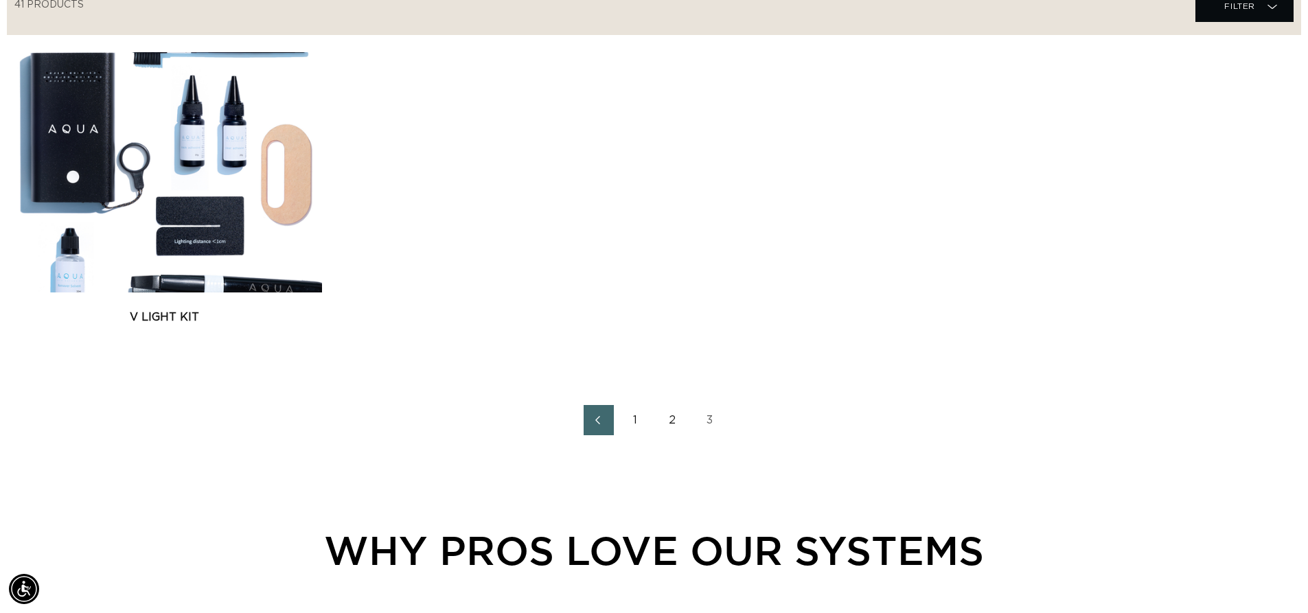
scroll to position [0, 1210]
click at [664, 417] on link "2" at bounding box center [673, 420] width 30 height 30
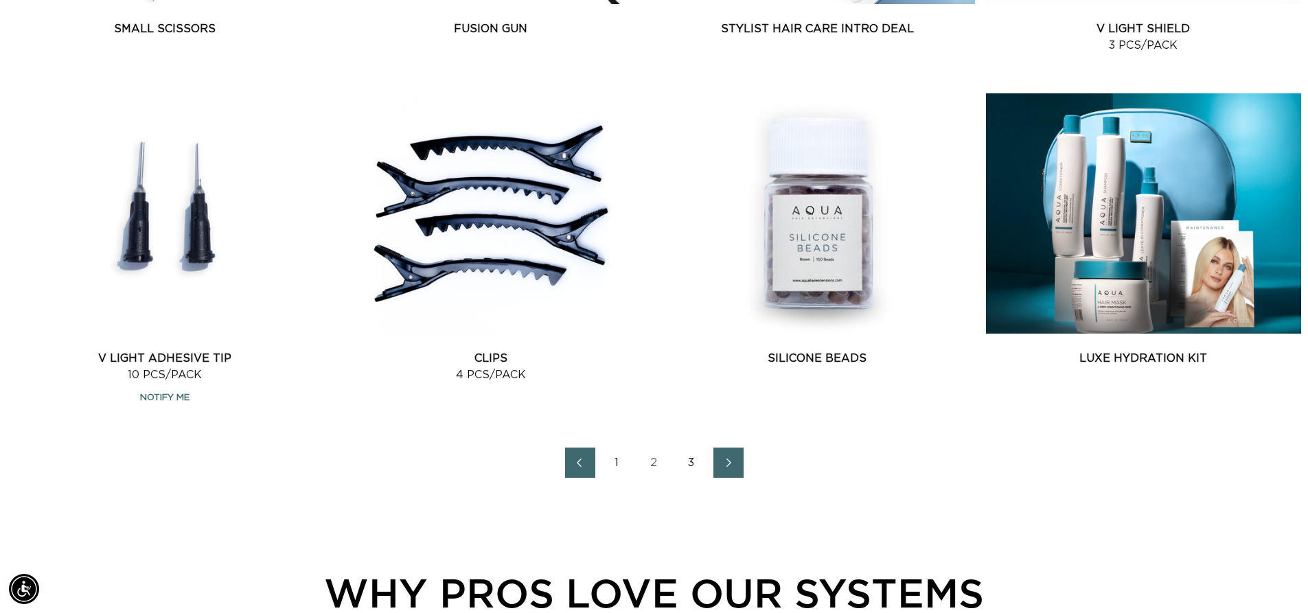
scroll to position [1845, 0]
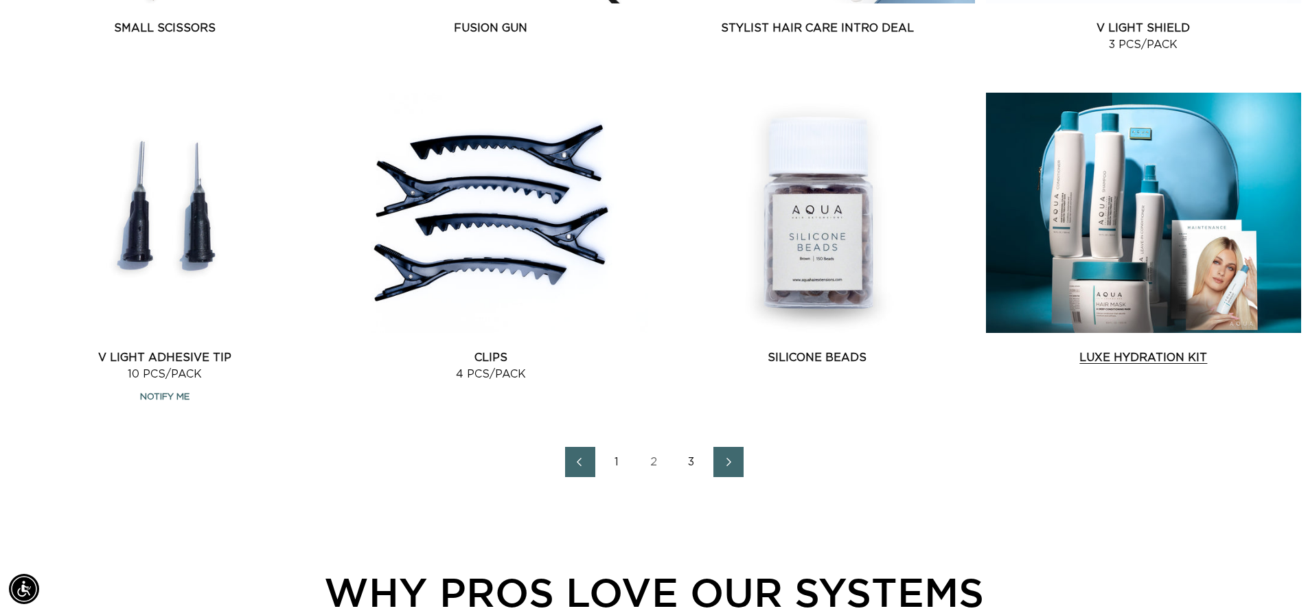
click at [1101, 349] on link "Luxe Hydration Kit" at bounding box center [1143, 357] width 315 height 16
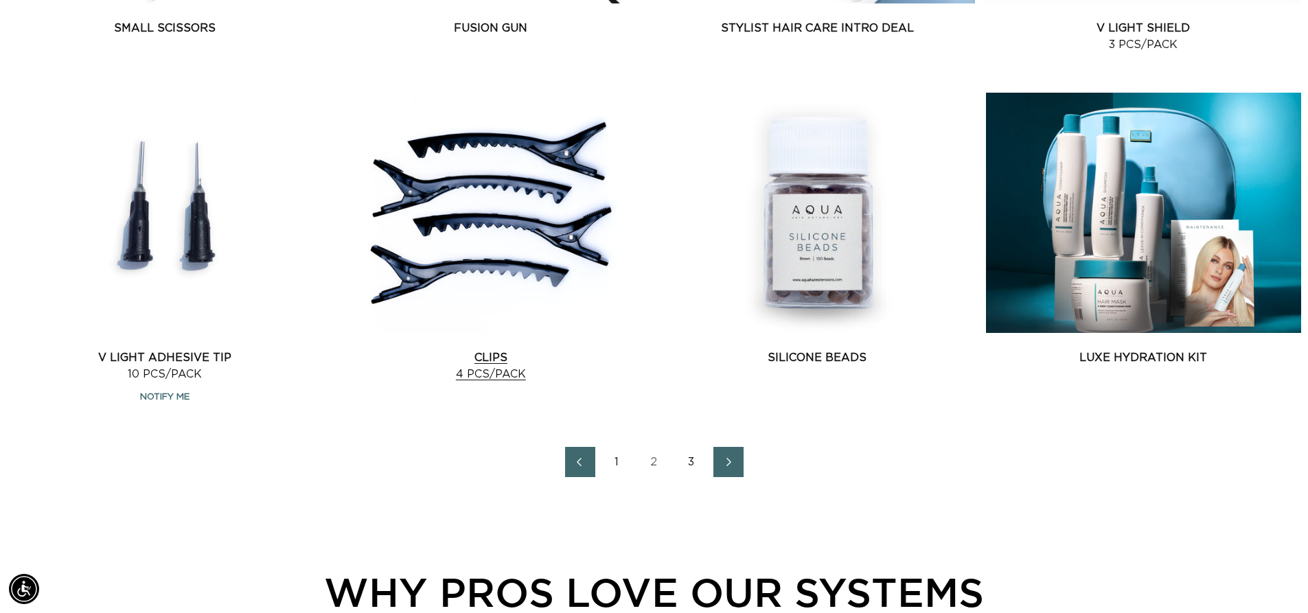
scroll to position [0, 1210]
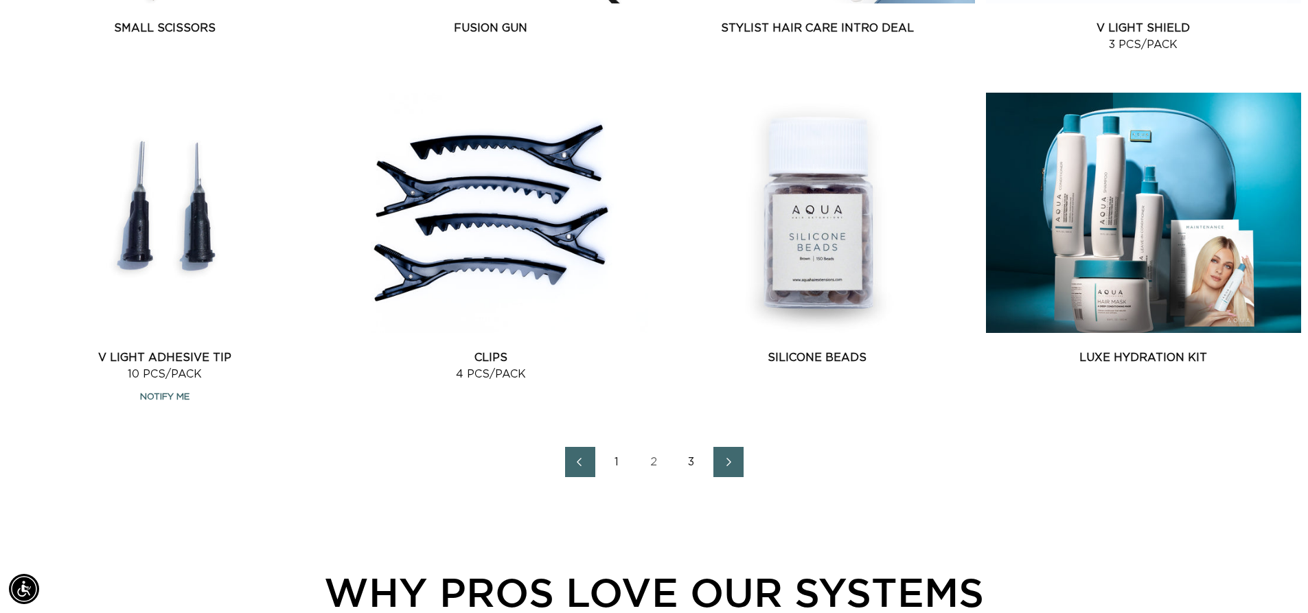
click at [615, 466] on link "1" at bounding box center [617, 462] width 30 height 30
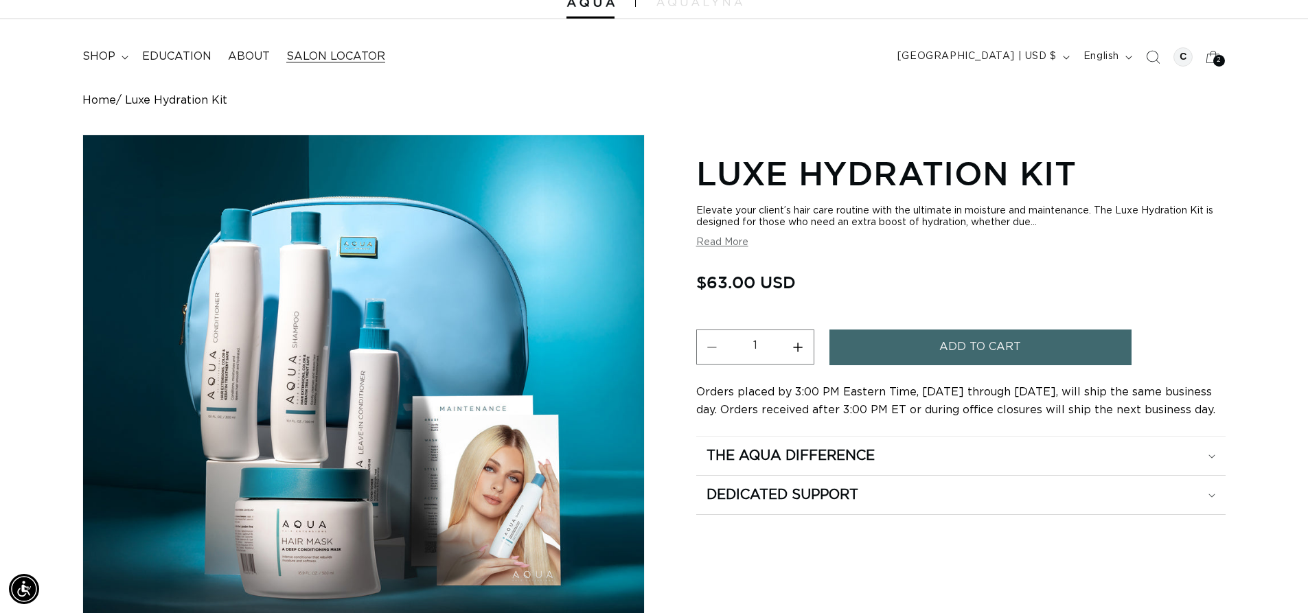
scroll to position [0, 2421]
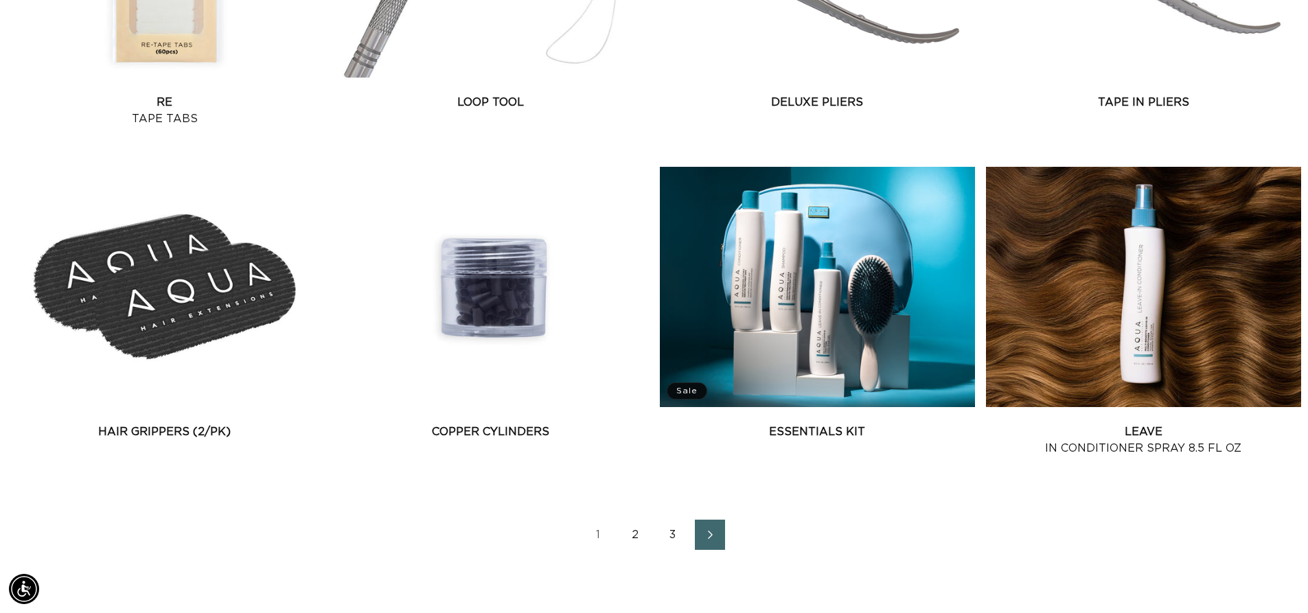
scroll to position [1770, 0]
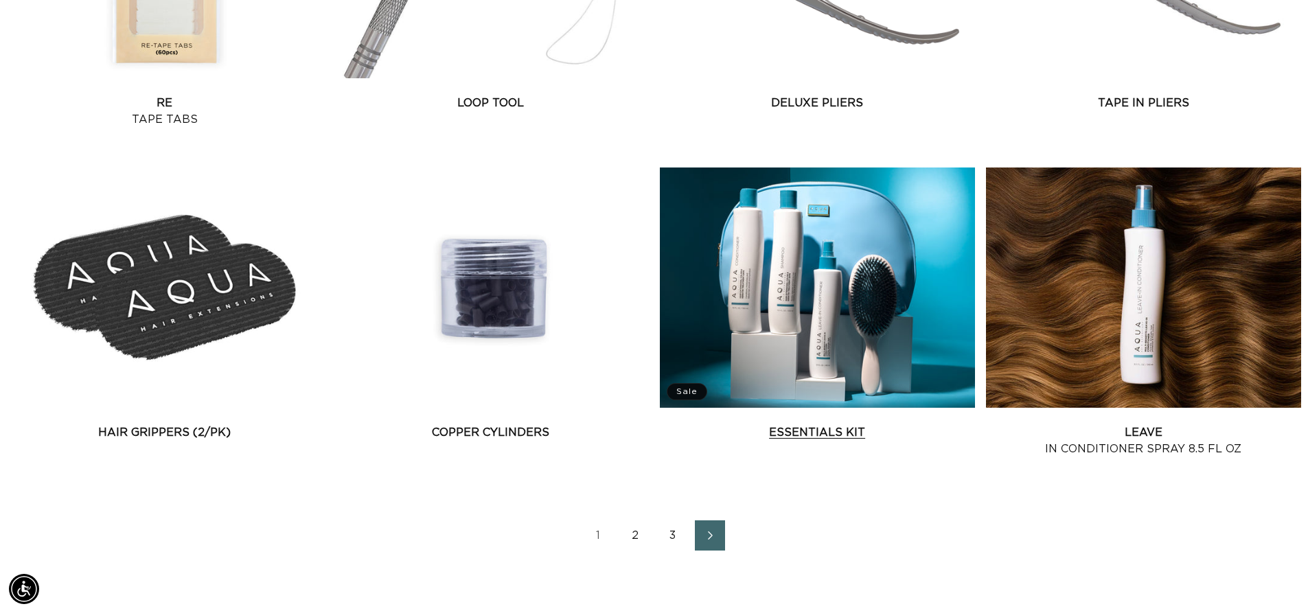
click at [881, 424] on link "Essentials Kit" at bounding box center [817, 432] width 315 height 16
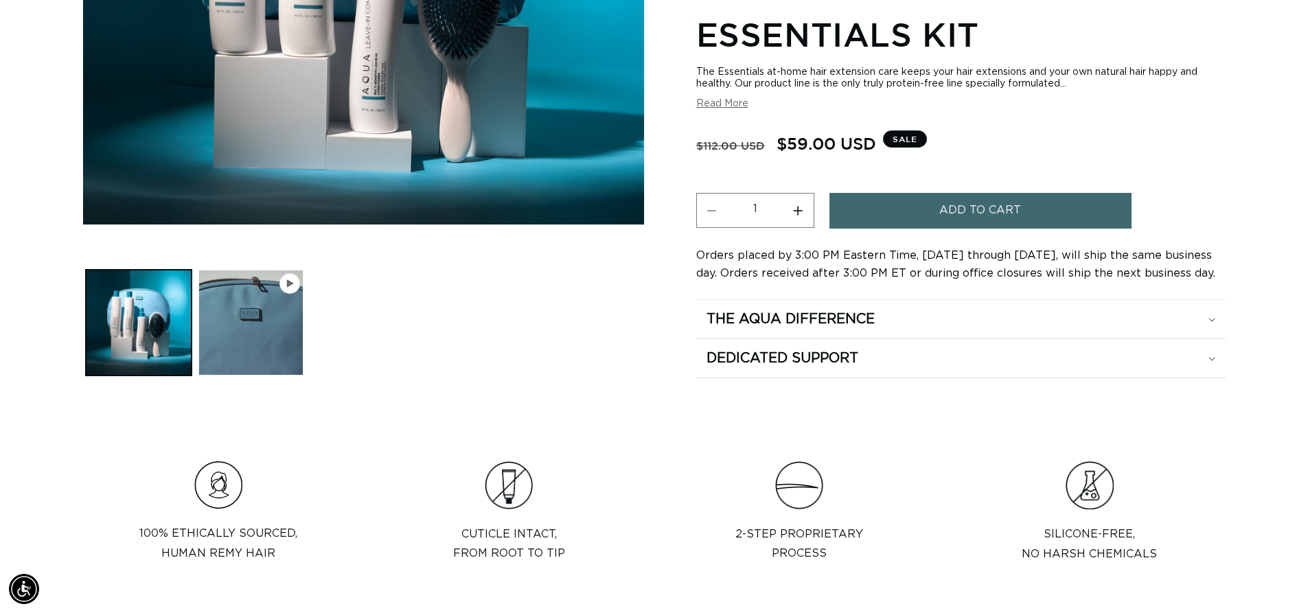
scroll to position [0, 1210]
drag, startPoint x: 748, startPoint y: 98, endPoint x: 742, endPoint y: 104, distance: 7.8
click at [742, 104] on div "The Essentials at-home hair extension care keeps your hair extensions and your …" at bounding box center [960, 88] width 529 height 43
click at [742, 104] on button "Read More" at bounding box center [722, 105] width 52 height 12
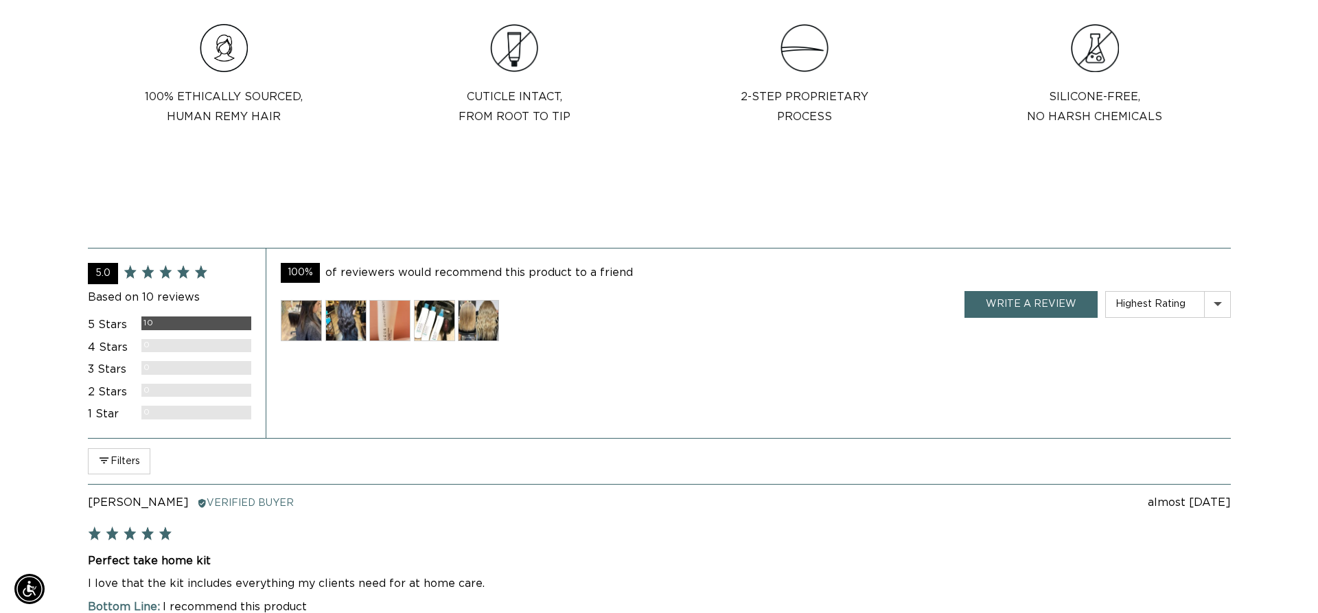
scroll to position [914, 0]
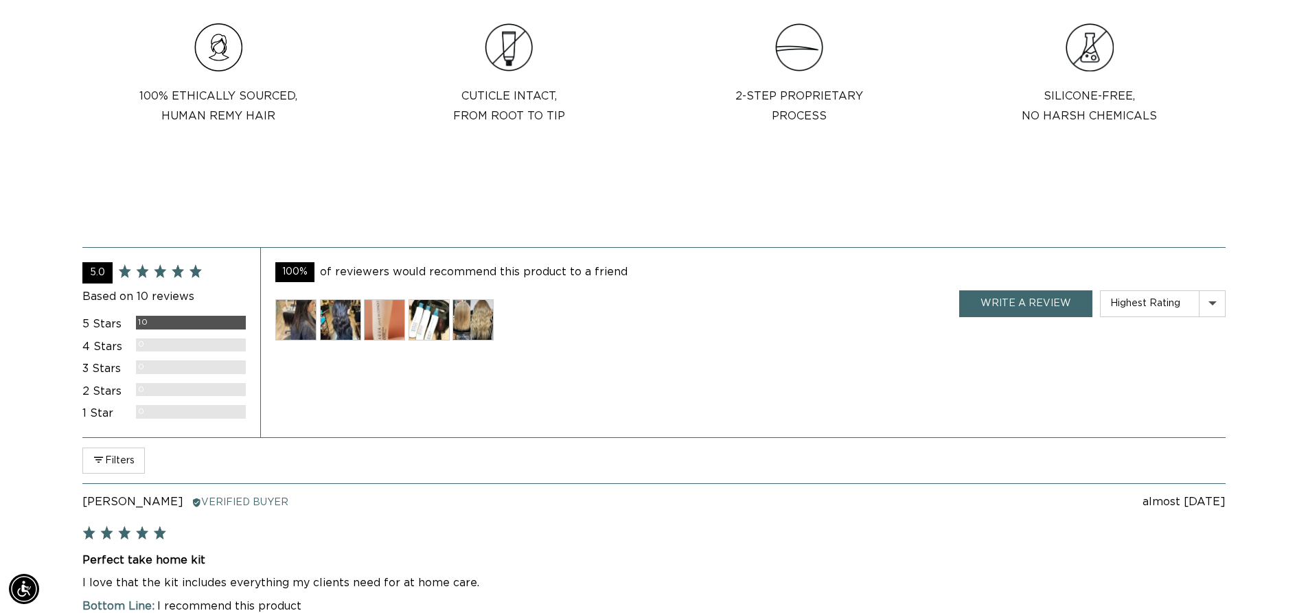
click at [485, 317] on img at bounding box center [472, 319] width 41 height 41
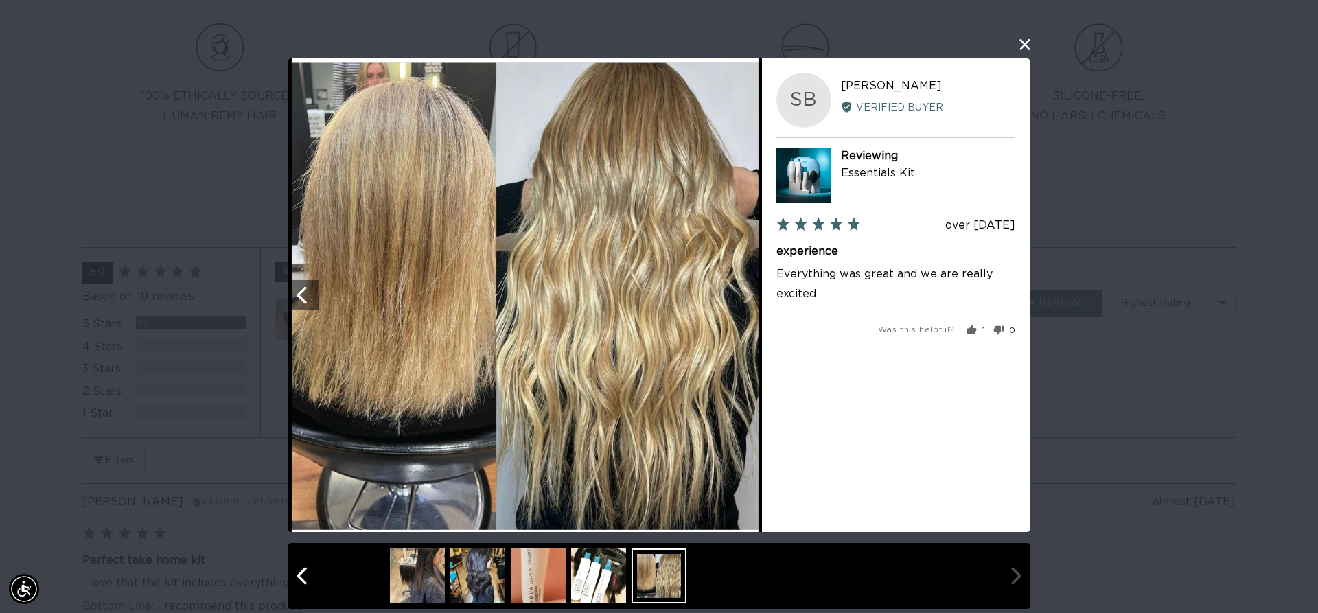
scroll to position [0, 2441]
click at [465, 579] on img at bounding box center [477, 576] width 55 height 55
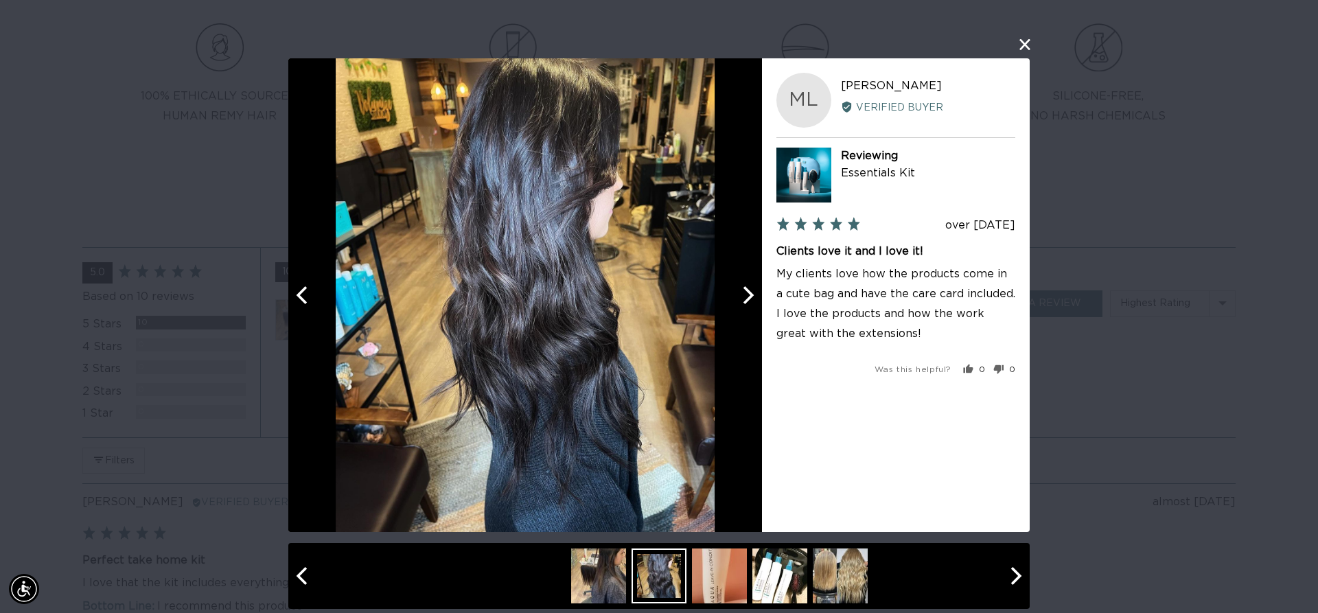
click at [1022, 38] on button "close this modal window" at bounding box center [1025, 44] width 16 height 16
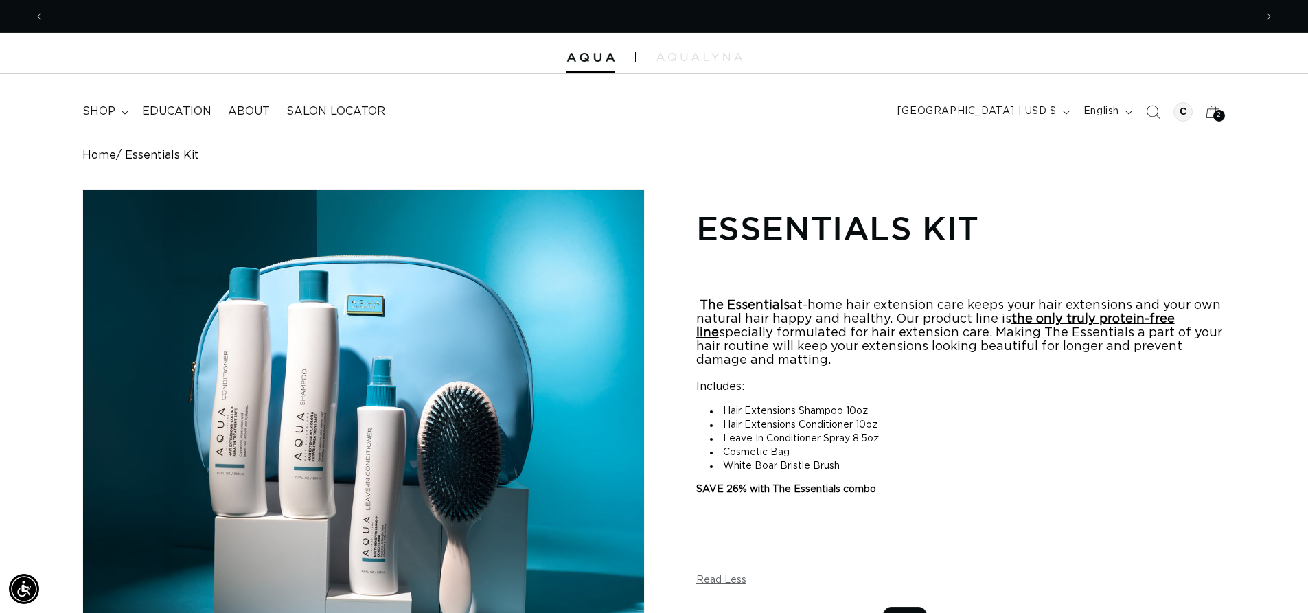
scroll to position [0, 0]
click at [706, 53] on img at bounding box center [699, 57] width 86 height 8
click at [121, 107] on summary "shop" at bounding box center [104, 111] width 60 height 31
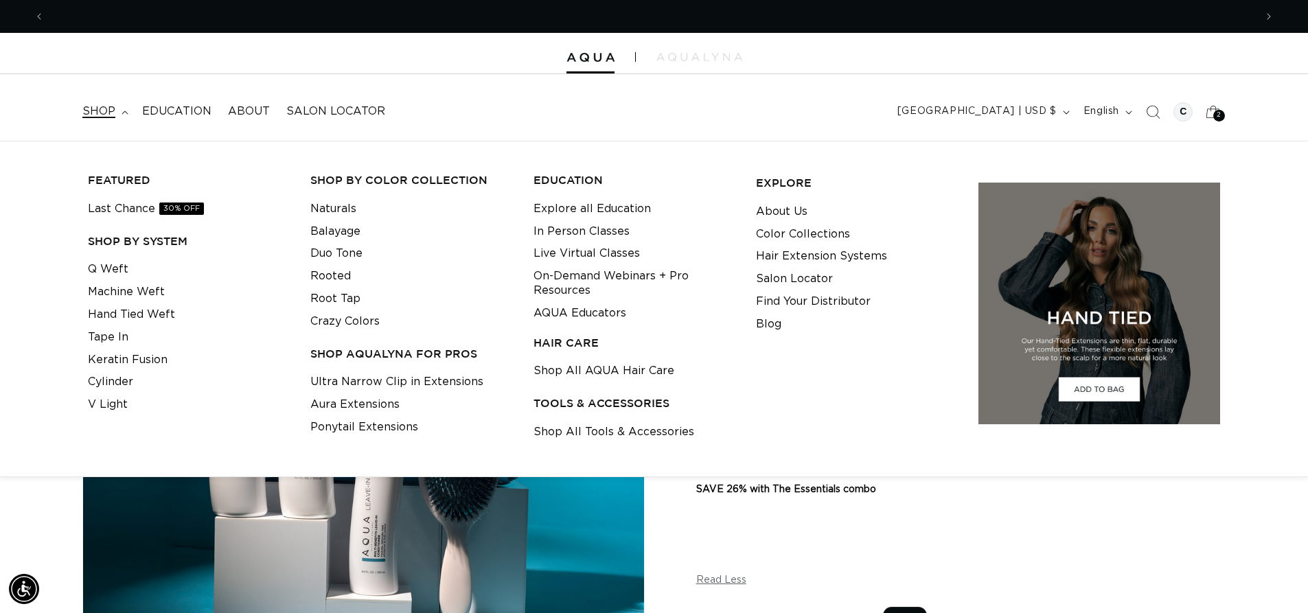
scroll to position [0, 1210]
click at [139, 213] on link "Last Chance 30% OFF" at bounding box center [146, 209] width 116 height 23
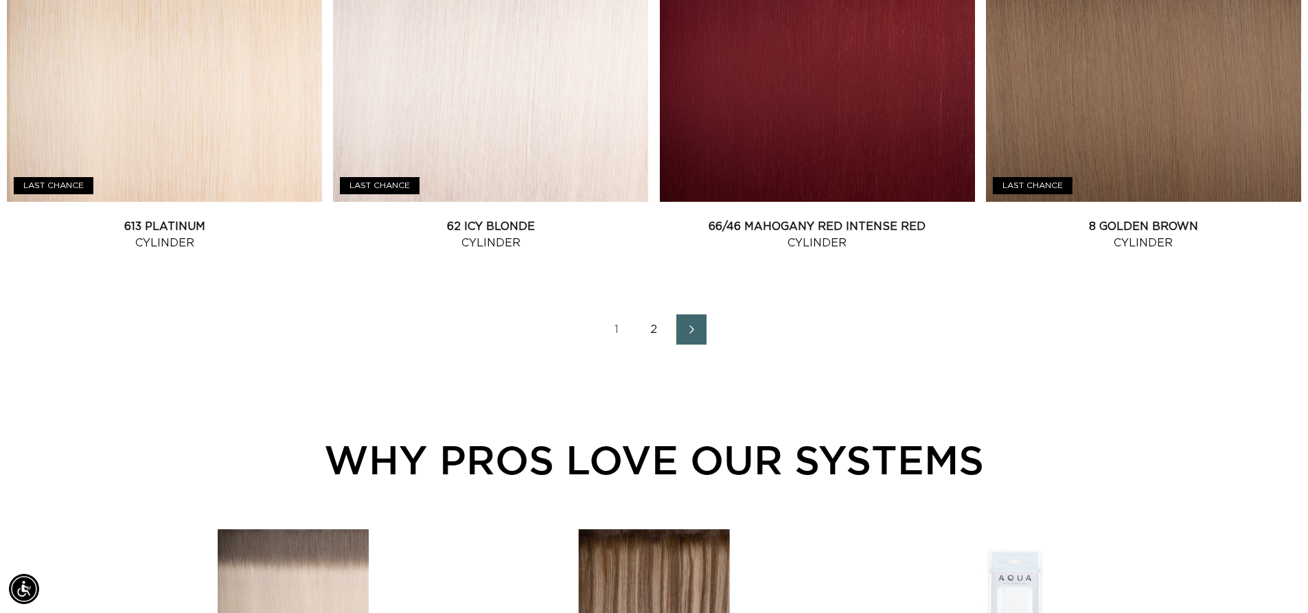
scroll to position [0, 2421]
click at [647, 329] on link "2" at bounding box center [654, 329] width 30 height 30
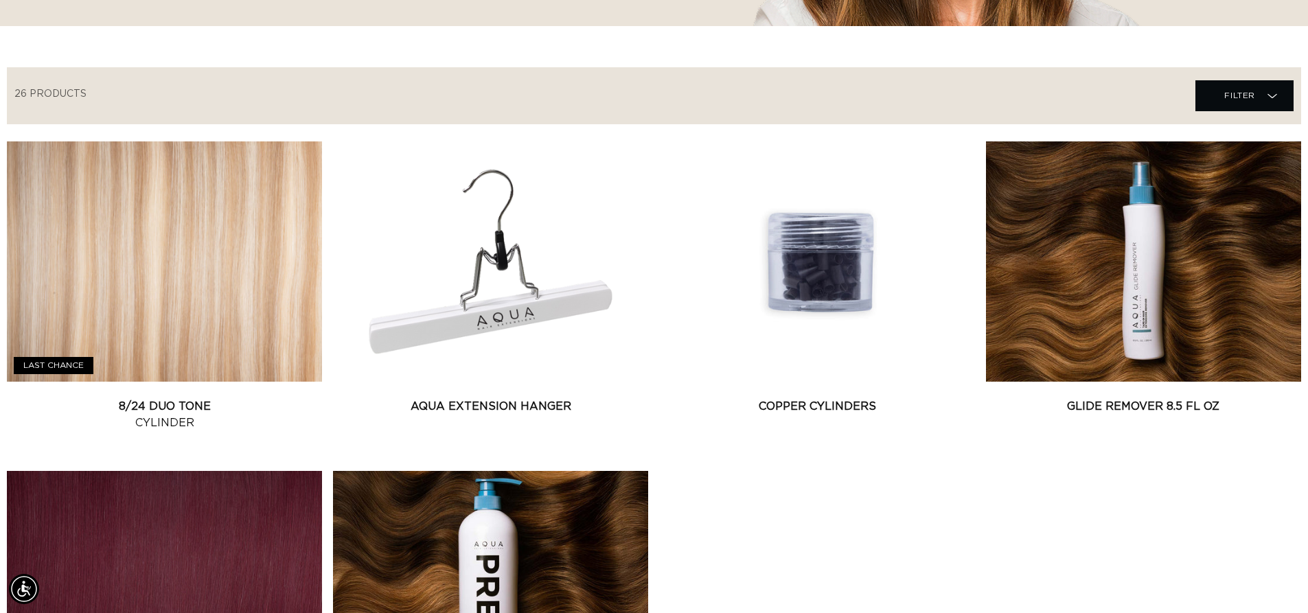
scroll to position [424, 0]
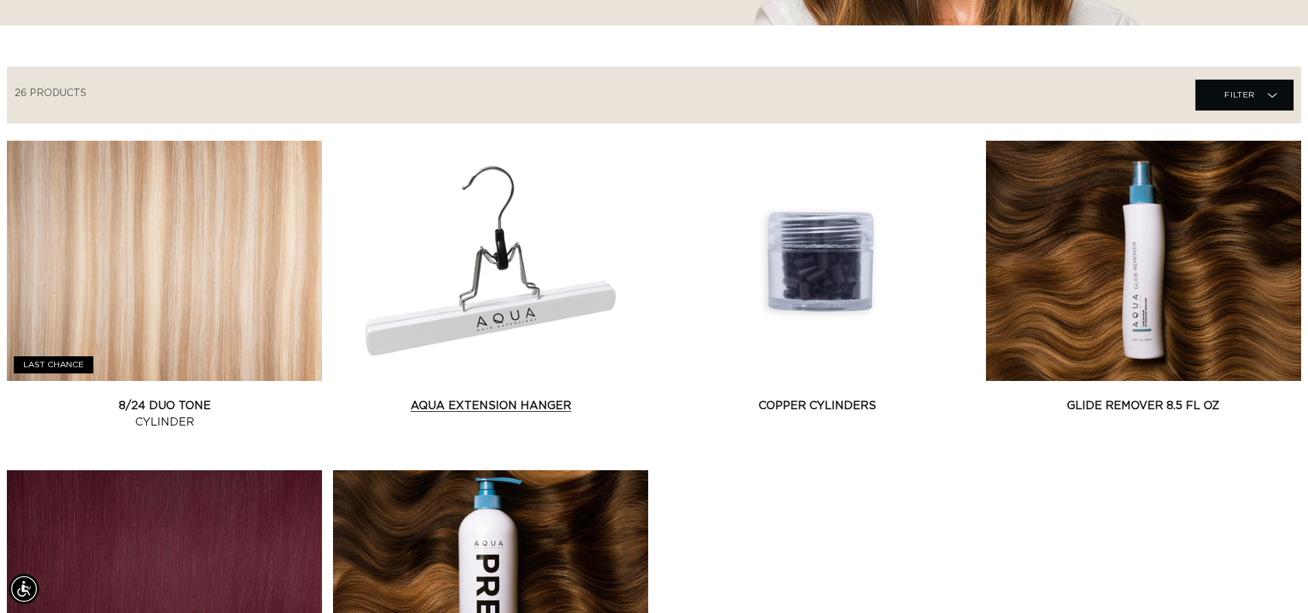
click at [473, 397] on link "AQUA Extension Hanger" at bounding box center [490, 405] width 315 height 16
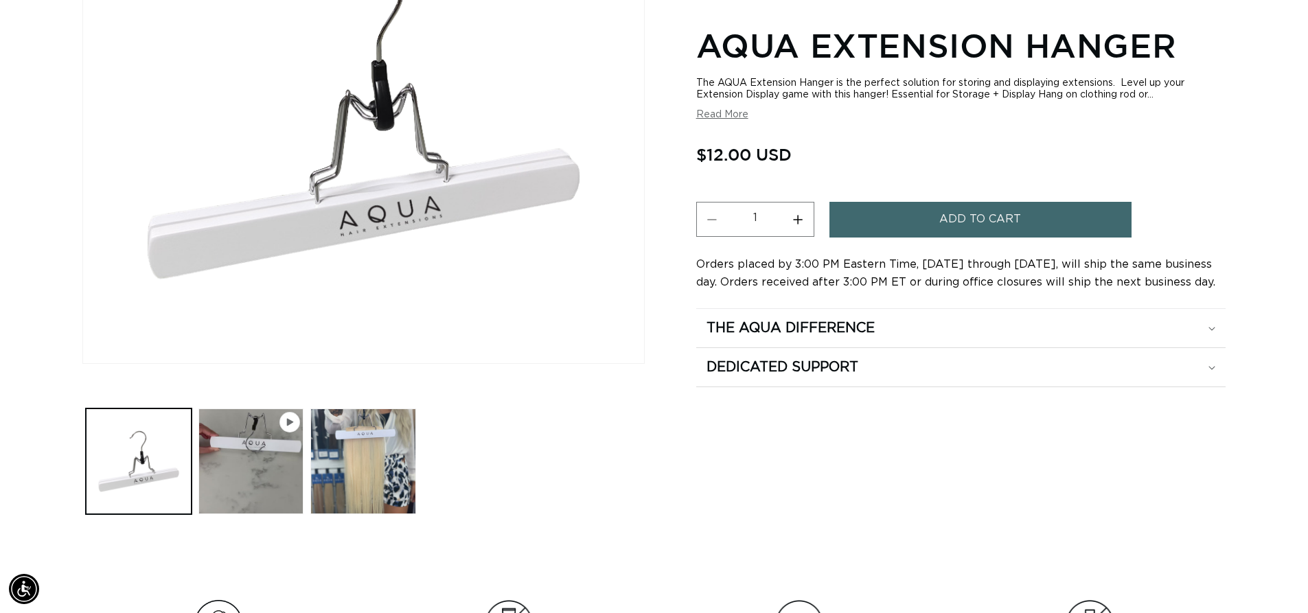
scroll to position [0, 1210]
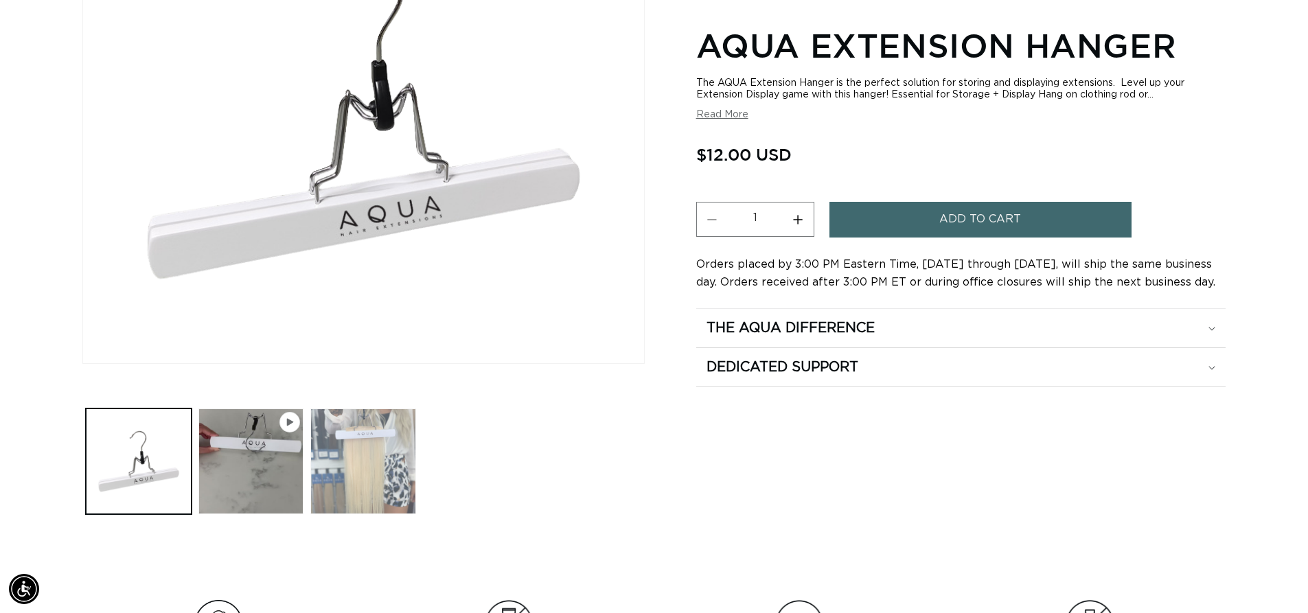
click at [362, 468] on button "Load image 2 in gallery view" at bounding box center [363, 461] width 106 height 106
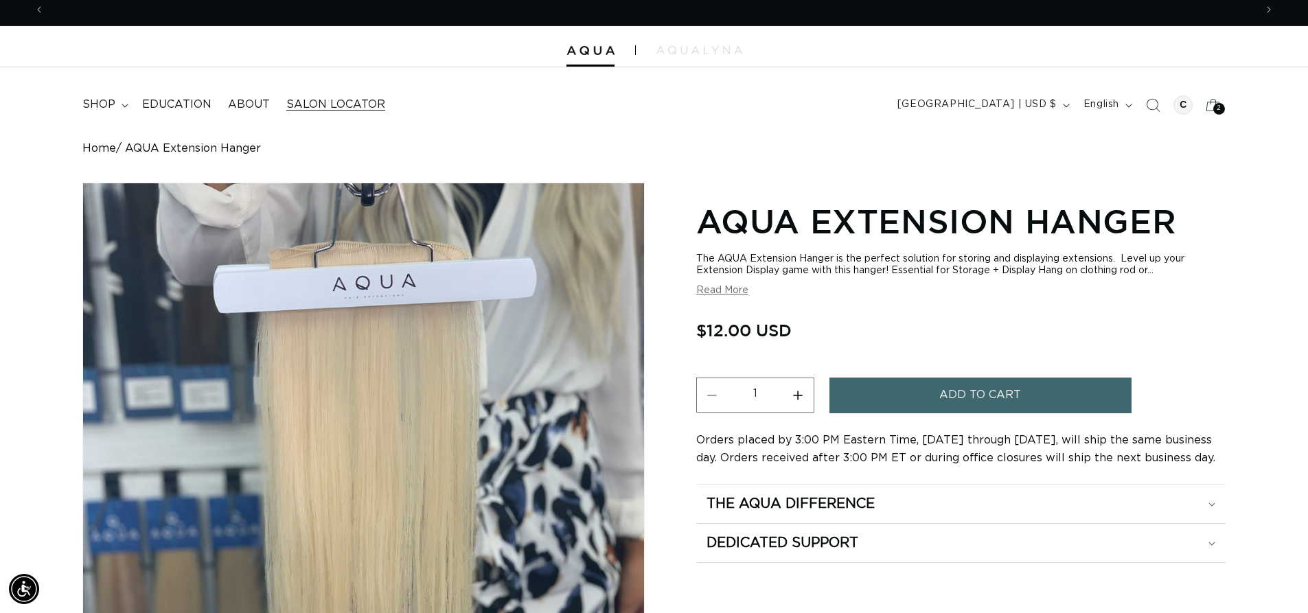
scroll to position [0, 0]
click at [122, 106] on icon at bounding box center [125, 106] width 7 height 4
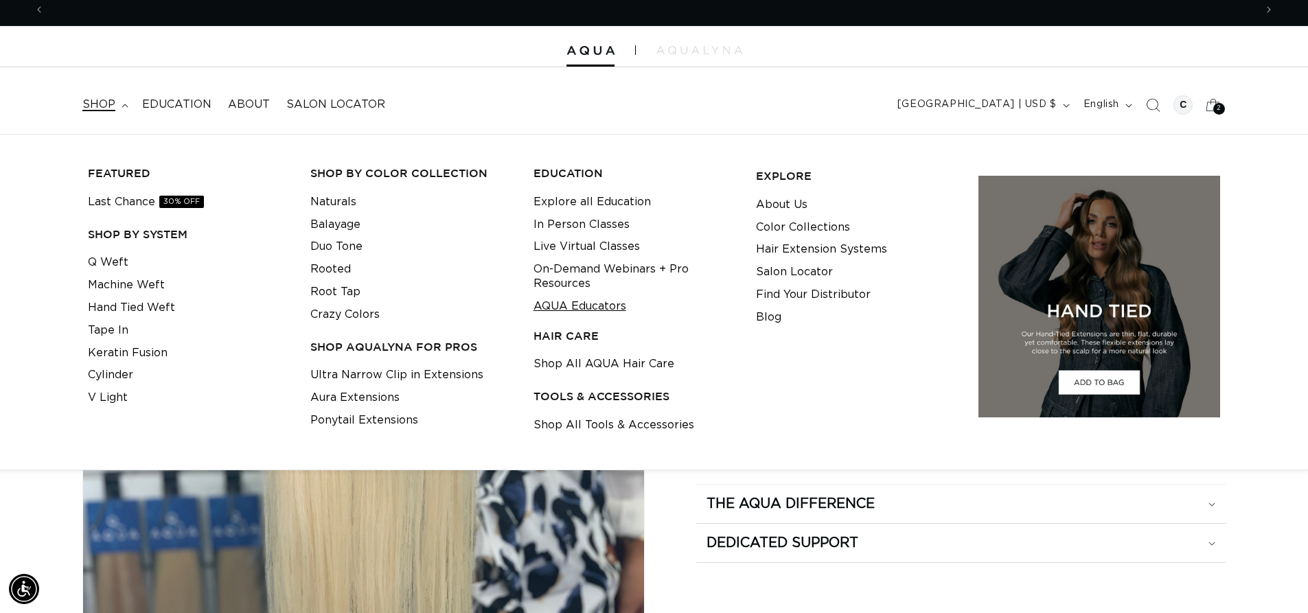
scroll to position [0, 1210]
click at [561, 308] on link "AQUA Educators" at bounding box center [579, 306] width 93 height 23
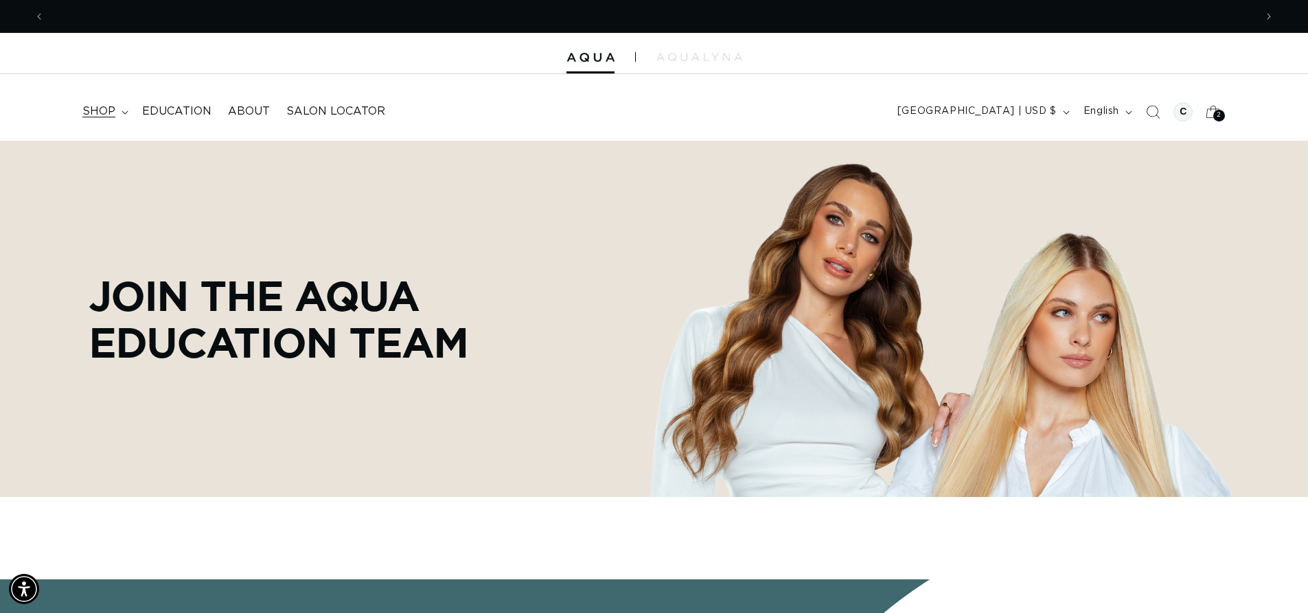
scroll to position [0, 2421]
click at [126, 111] on icon at bounding box center [125, 112] width 6 height 3
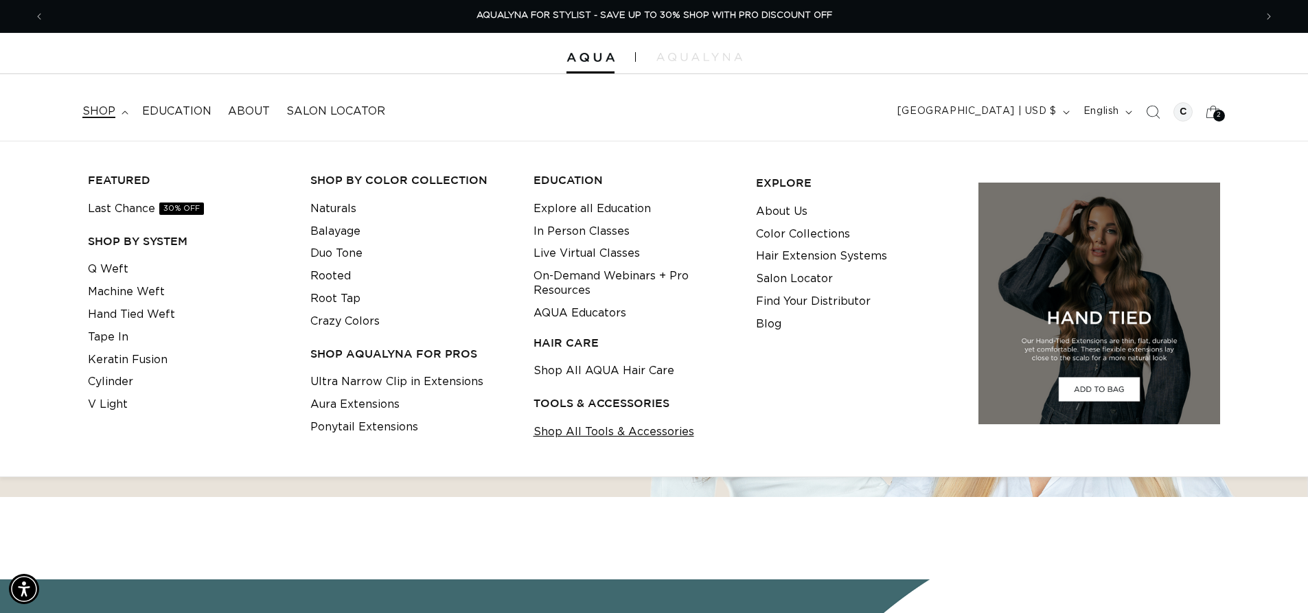
click at [629, 432] on link "Shop All Tools & Accessories" at bounding box center [613, 432] width 161 height 23
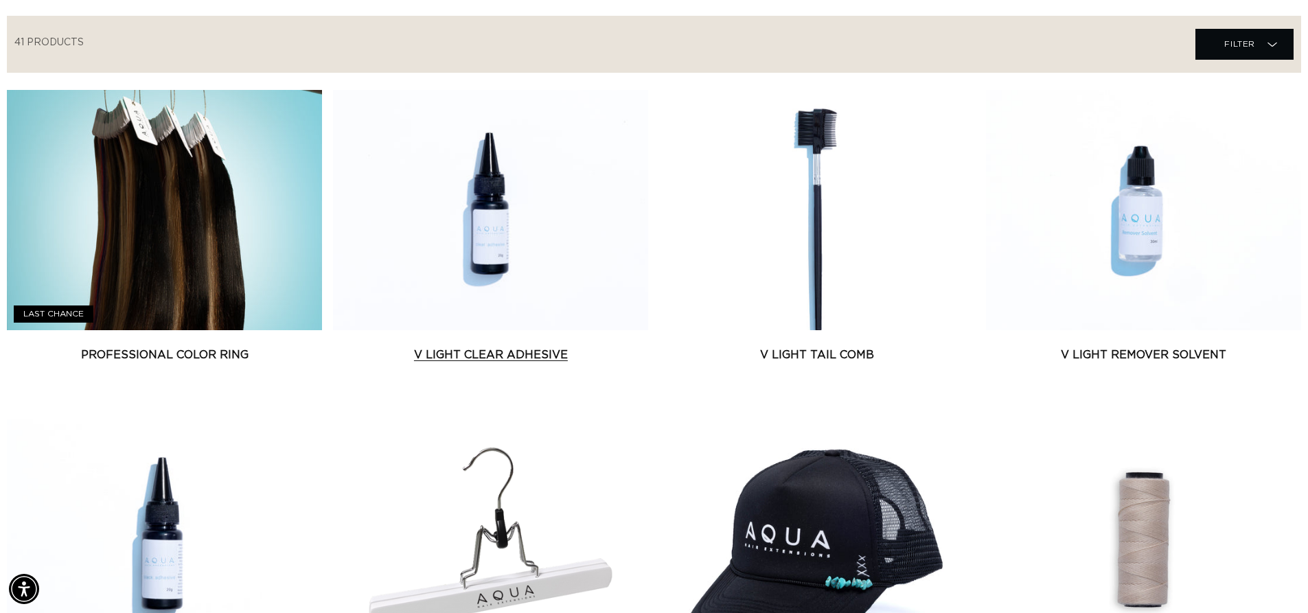
scroll to position [0, 1210]
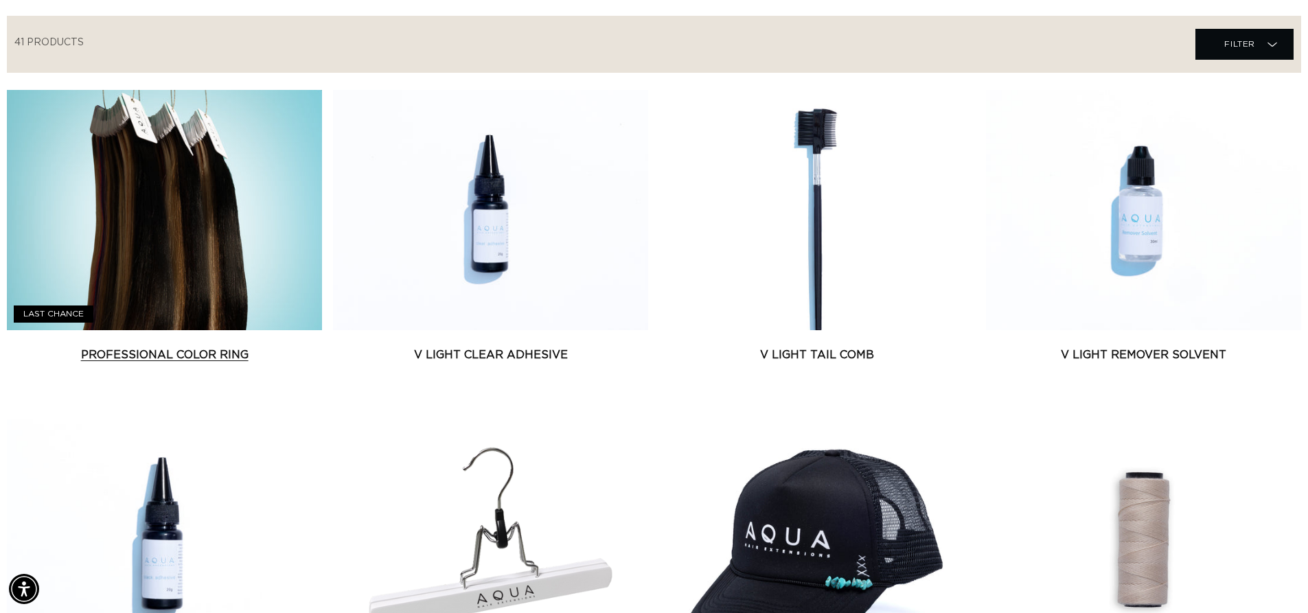
click at [194, 347] on link "Professional Color Ring" at bounding box center [164, 355] width 315 height 16
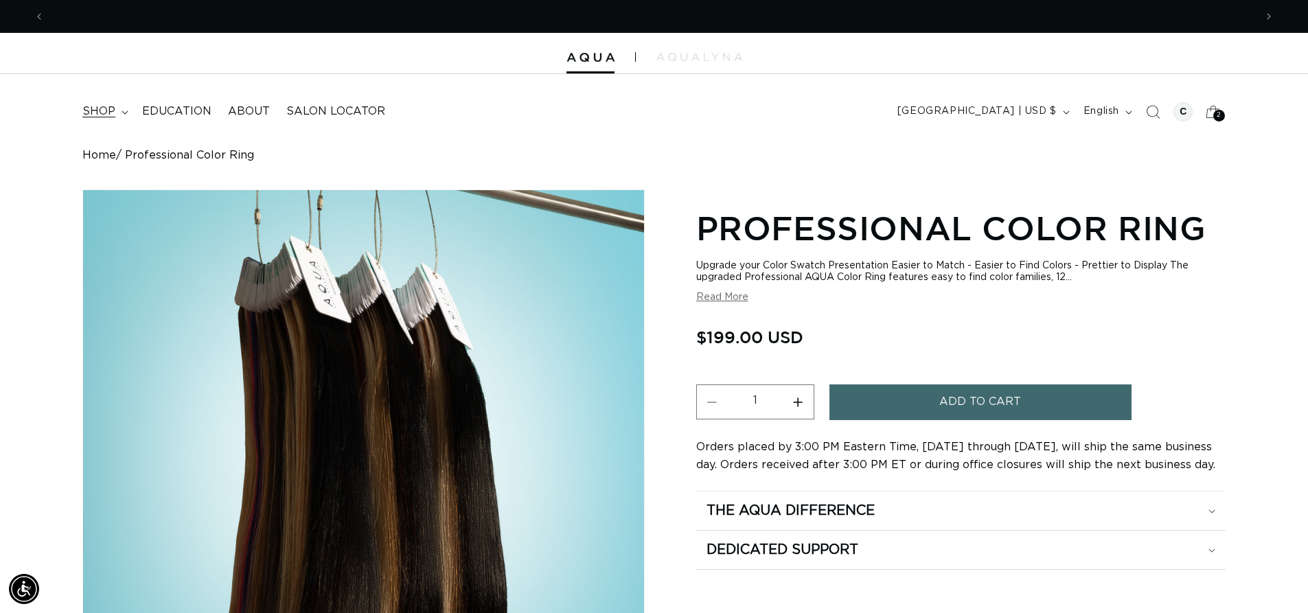
scroll to position [0, 1210]
click at [123, 113] on icon at bounding box center [125, 112] width 6 height 3
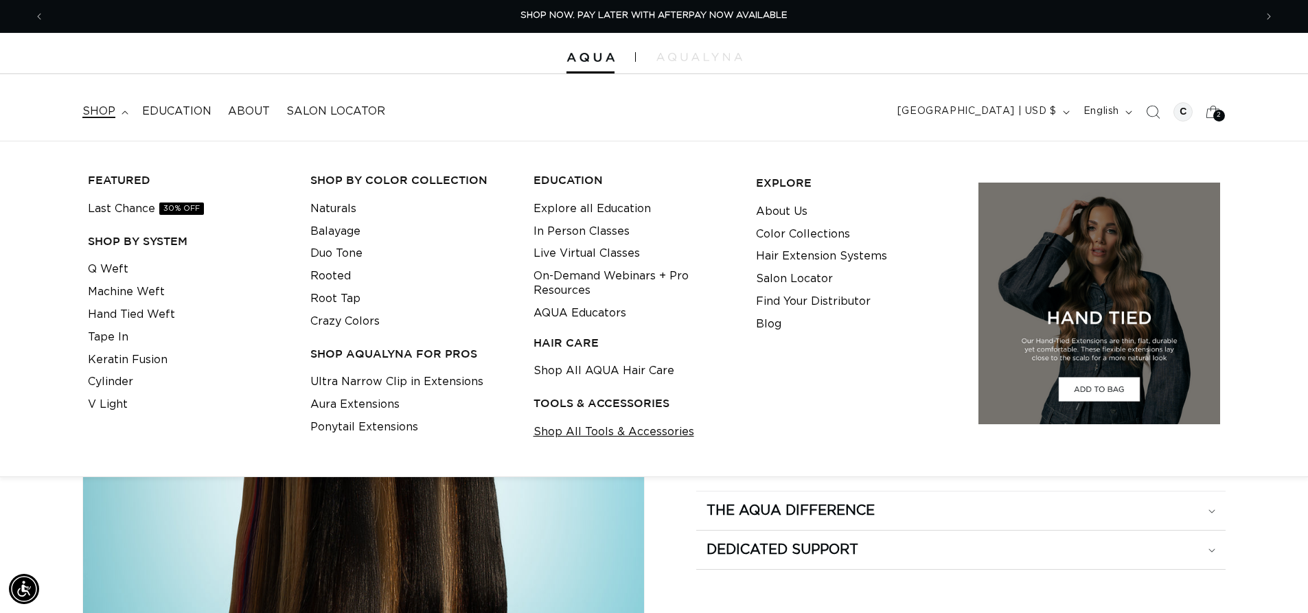
click at [569, 432] on link "Shop All Tools & Accessories" at bounding box center [613, 432] width 161 height 23
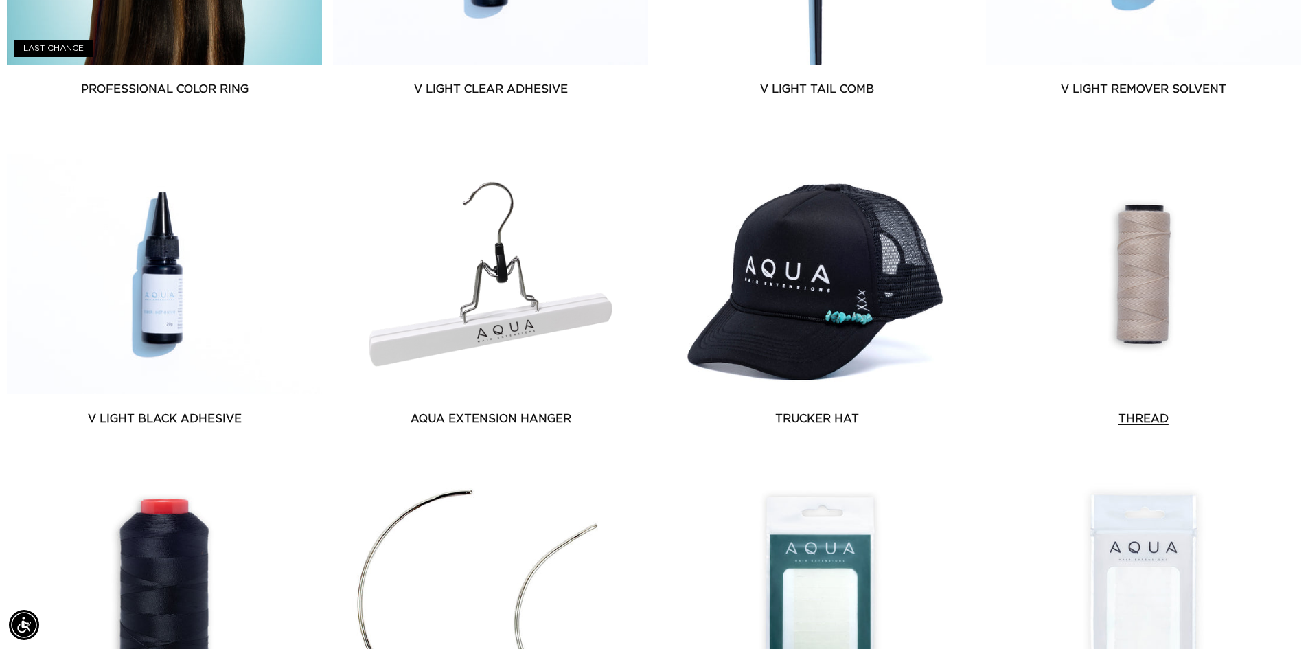
scroll to position [0, 1210]
click at [1124, 411] on link "Thread" at bounding box center [1143, 419] width 315 height 16
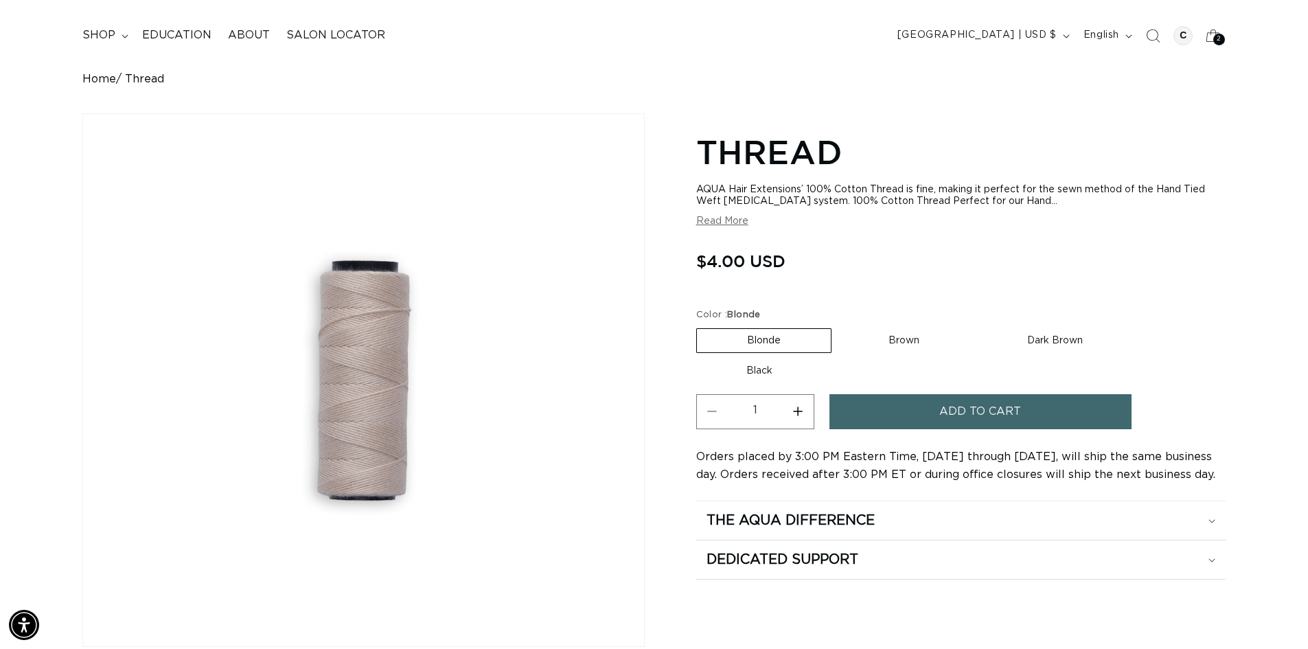
scroll to position [0, 1210]
click at [932, 337] on label "Brown Variant sold out or unavailable" at bounding box center [903, 340] width 131 height 23
click at [839, 326] on input "Brown Variant sold out or unavailable" at bounding box center [838, 325] width 1 height 1
radio input "true"
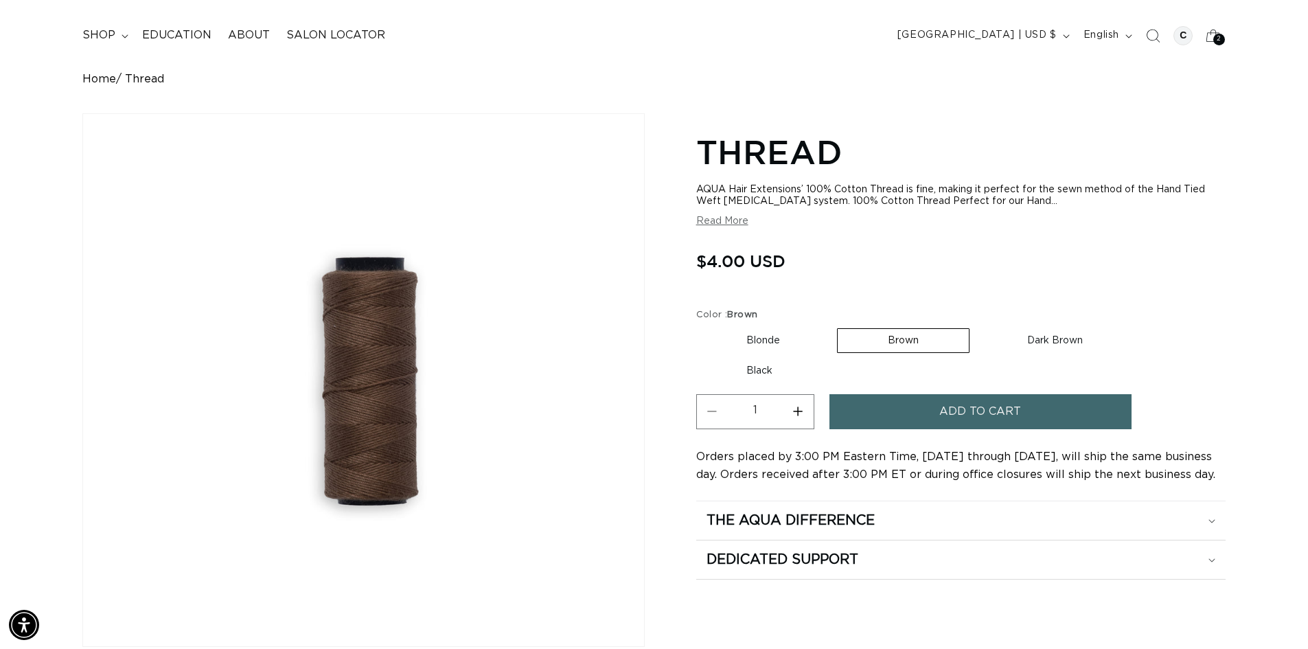
scroll to position [0, 2421]
click at [1030, 342] on label "Dark Brown Variant sold out or unavailable" at bounding box center [1055, 340] width 156 height 23
click at [977, 326] on input "Dark Brown Variant sold out or unavailable" at bounding box center [976, 325] width 1 height 1
radio input "true"
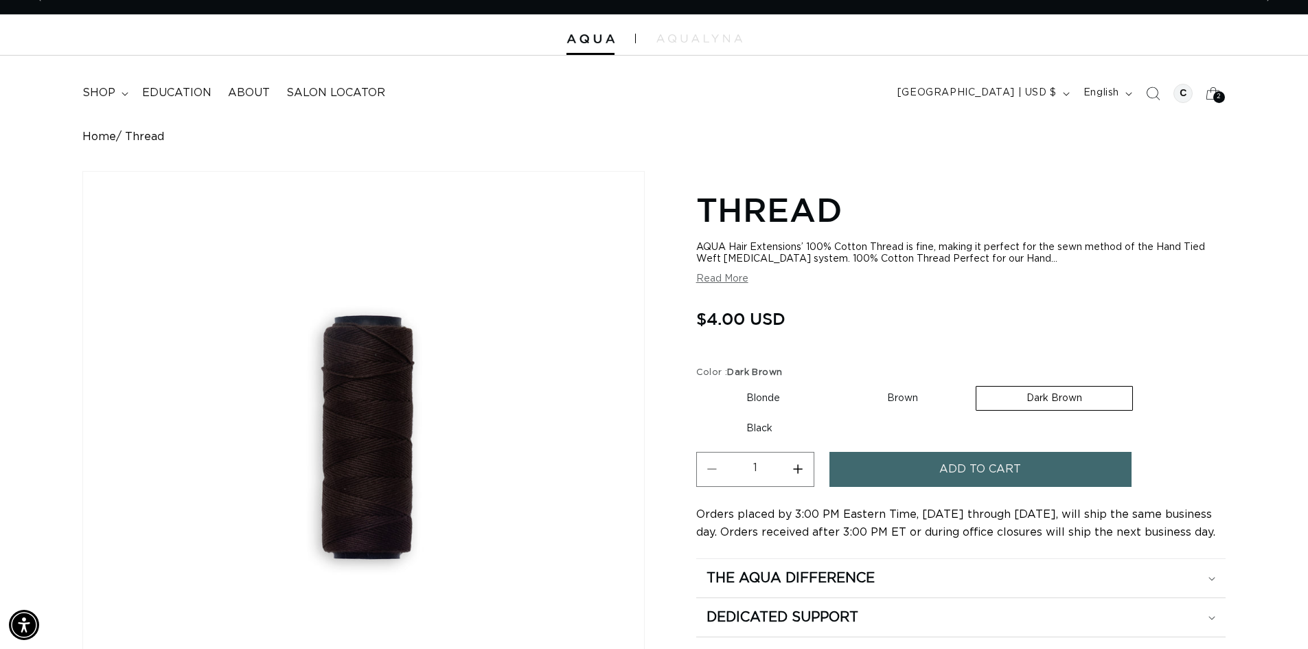
scroll to position [0, 2421]
click at [122, 89] on summary "shop" at bounding box center [104, 93] width 60 height 31
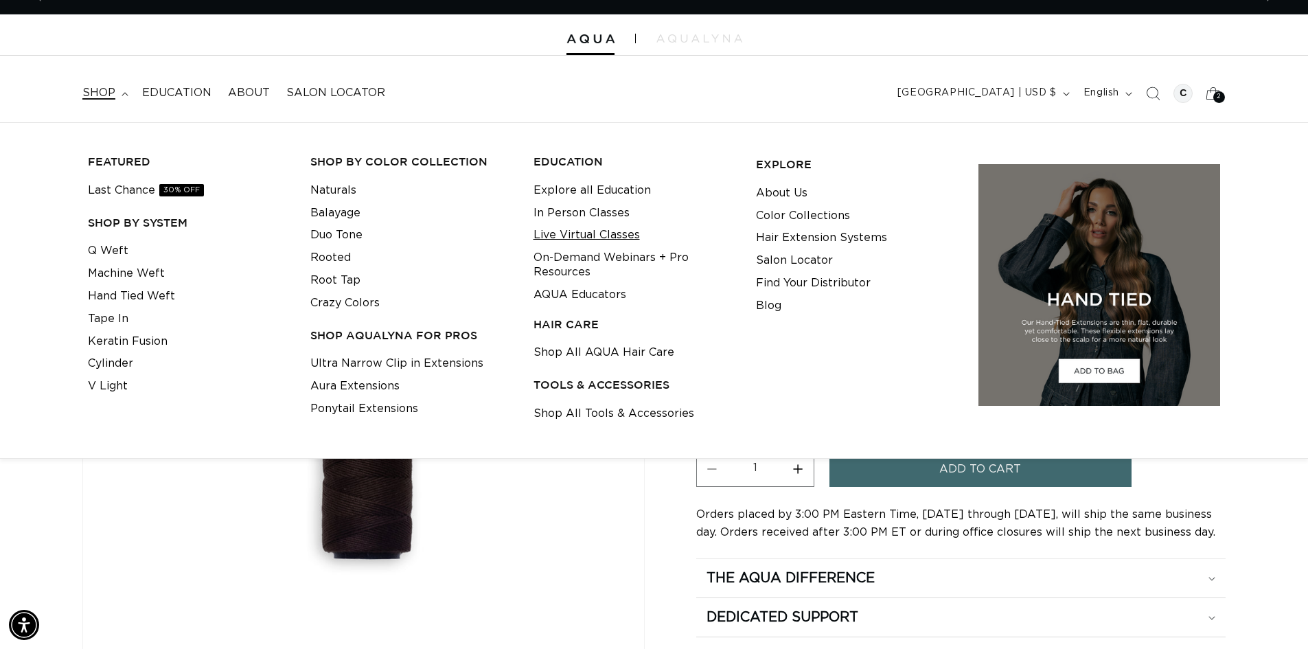
scroll to position [0, 1210]
click at [553, 232] on link "Live Virtual Classes" at bounding box center [586, 235] width 106 height 23
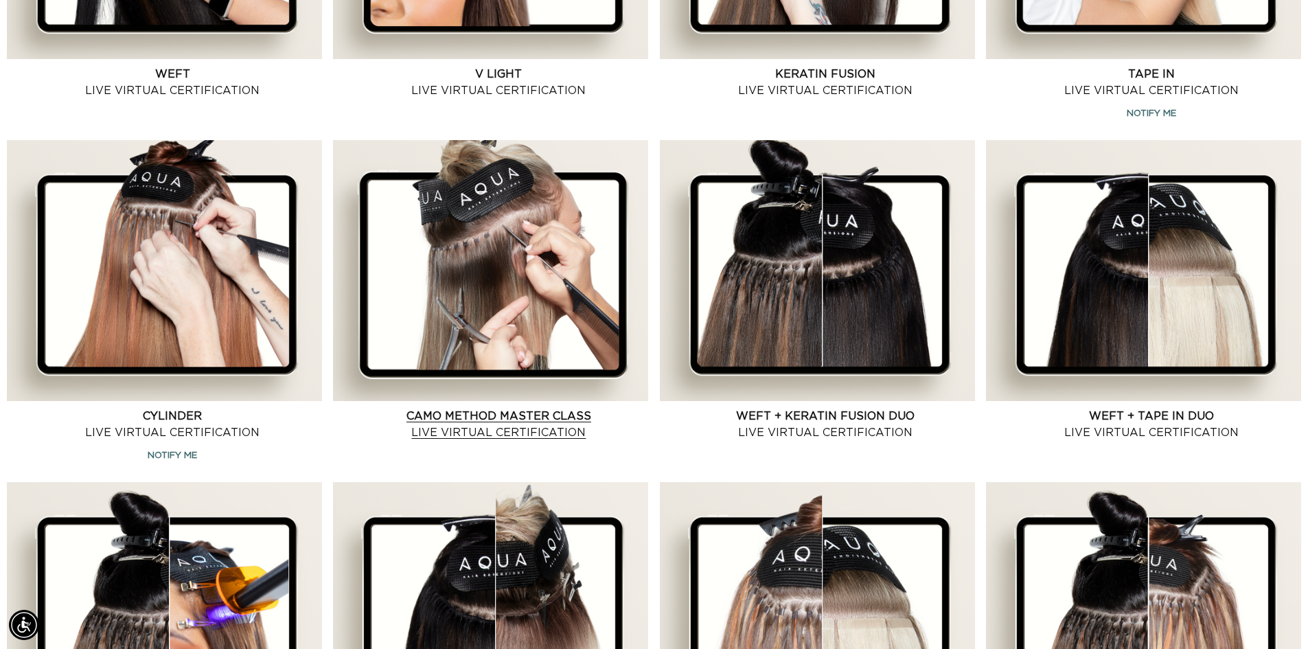
scroll to position [0, 1210]
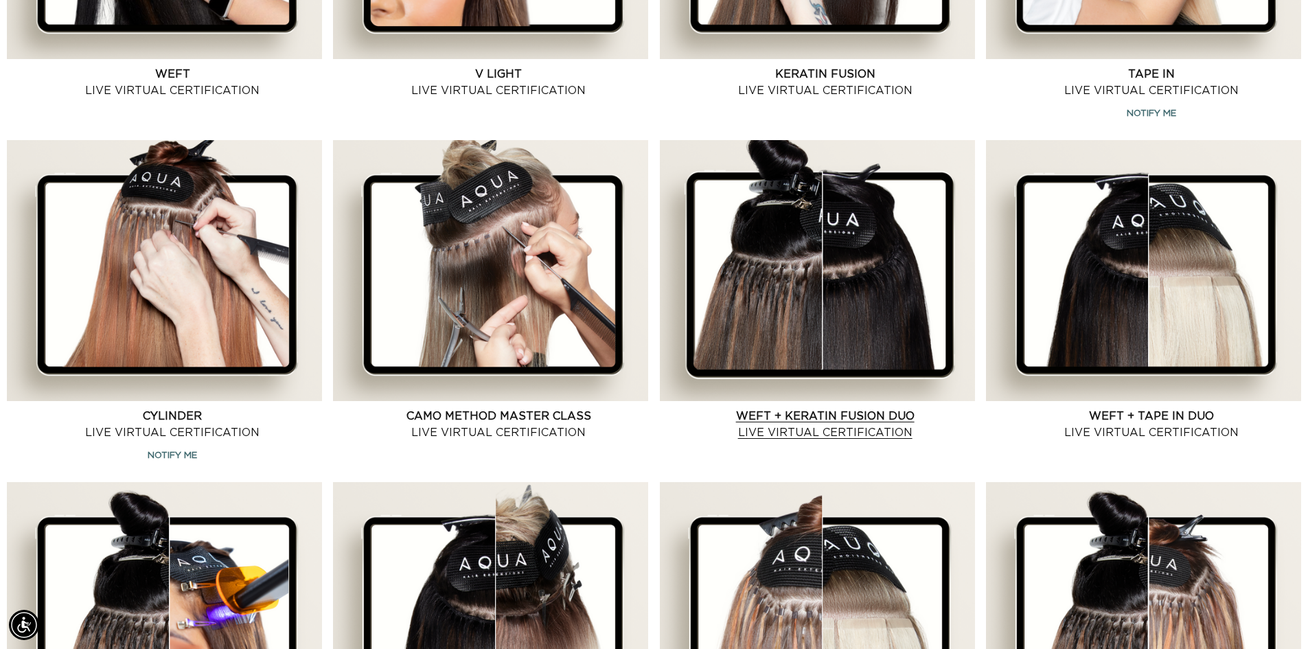
click at [789, 408] on link "Weft + Keratin Fusion Duo Live Virtual Certification" at bounding box center [824, 424] width 299 height 33
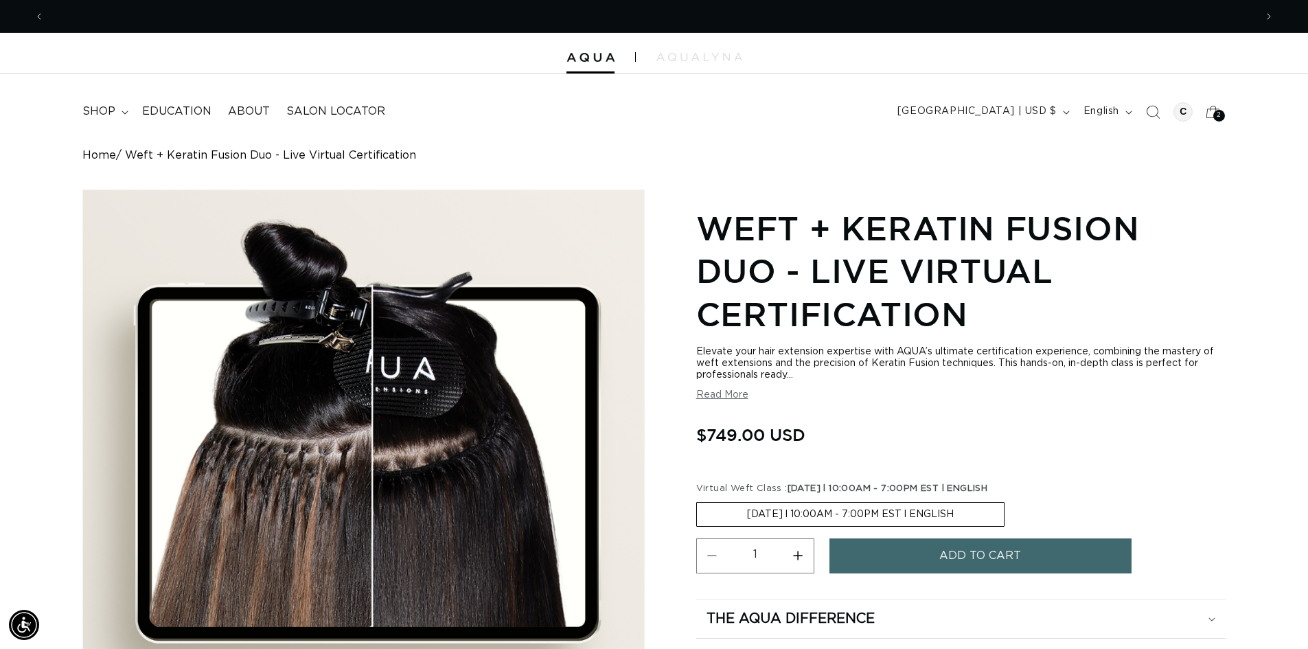
scroll to position [0, 1210]
click at [284, 450] on img "Gallery Viewer" at bounding box center [363, 456] width 561 height 532
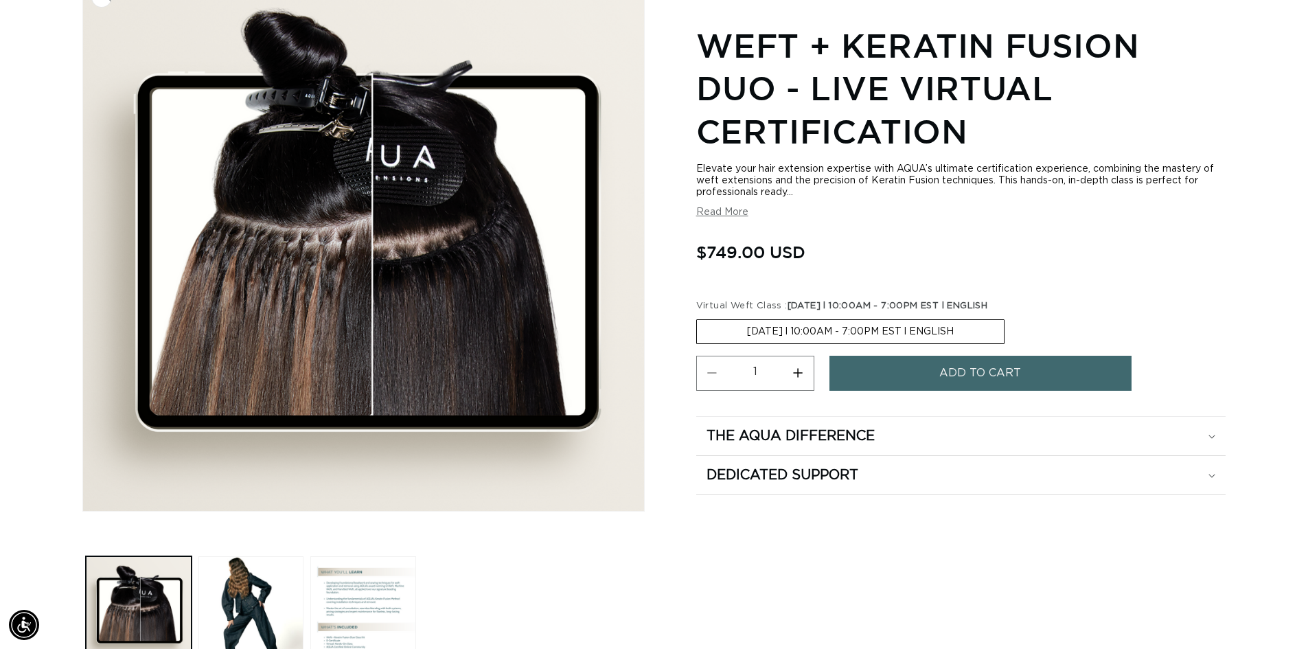
scroll to position [216, 0]
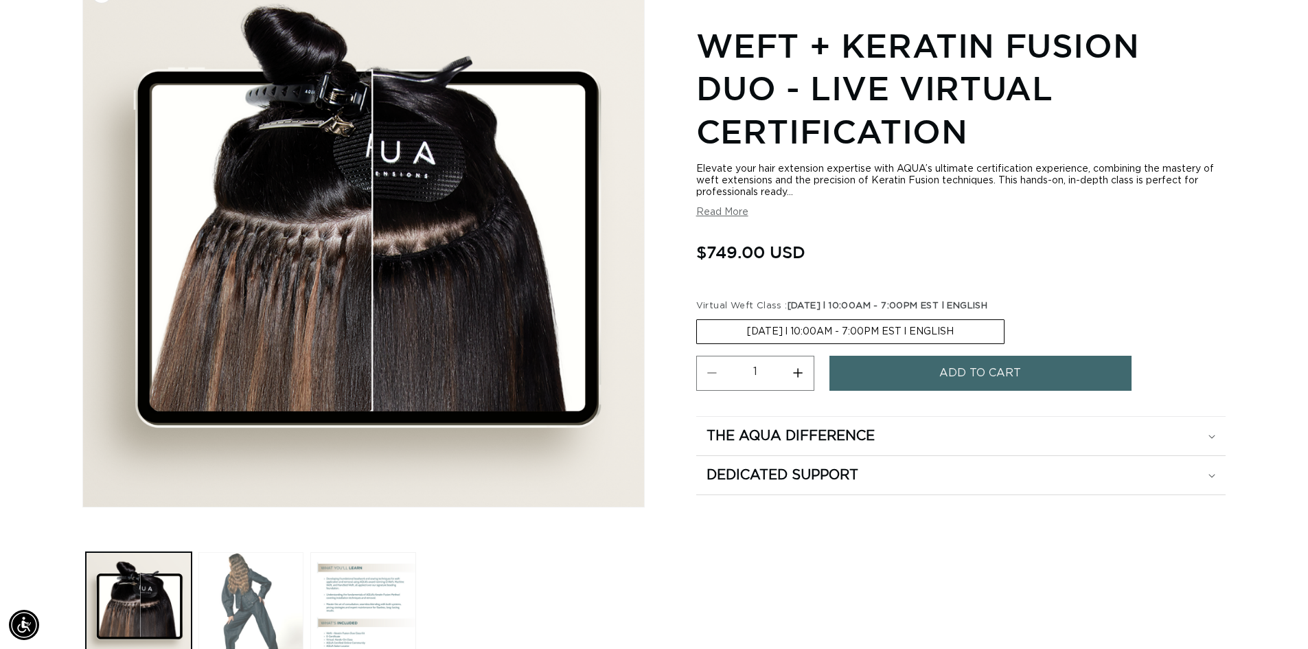
click at [262, 594] on button "Load image 2 in gallery view" at bounding box center [251, 605] width 106 height 106
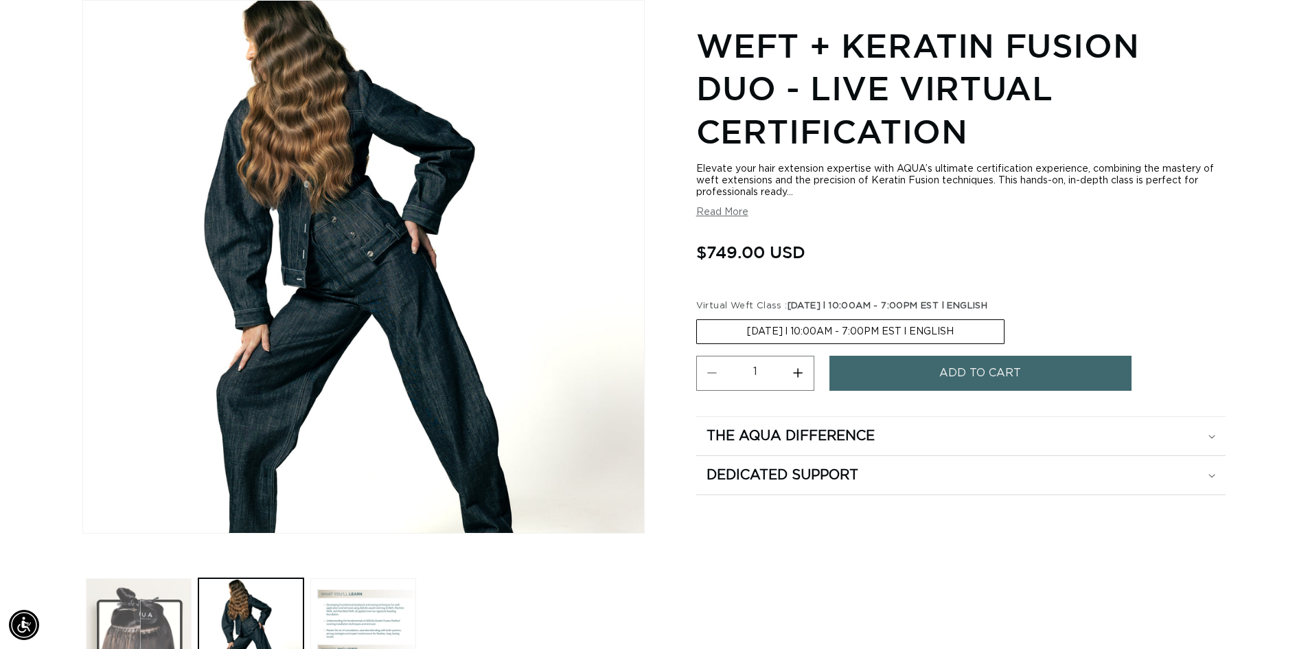
scroll to position [0, 2421]
click at [158, 624] on button "Load image 1 in gallery view" at bounding box center [139, 631] width 106 height 106
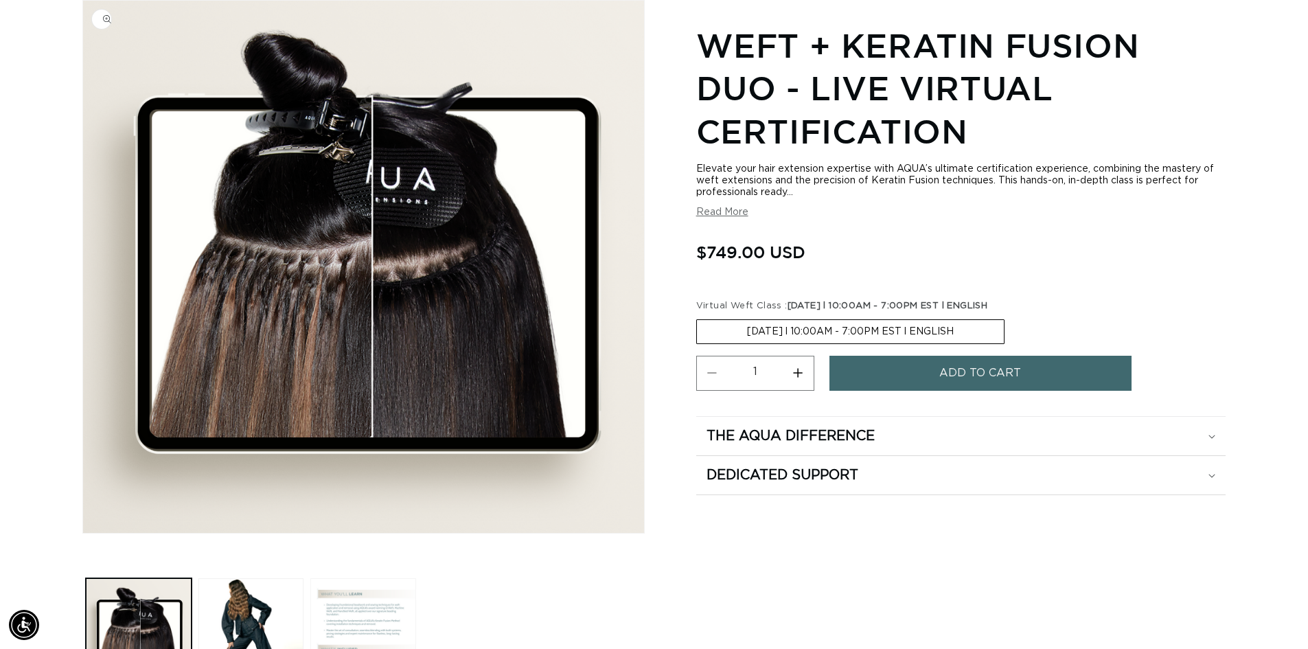
click at [368, 625] on button "Load image 3 in gallery view" at bounding box center [363, 631] width 106 height 106
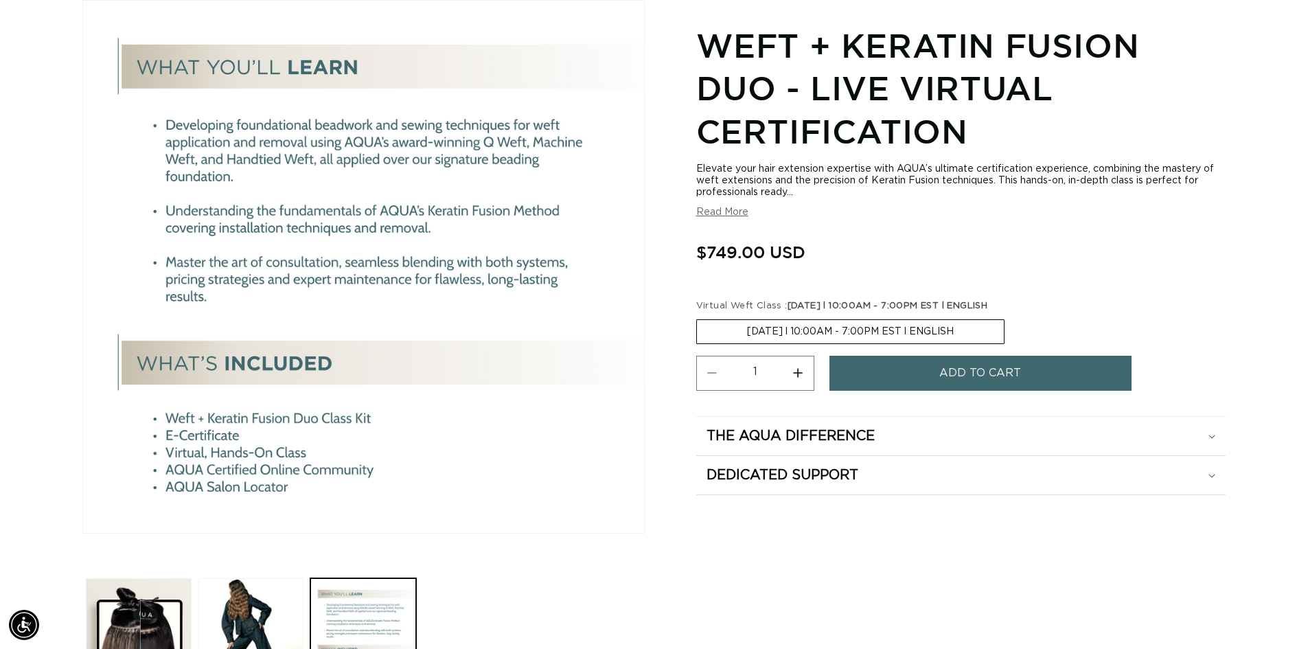
scroll to position [0, 0]
click at [740, 216] on button "Read More" at bounding box center [722, 213] width 52 height 12
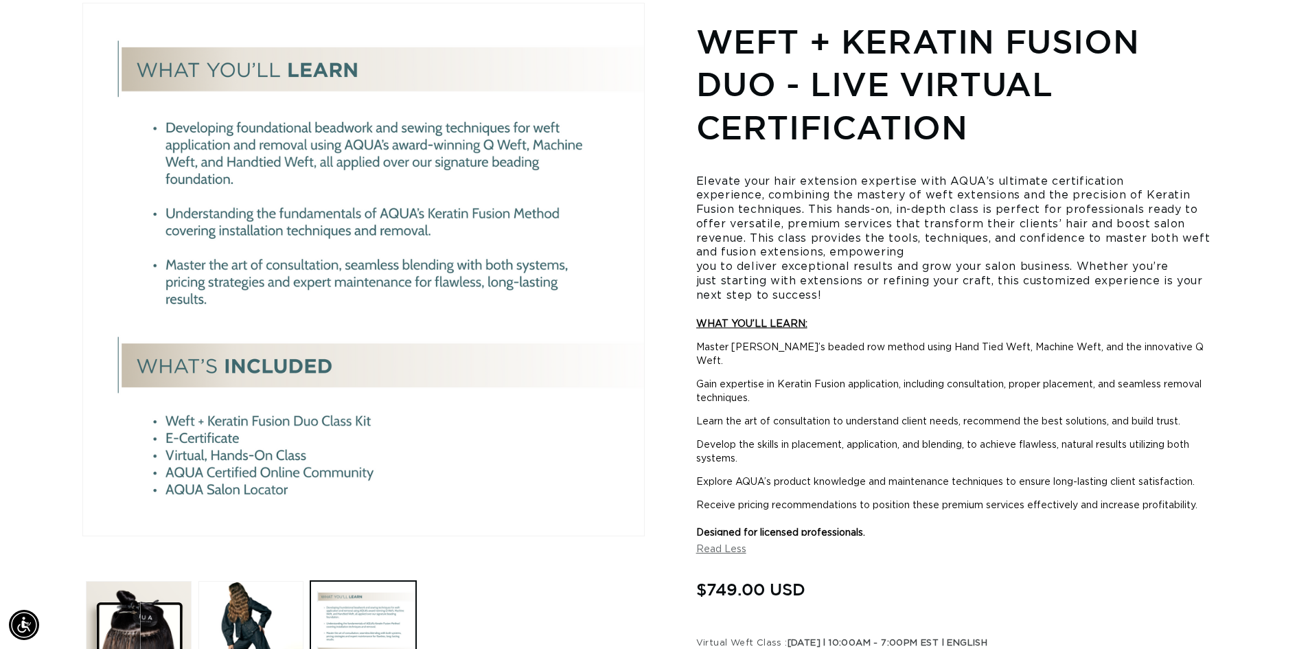
click at [1063, 560] on section "Weft + Keratin Fusion Duo - Live Virtual Certification Elevate your hair extens…" at bounding box center [960, 424] width 529 height 816
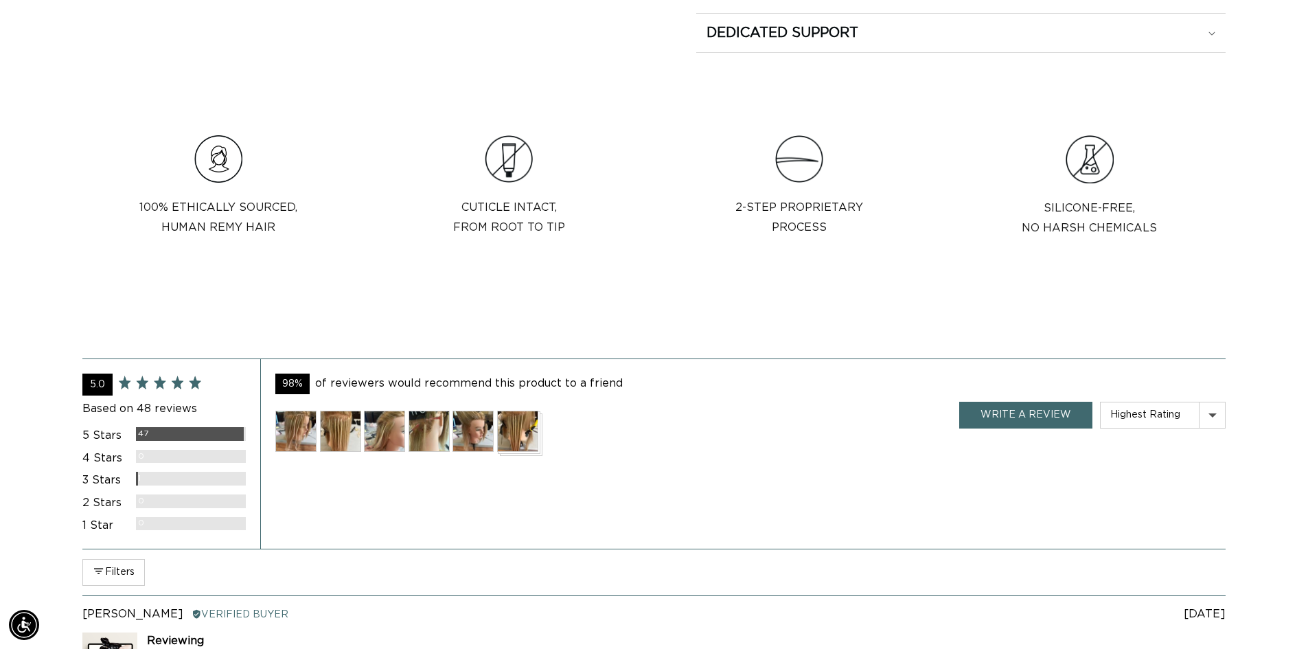
click at [295, 435] on img at bounding box center [295, 431] width 41 height 41
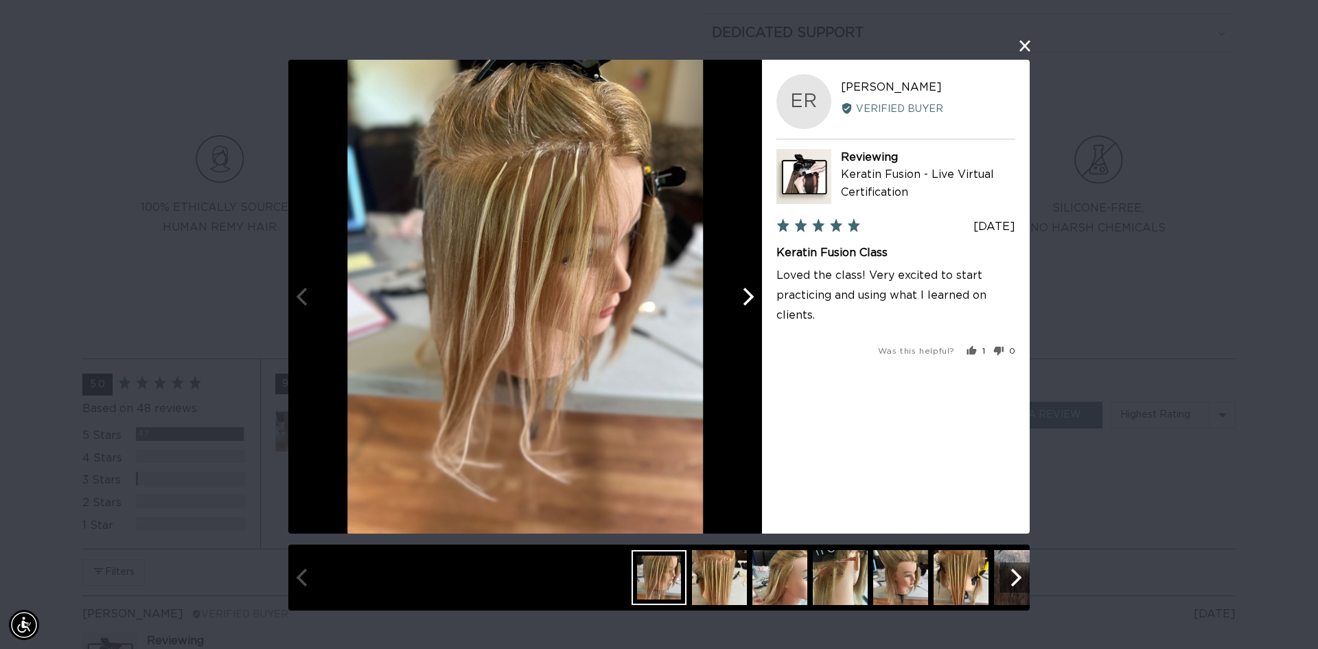
click at [752, 292] on icon "Next" at bounding box center [747, 297] width 18 height 18
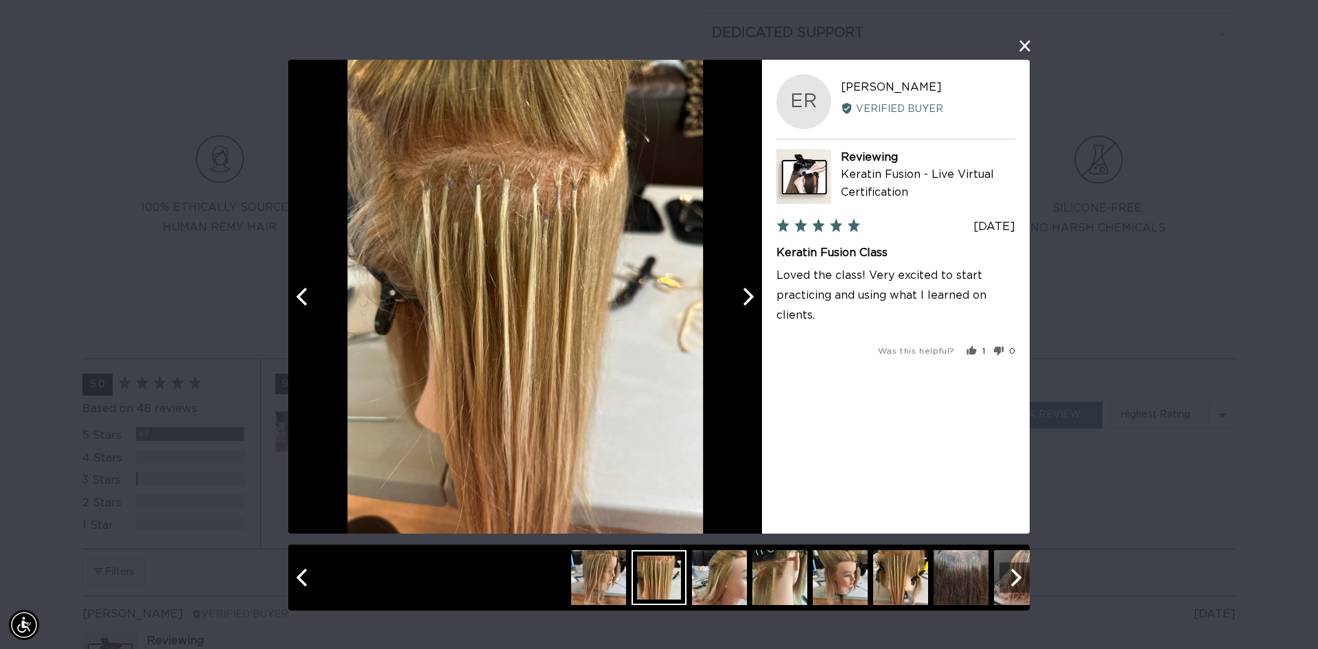
scroll to position [0, 1221]
click at [752, 292] on icon "Next" at bounding box center [747, 297] width 18 height 18
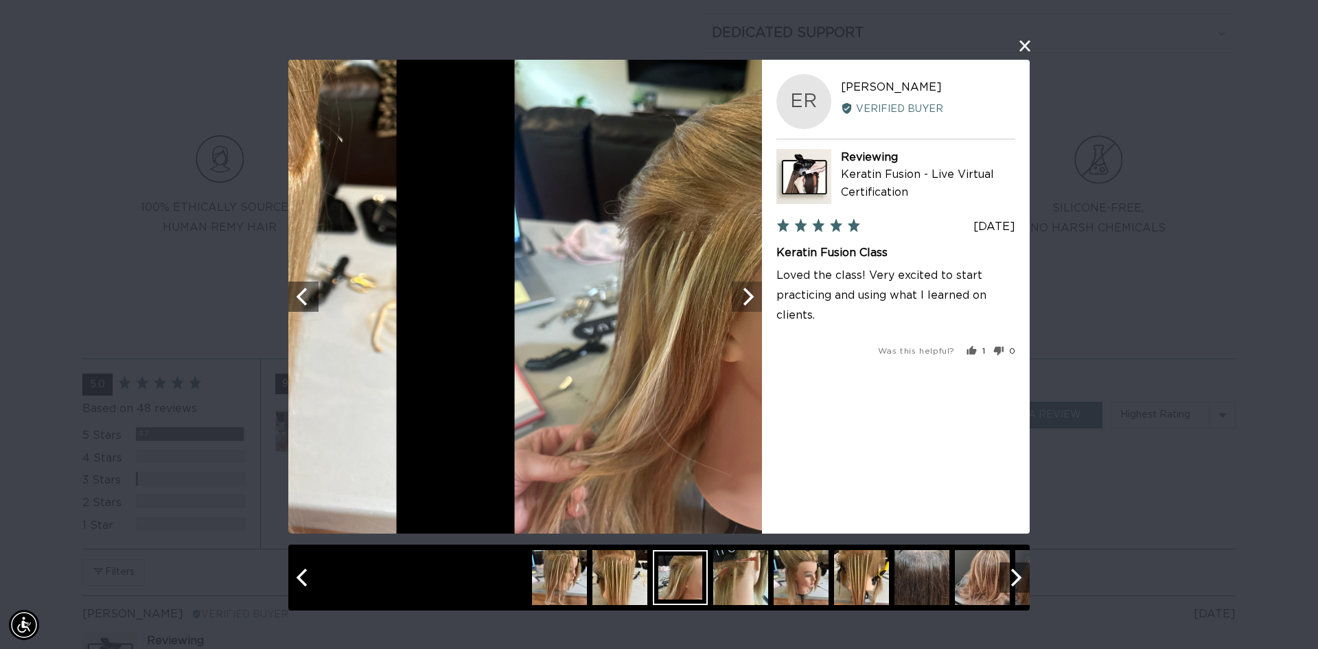
scroll to position [0, 2441]
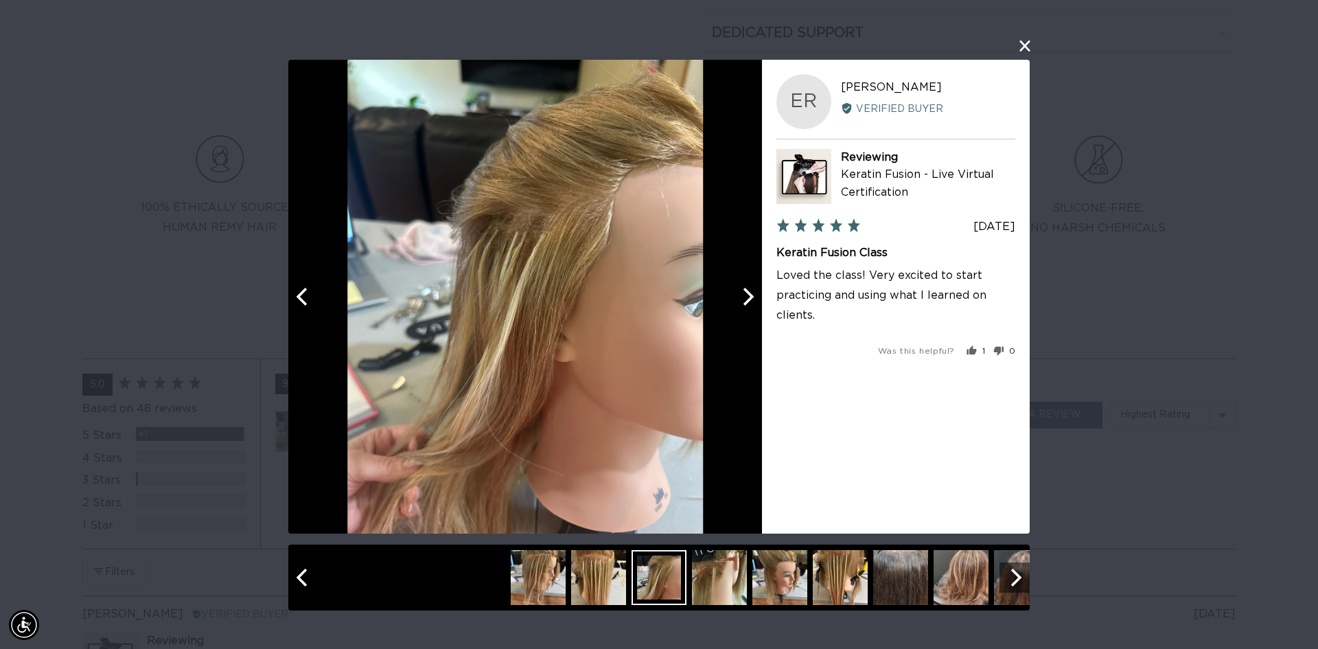
click at [752, 292] on icon "Next" at bounding box center [747, 297] width 18 height 18
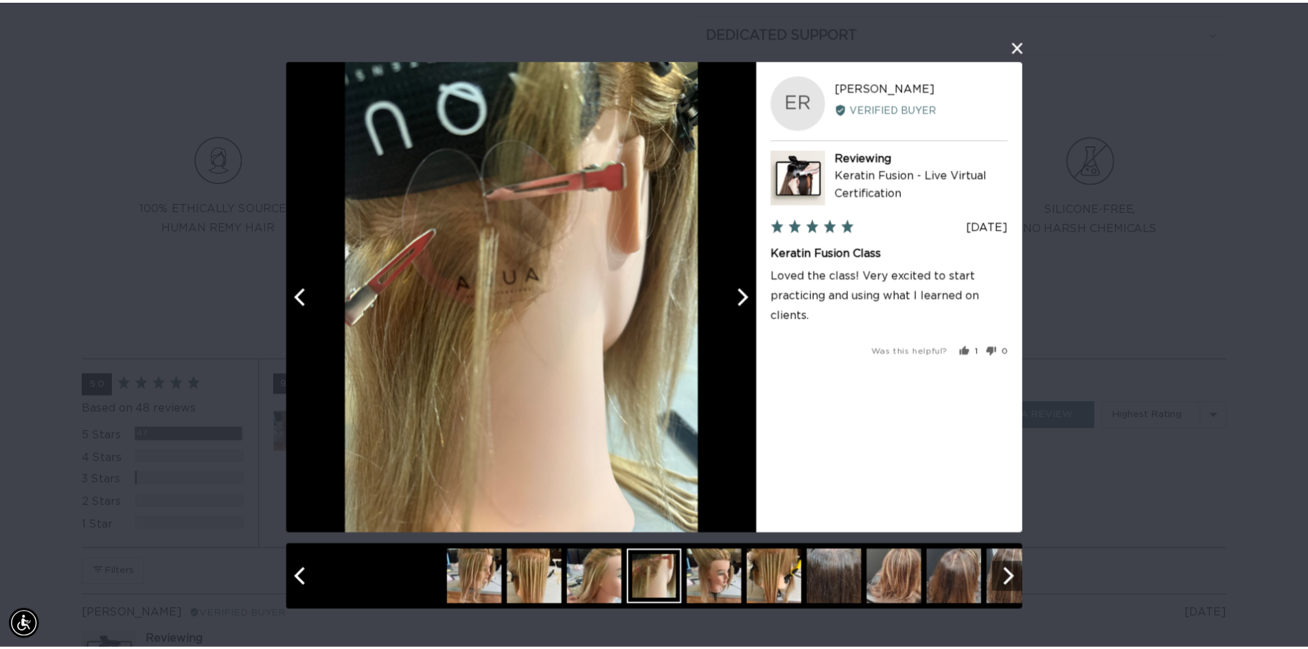
scroll to position [0, 0]
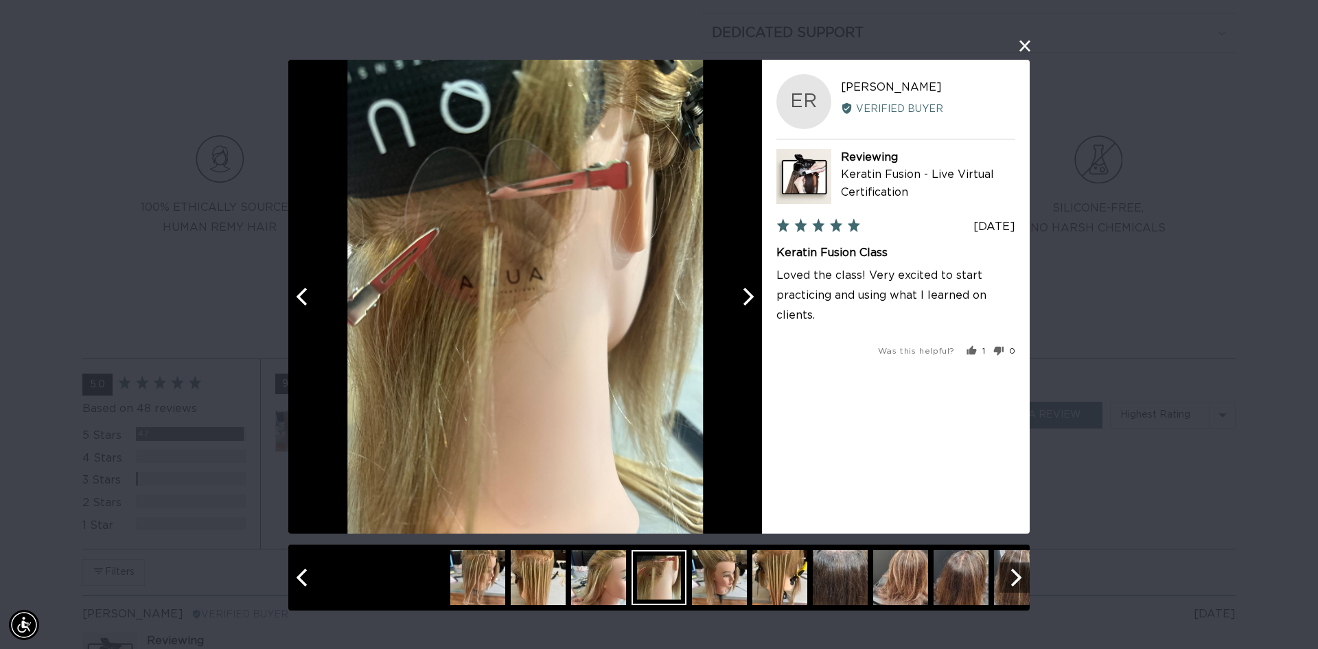
click at [1021, 43] on button "close this modal window" at bounding box center [1025, 46] width 16 height 16
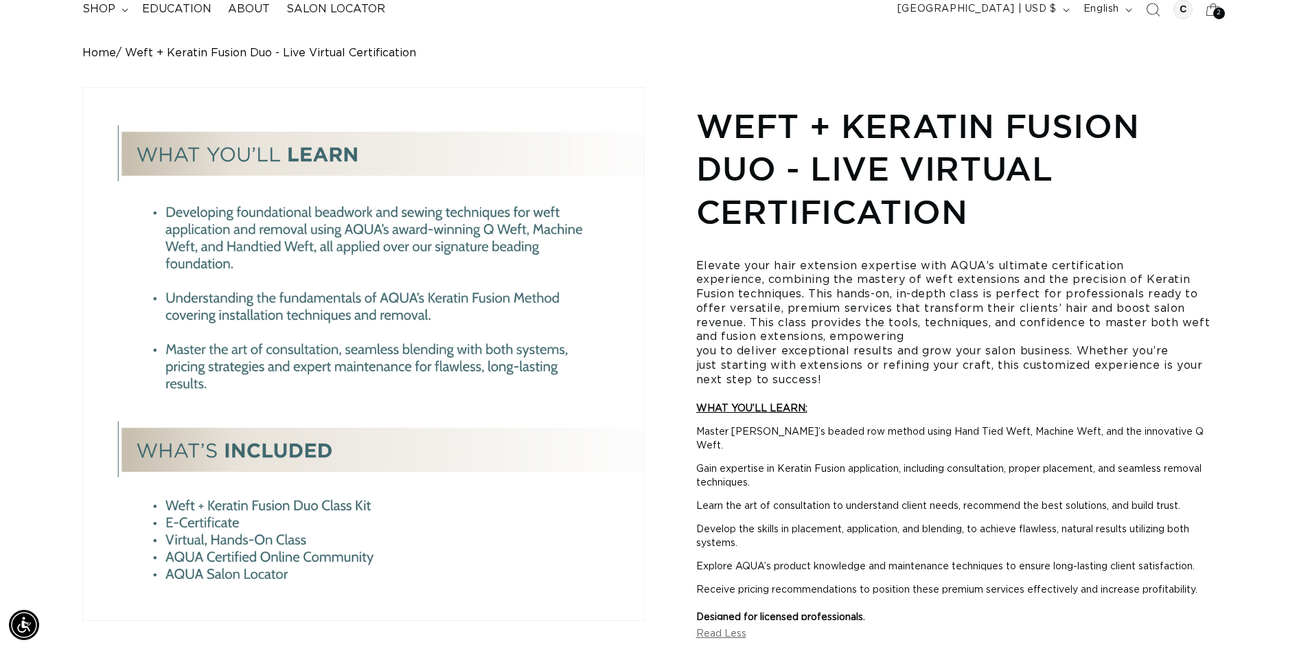
scroll to position [100, 0]
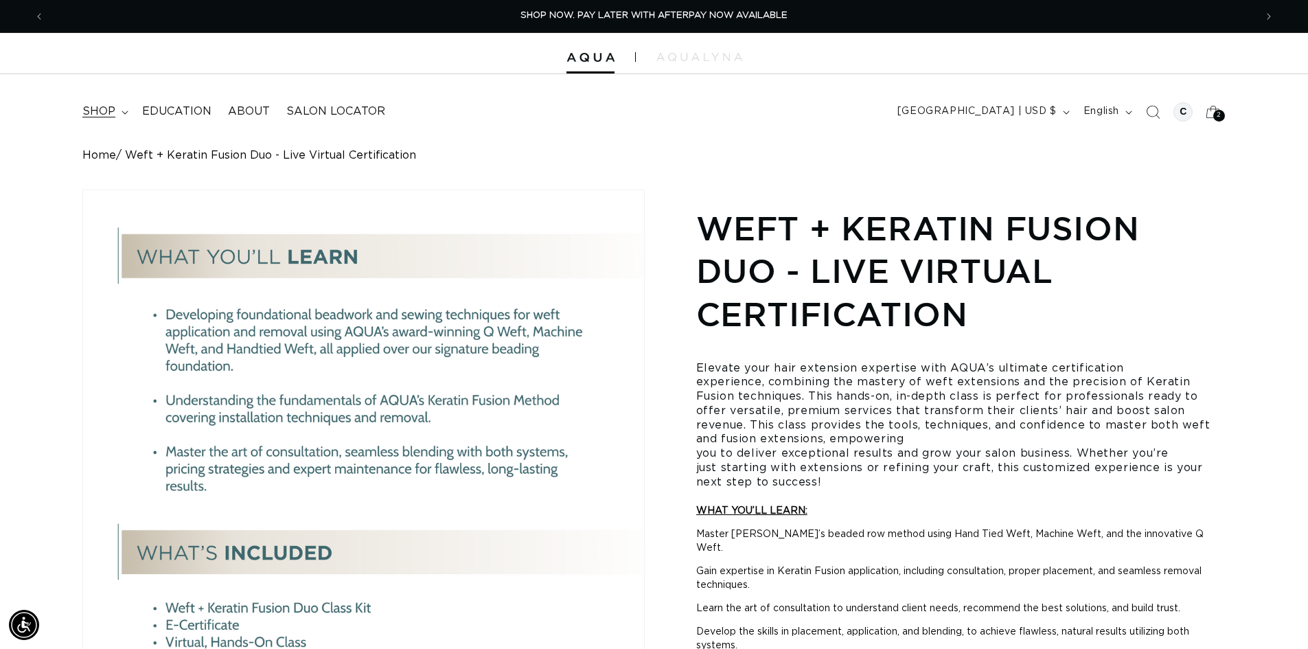
click at [124, 111] on icon at bounding box center [125, 113] width 7 height 4
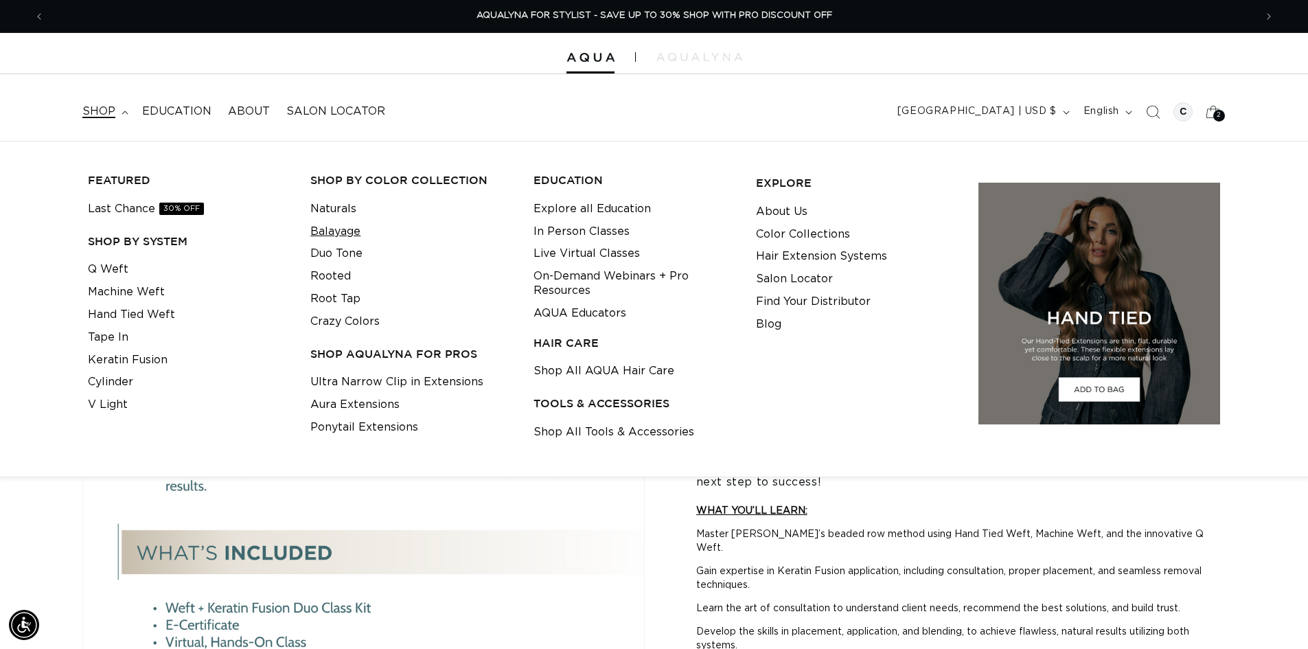
click at [344, 232] on link "Balayage" at bounding box center [335, 231] width 50 height 23
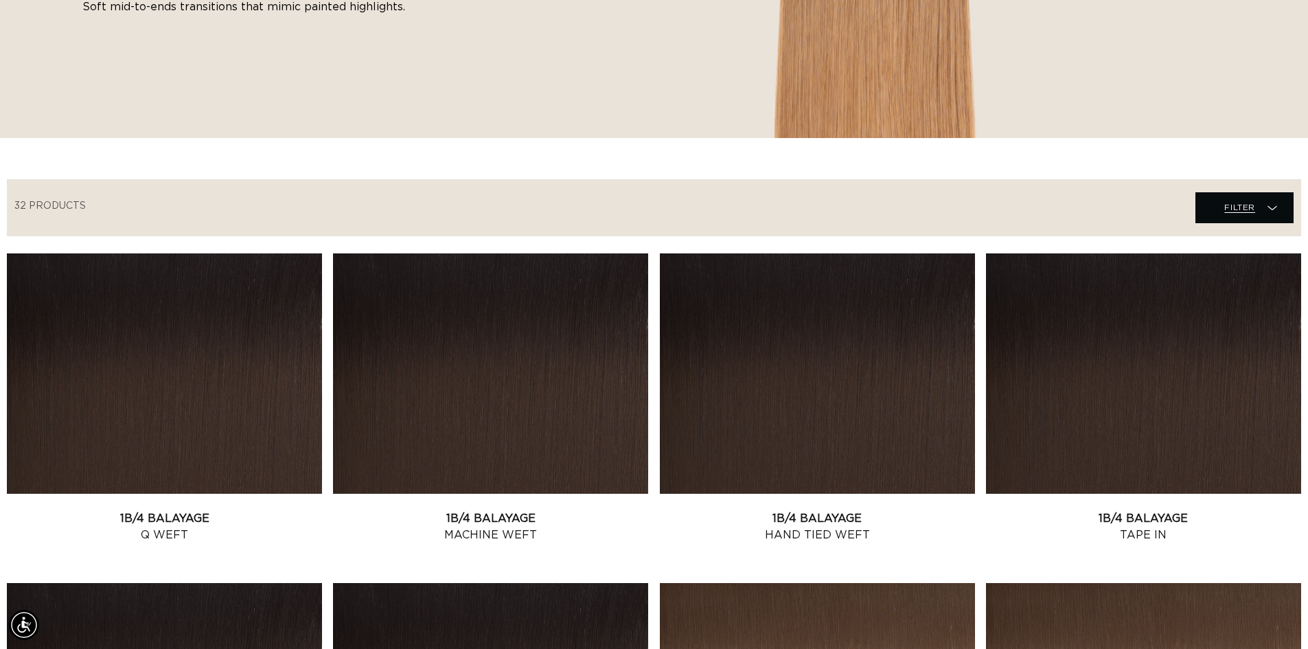
scroll to position [0, 1210]
click at [1236, 205] on span "Filter" at bounding box center [1239, 207] width 31 height 26
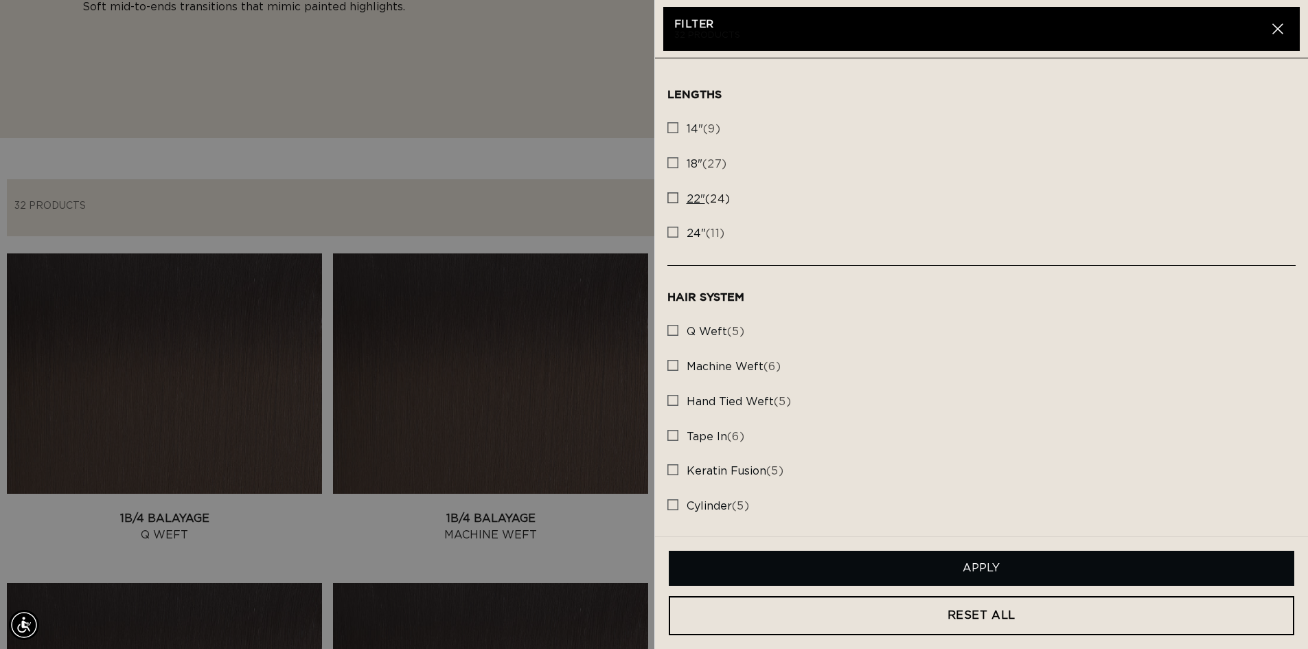
scroll to position [0, 2421]
click at [673, 198] on rect at bounding box center [673, 198] width 10 height 10
click at [673, 198] on input "22" (24) 22" (24 products)" at bounding box center [672, 194] width 11 height 11
checkbox input "true"
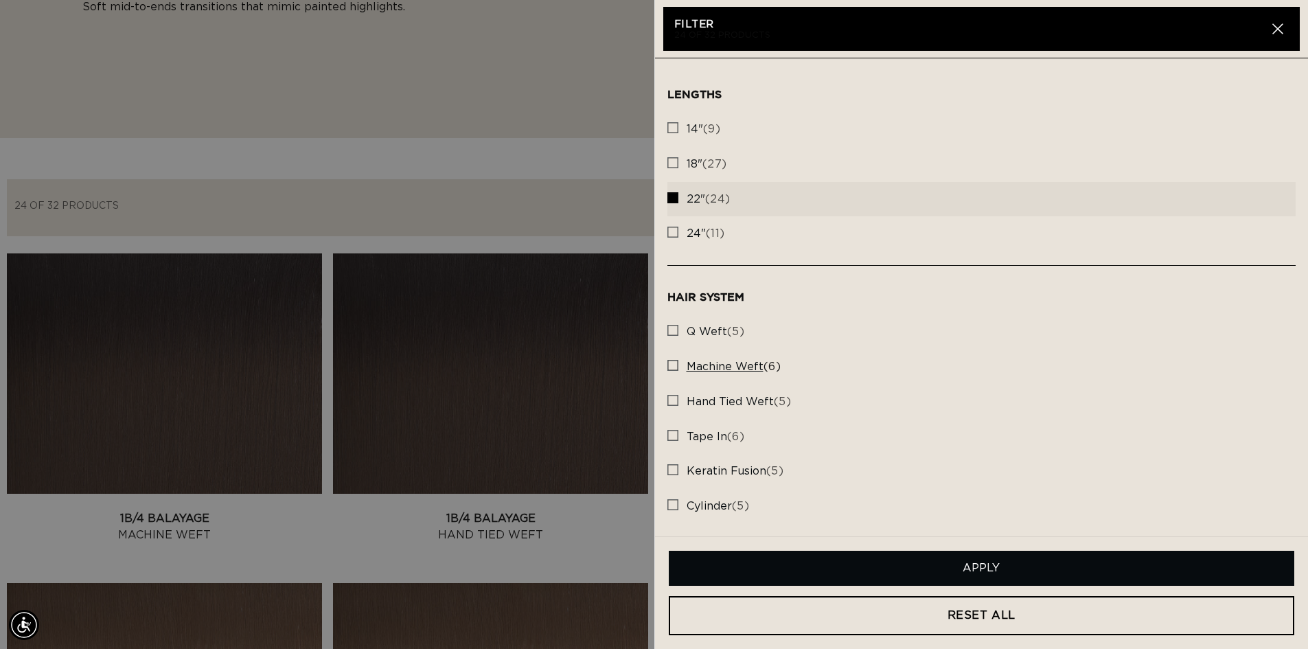
scroll to position [0, 1210]
click at [671, 361] on rect at bounding box center [673, 365] width 10 height 10
click at [671, 361] on input "machine weft (6) machine weft (6 products)" at bounding box center [672, 361] width 11 height 11
checkbox input "true"
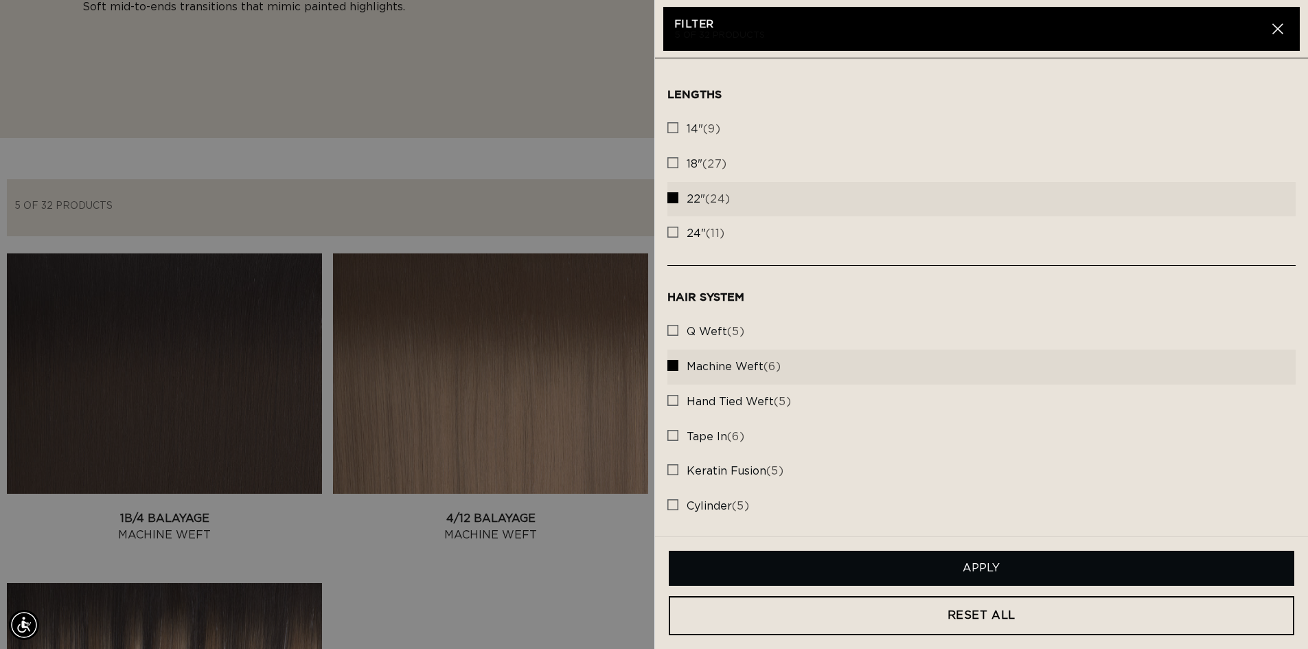
click at [995, 559] on button "Apply" at bounding box center [982, 568] width 626 height 35
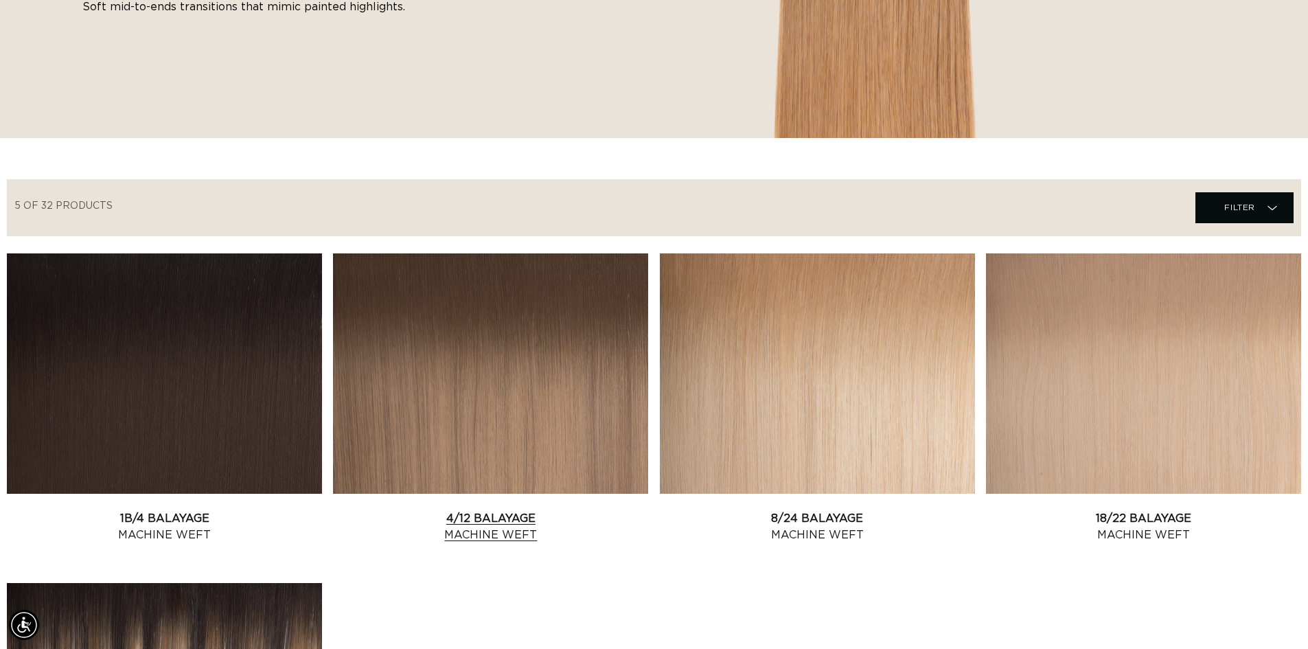
click at [404, 510] on link "4/12 Balayage Machine Weft" at bounding box center [490, 526] width 315 height 33
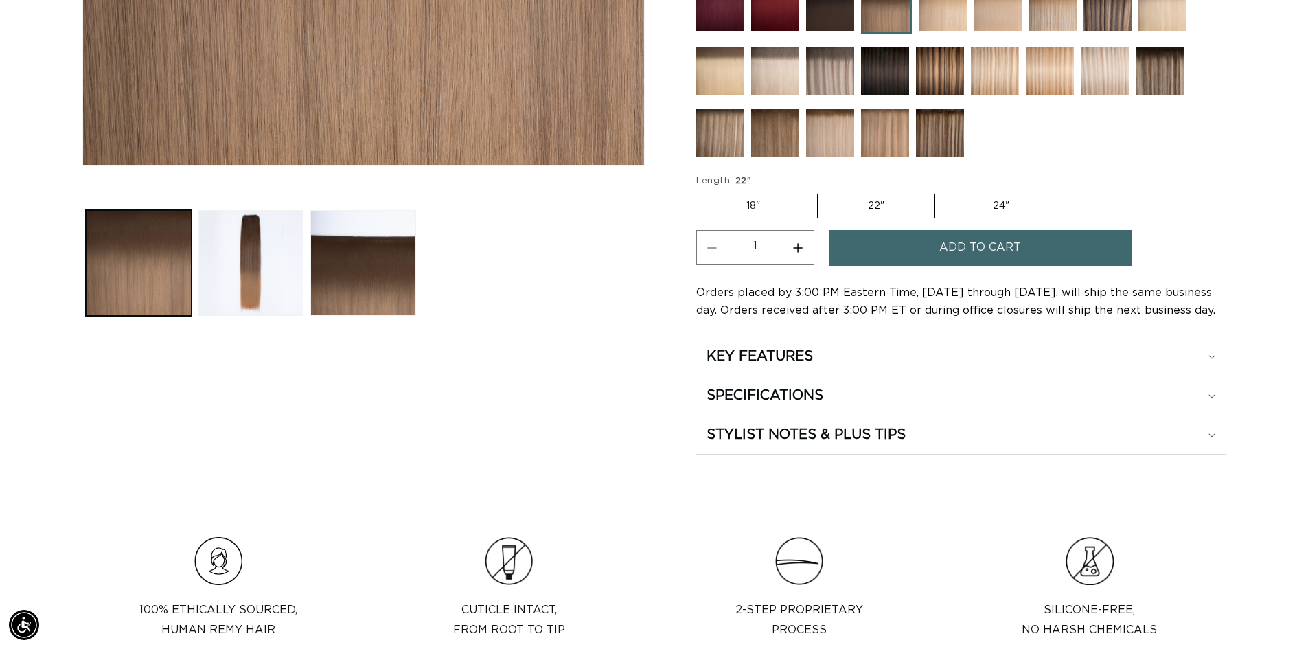
scroll to position [0, 1210]
click at [1209, 351] on div "KEY FEATURES" at bounding box center [960, 356] width 509 height 18
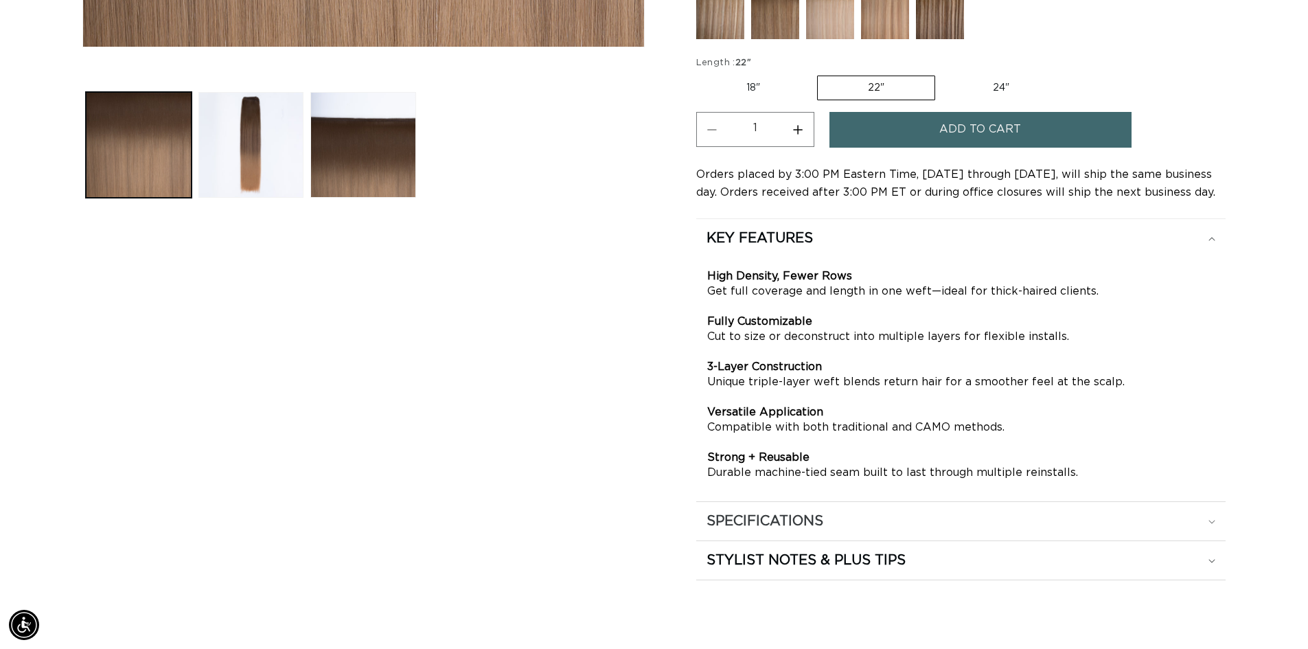
click at [1210, 526] on div "SPECIFICATIONS" at bounding box center [960, 521] width 509 height 18
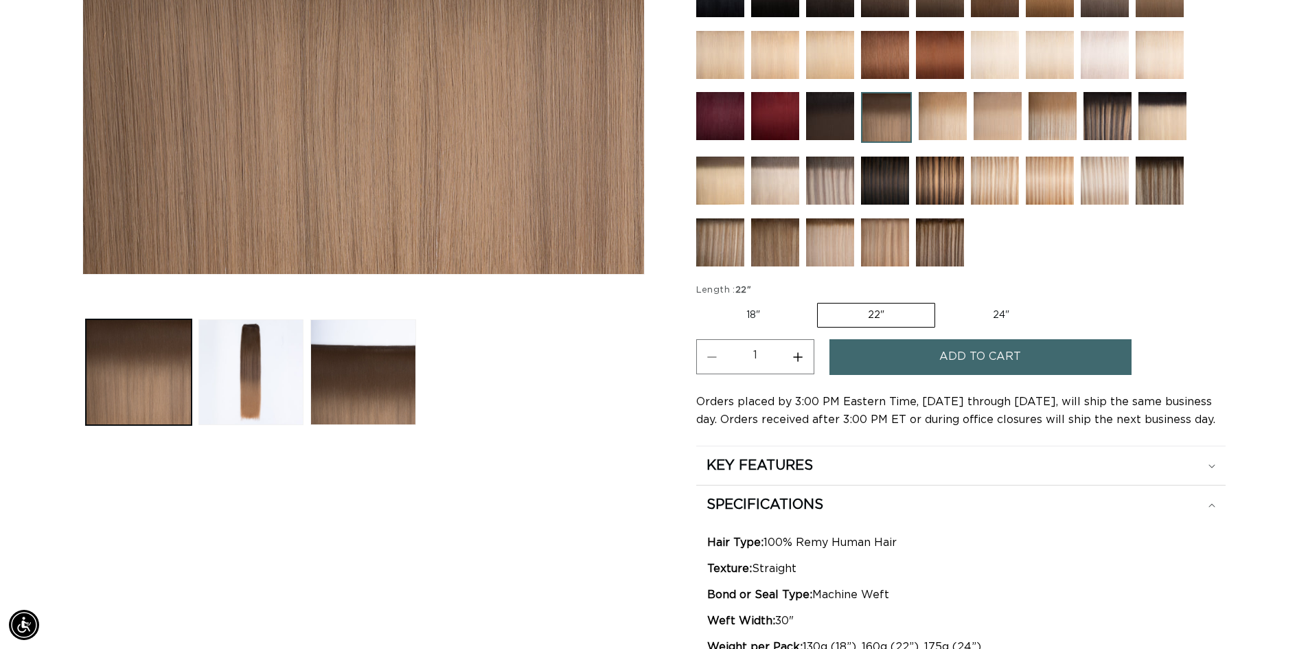
scroll to position [450, 0]
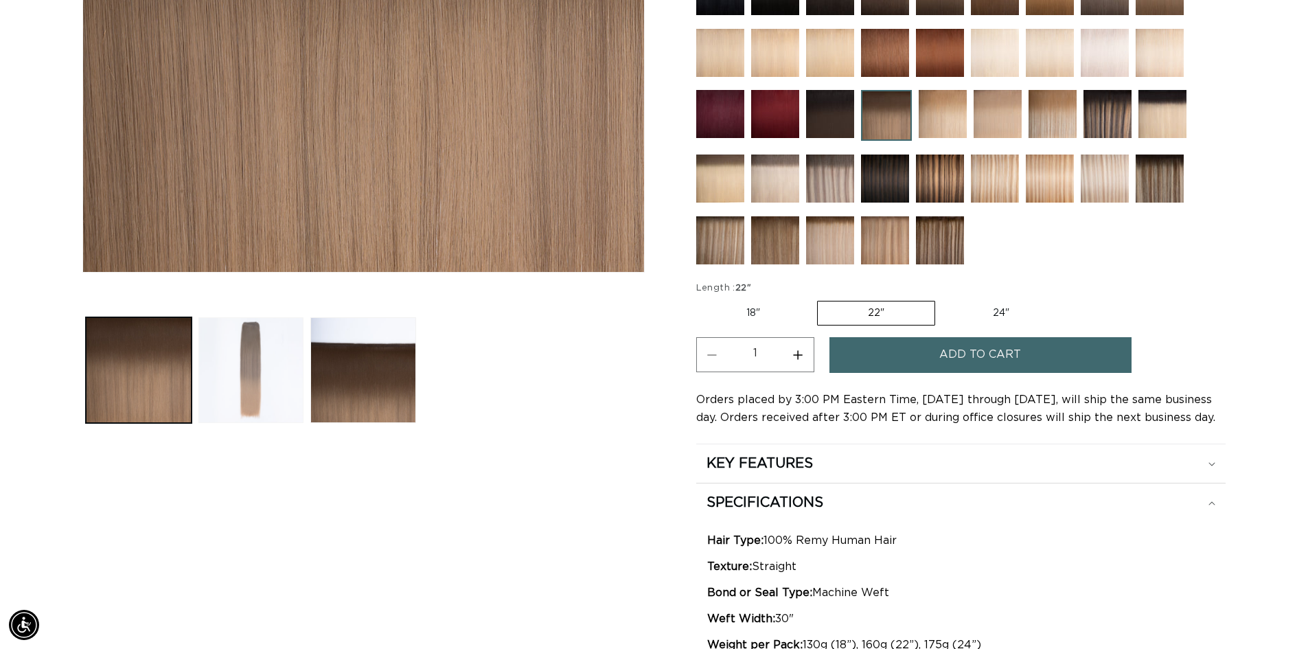
click at [248, 371] on button "Load image 2 in gallery view" at bounding box center [251, 370] width 106 height 106
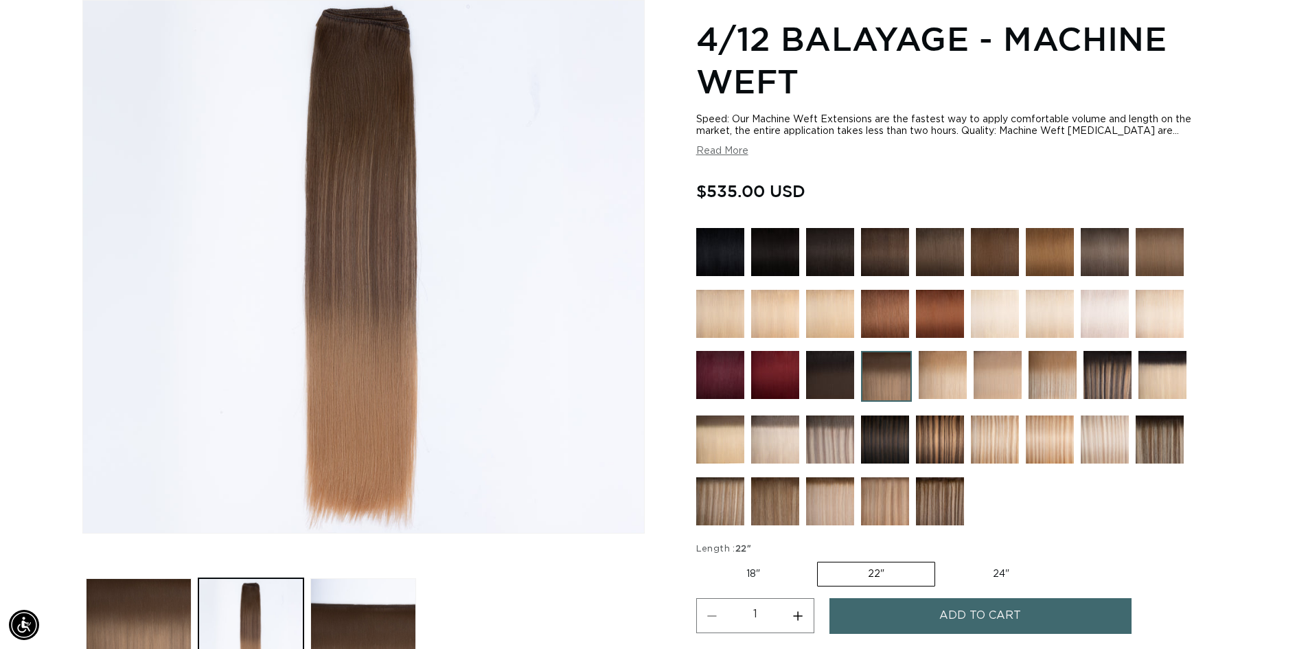
scroll to position [0, 1210]
click at [1145, 430] on img at bounding box center [1159, 439] width 48 height 48
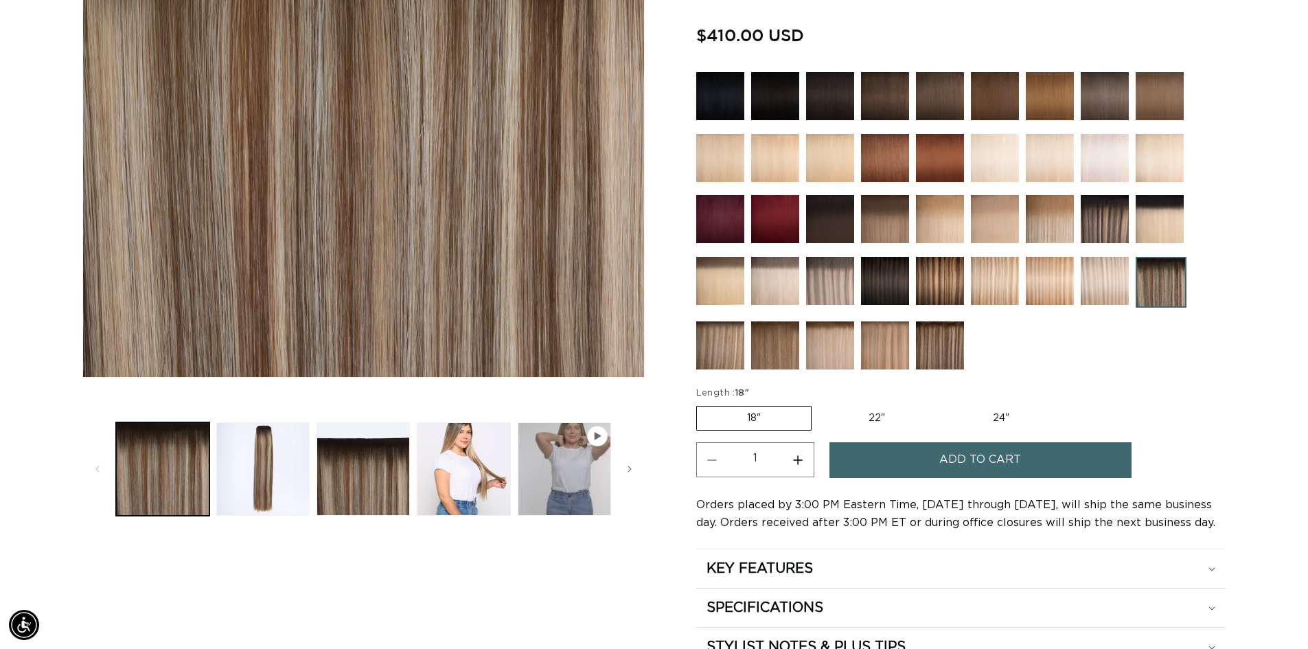
scroll to position [0, 2421]
click at [462, 495] on button "Load image 4 in gallery view" at bounding box center [463, 468] width 93 height 93
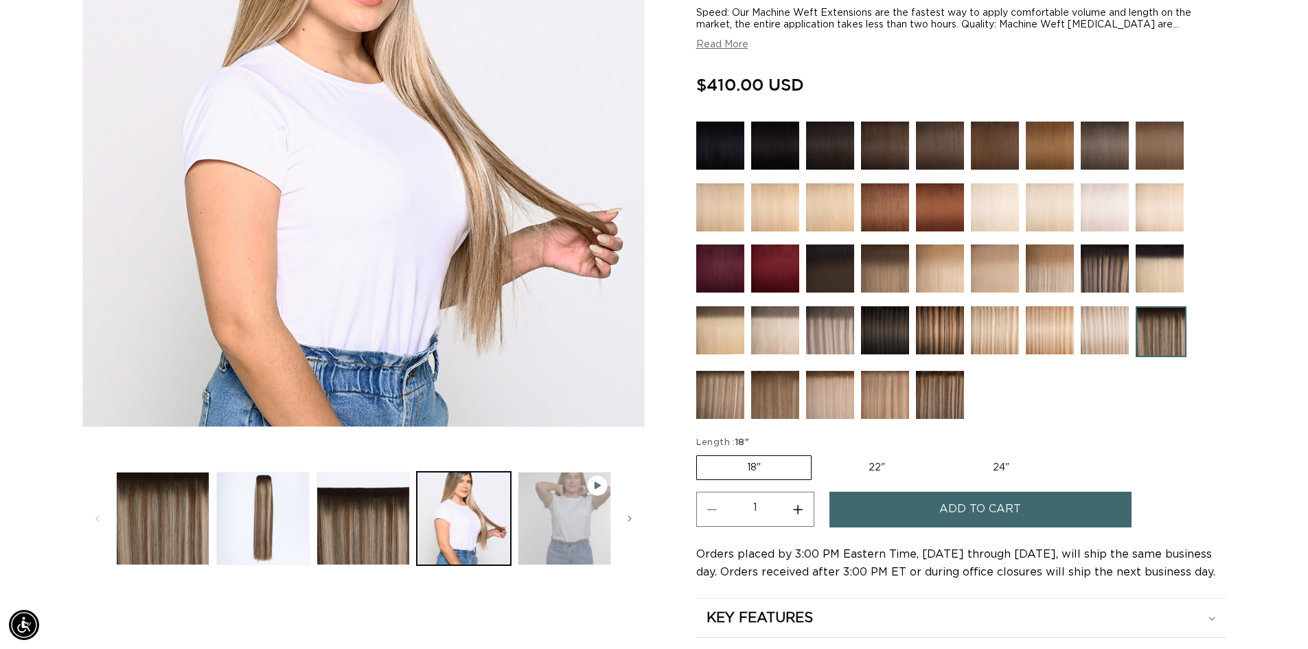
click at [562, 507] on button "Play video 1 in gallery view" at bounding box center [564, 518] width 93 height 93
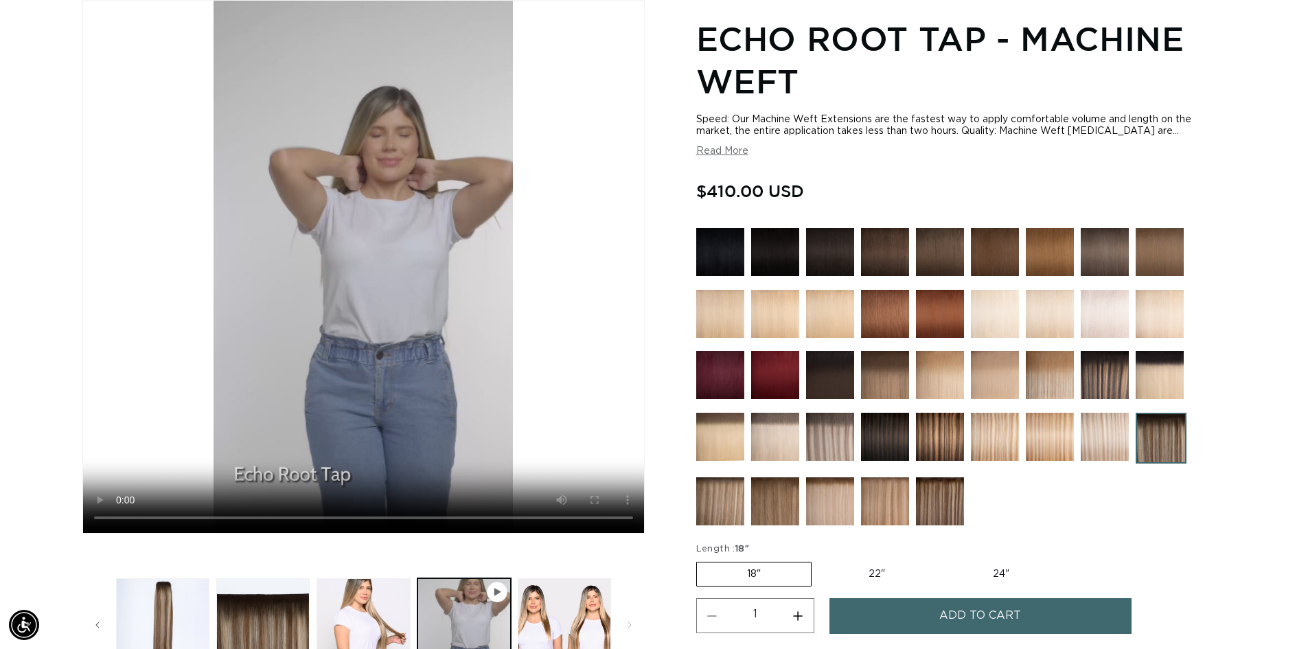
scroll to position [0, 1210]
click at [1113, 370] on img at bounding box center [1105, 375] width 48 height 48
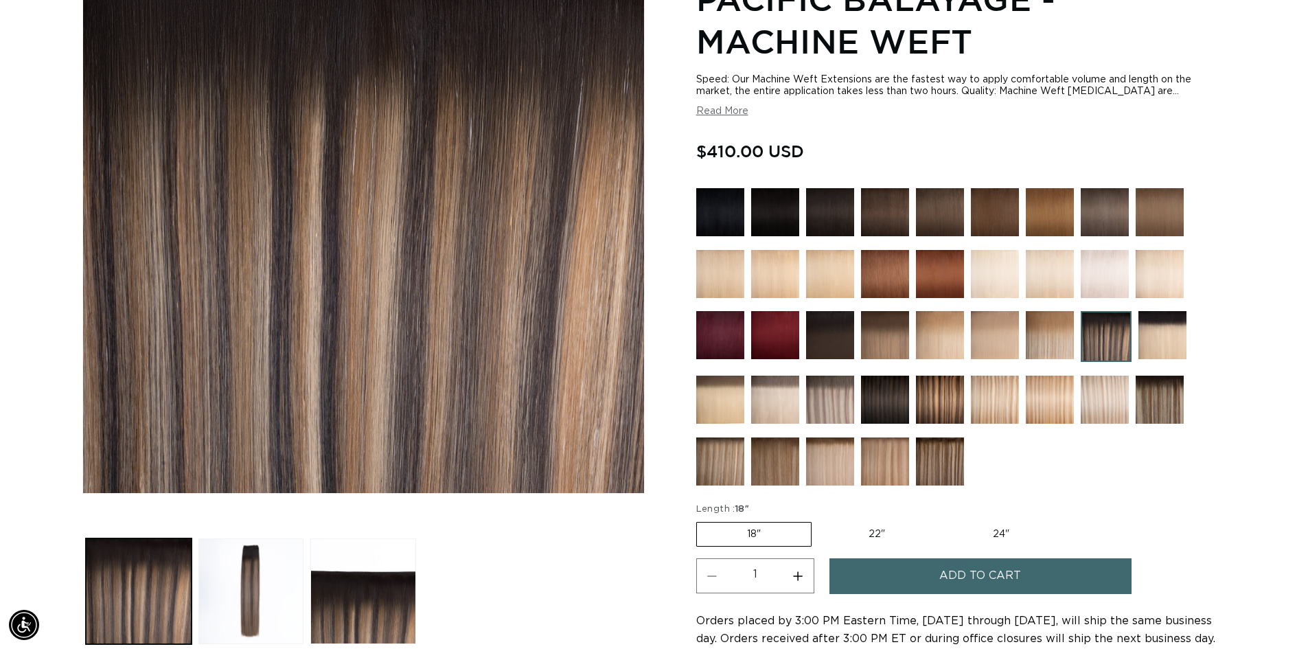
scroll to position [0, 1210]
click at [840, 533] on label "22" Variant sold out or unavailable" at bounding box center [876, 533] width 117 height 23
click at [819, 520] on input "22" Variant sold out or unavailable" at bounding box center [818, 519] width 1 height 1
radio input "true"
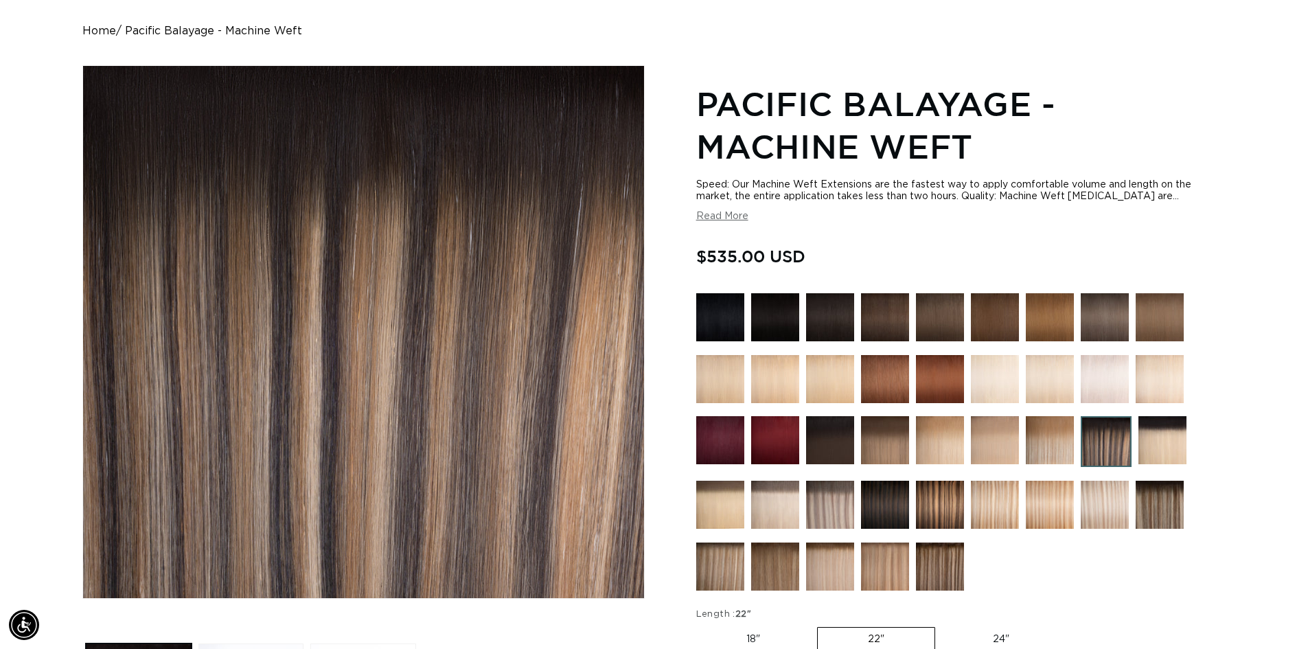
scroll to position [0, 1210]
